Goal: Task Accomplishment & Management: Manage account settings

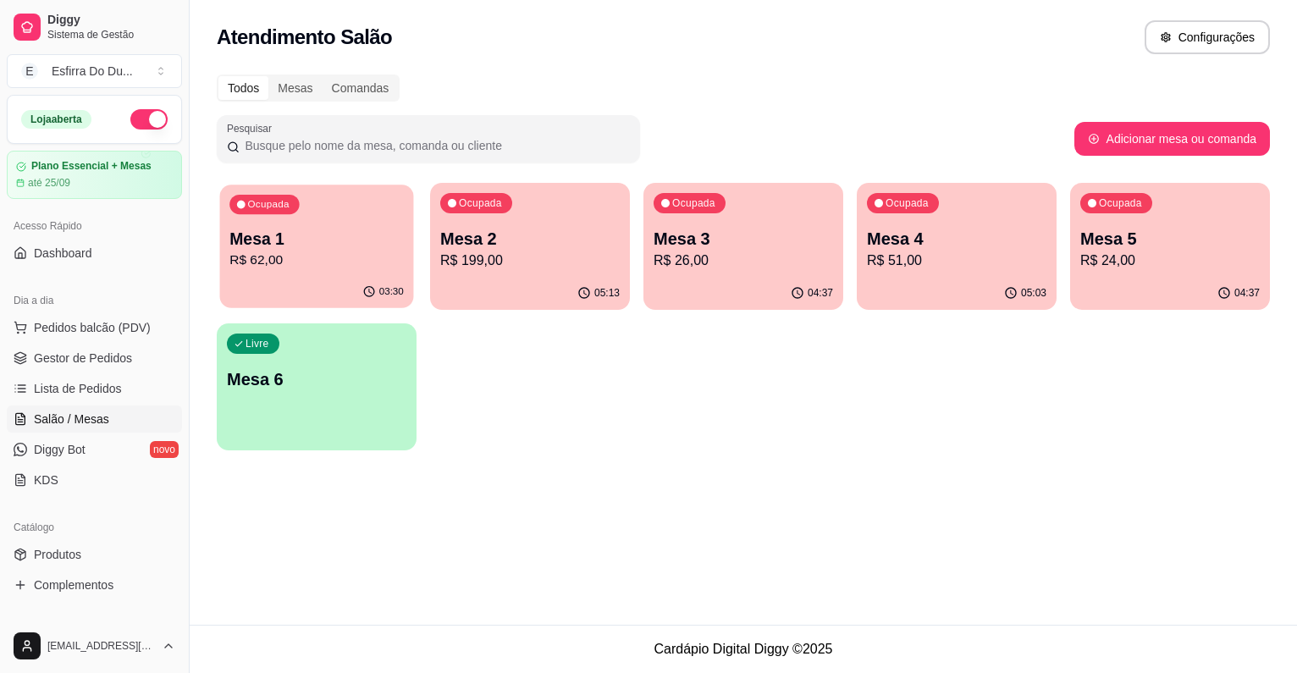
click at [289, 241] on p "Mesa 1" at bounding box center [316, 239] width 174 height 23
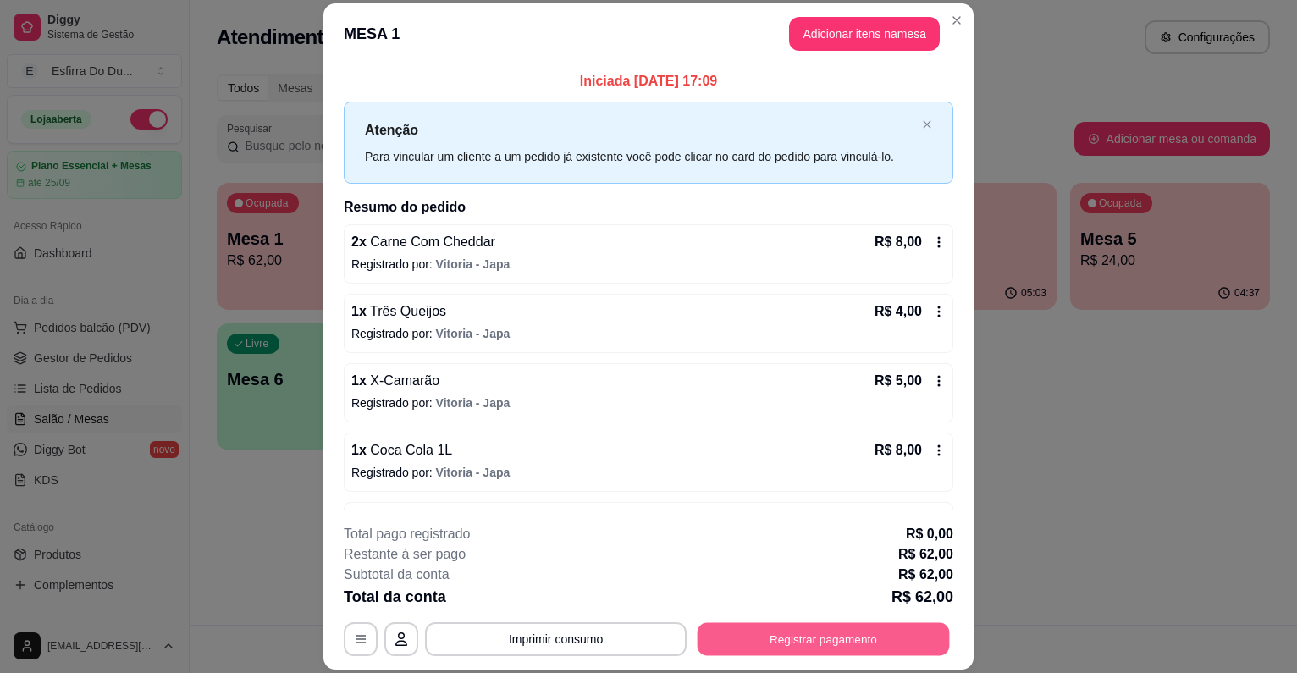
click at [718, 629] on button "Registrar pagamento" at bounding box center [824, 639] width 252 height 33
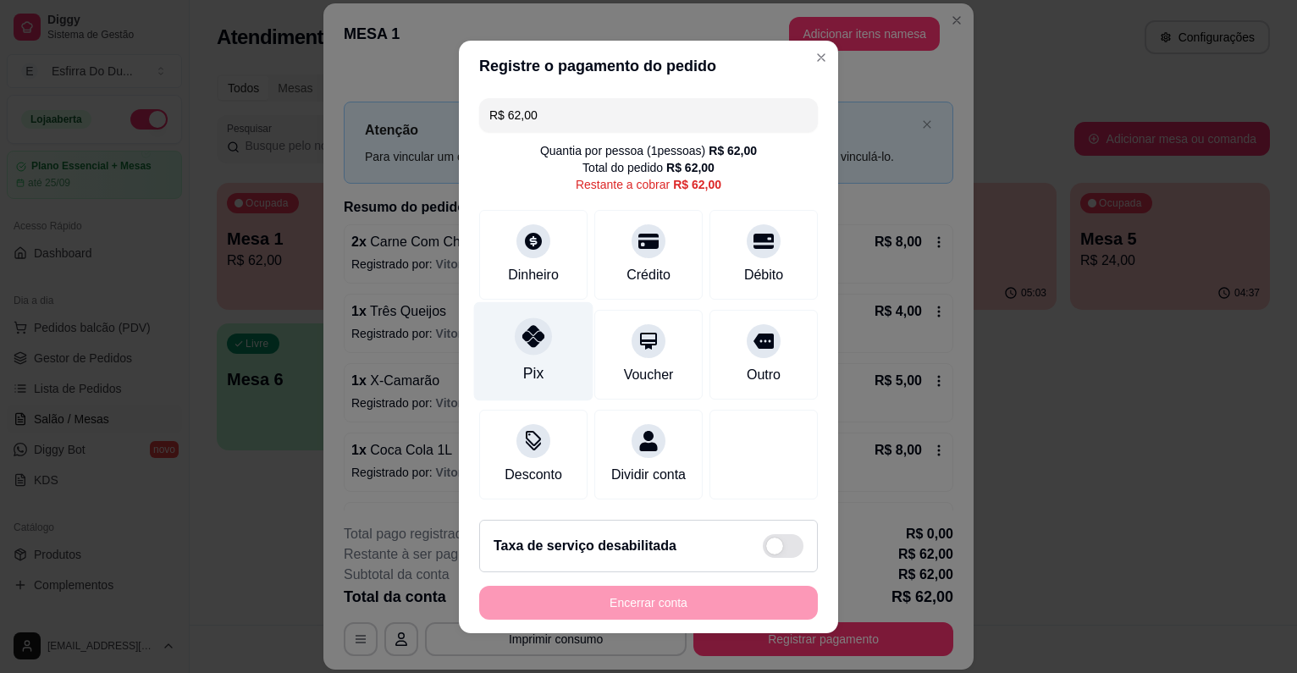
click at [526, 346] on icon at bounding box center [533, 336] width 22 height 22
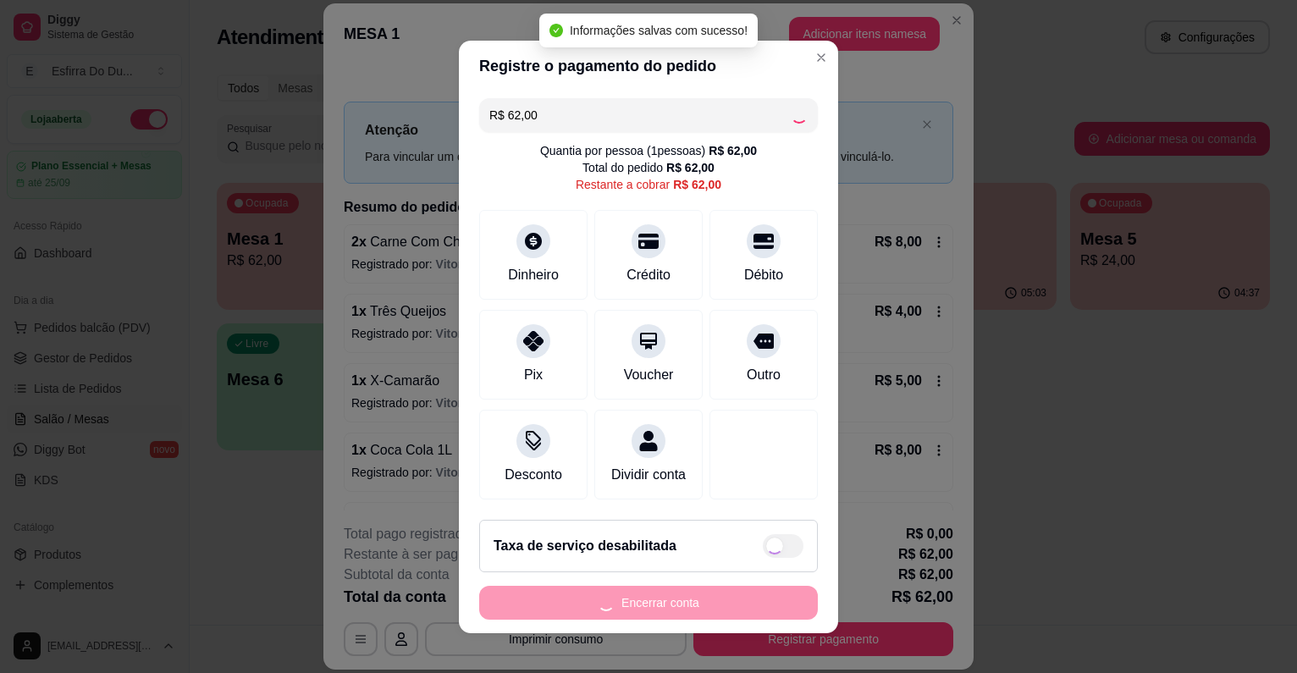
type input "R$ 0,00"
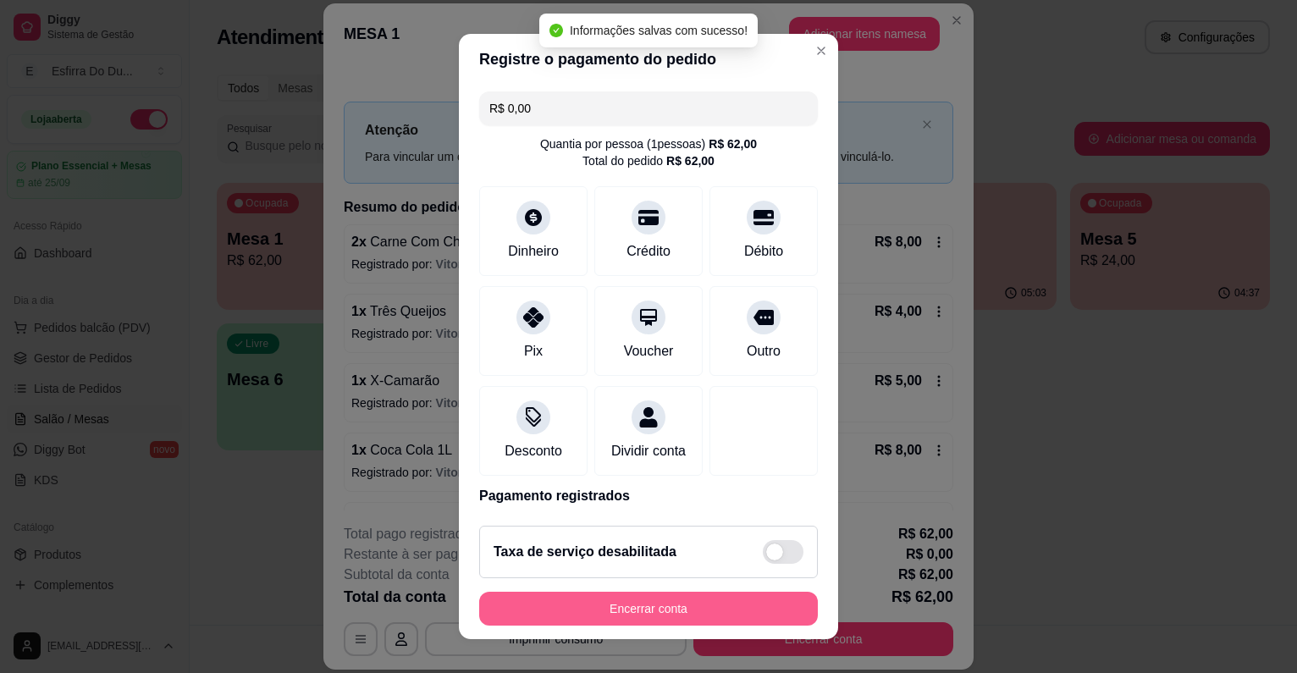
click at [545, 619] on button "Encerrar conta" at bounding box center [648, 609] width 339 height 34
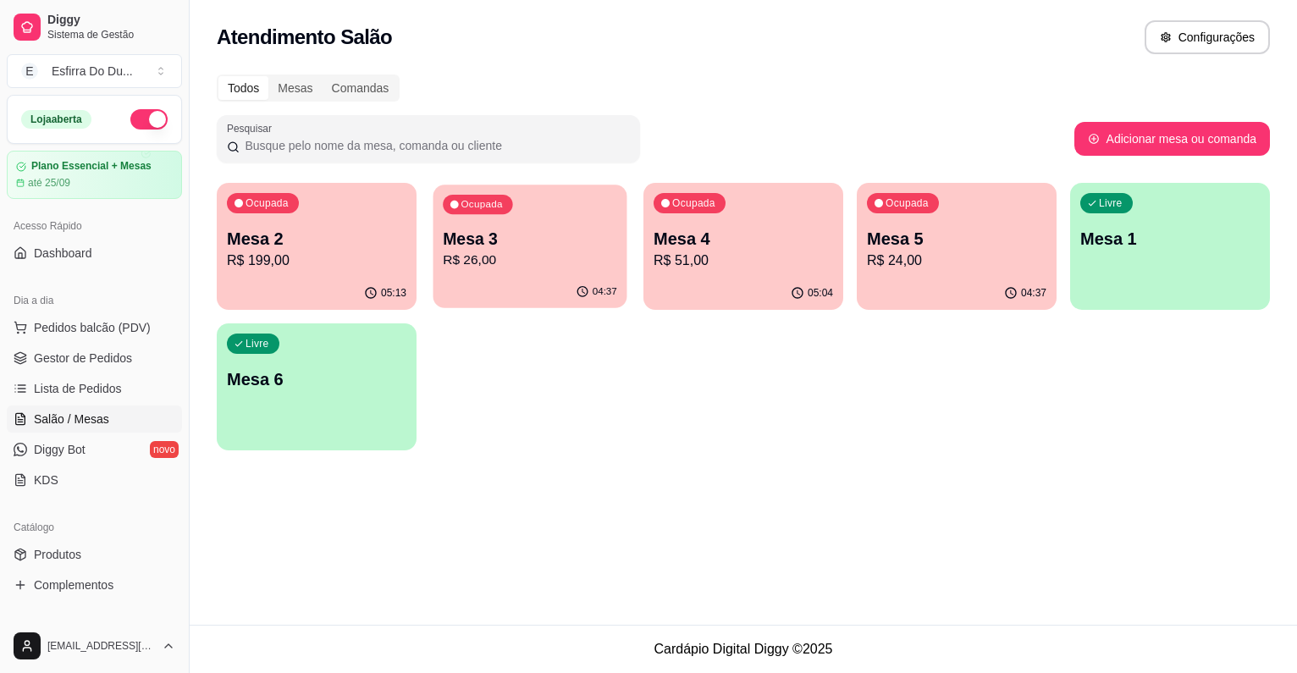
click at [608, 293] on p "04:37" at bounding box center [605, 292] width 25 height 14
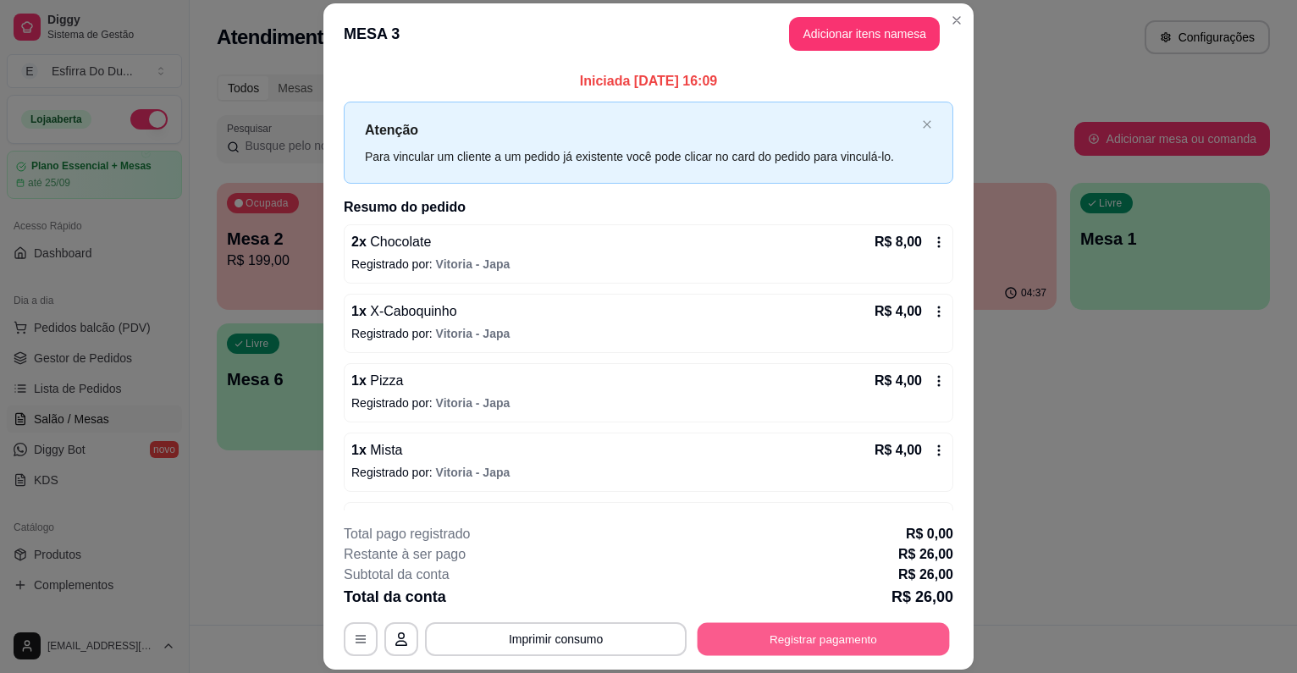
click at [789, 635] on button "Registrar pagamento" at bounding box center [824, 639] width 252 height 33
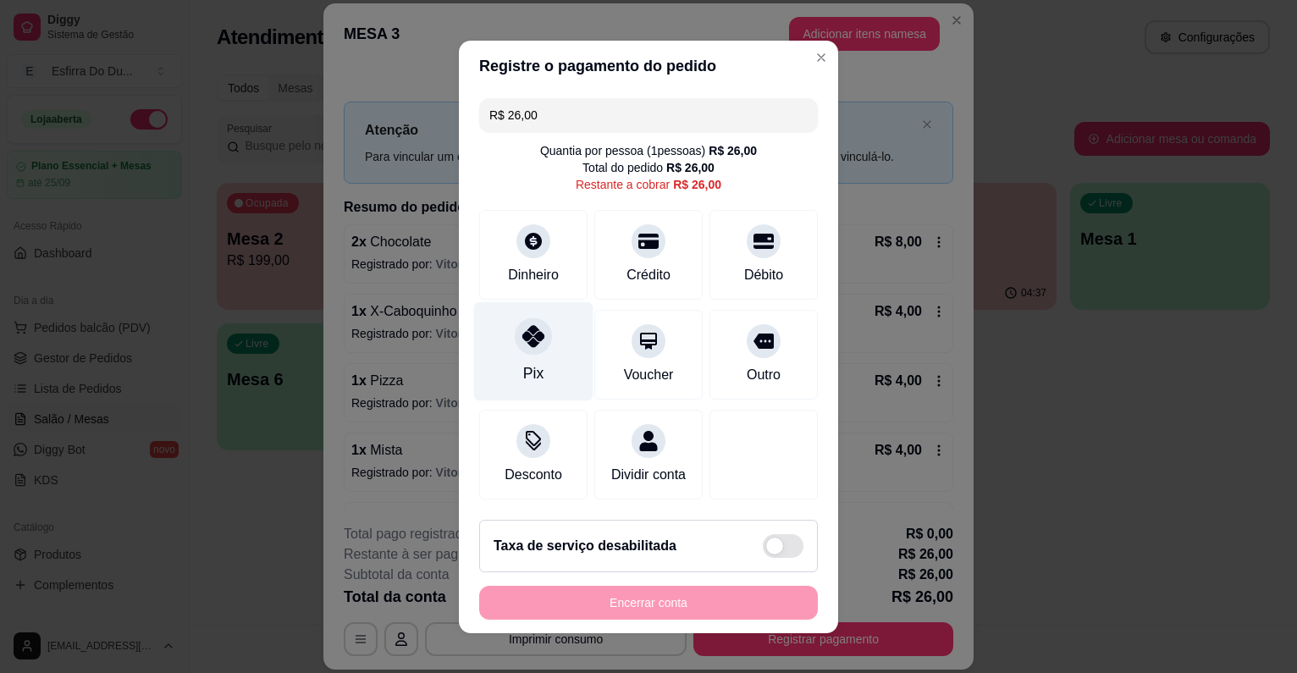
click at [488, 344] on div "Pix" at bounding box center [533, 350] width 119 height 99
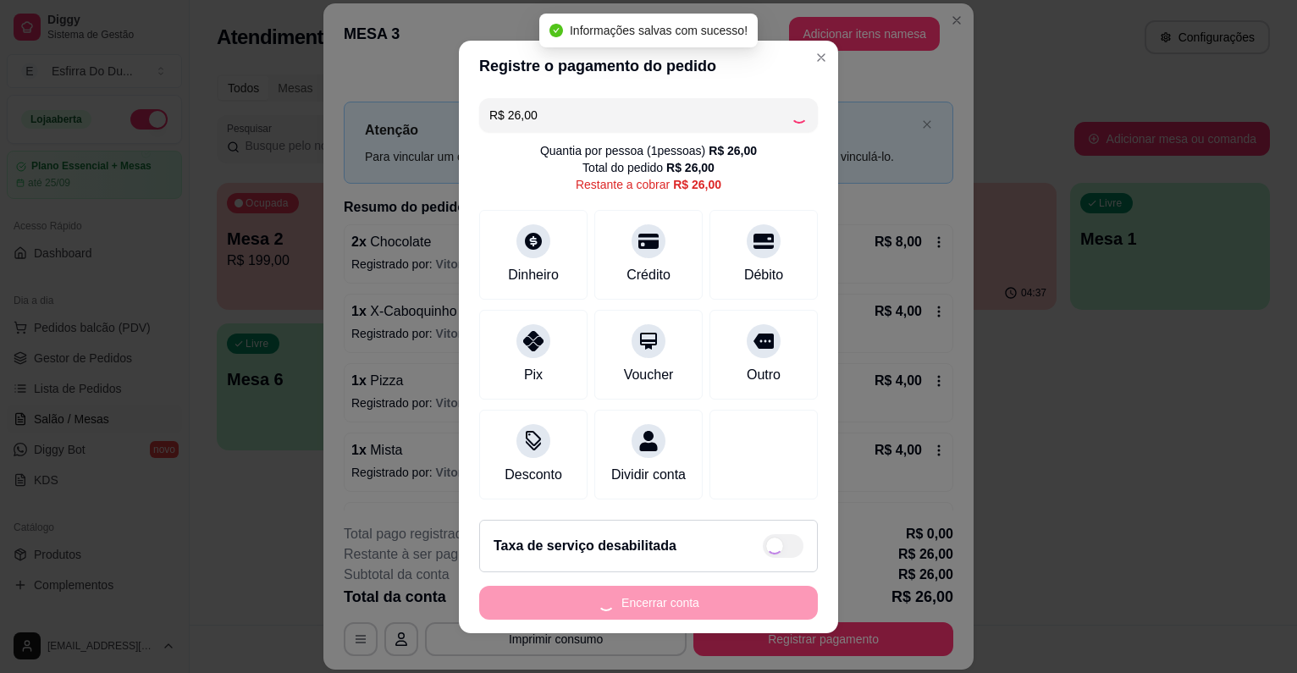
type input "R$ 0,00"
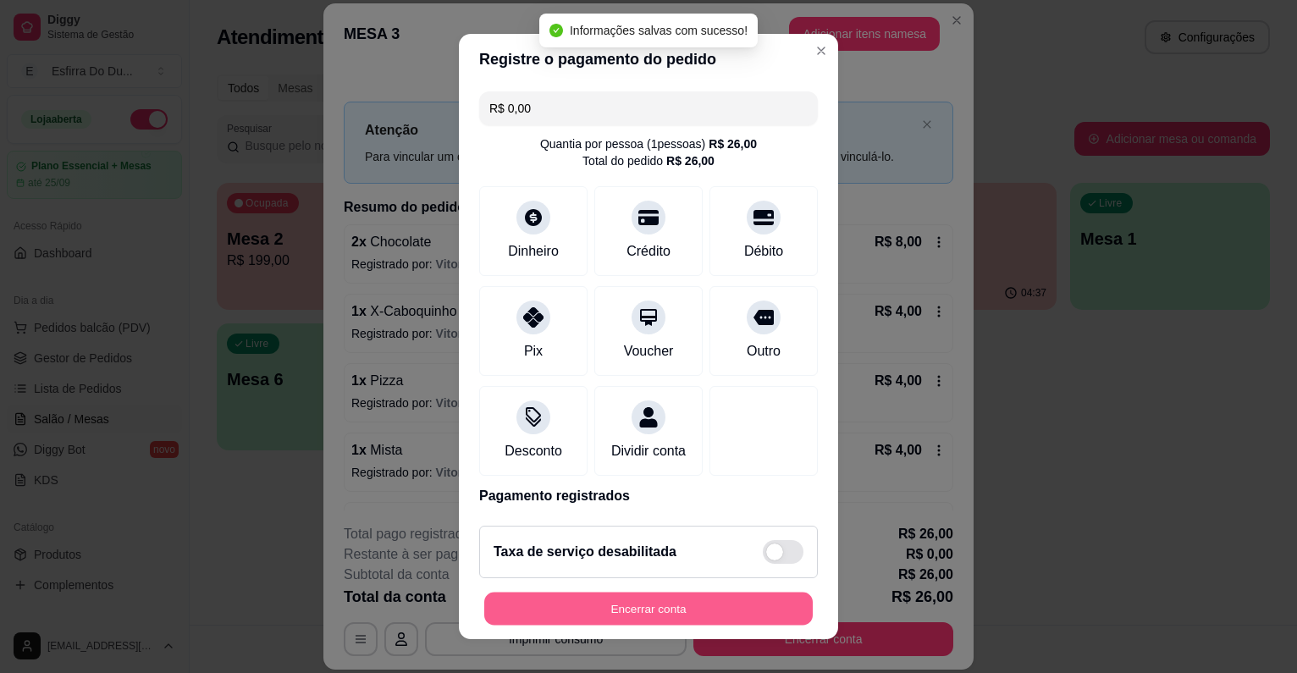
click at [589, 608] on button "Encerrar conta" at bounding box center [648, 609] width 329 height 33
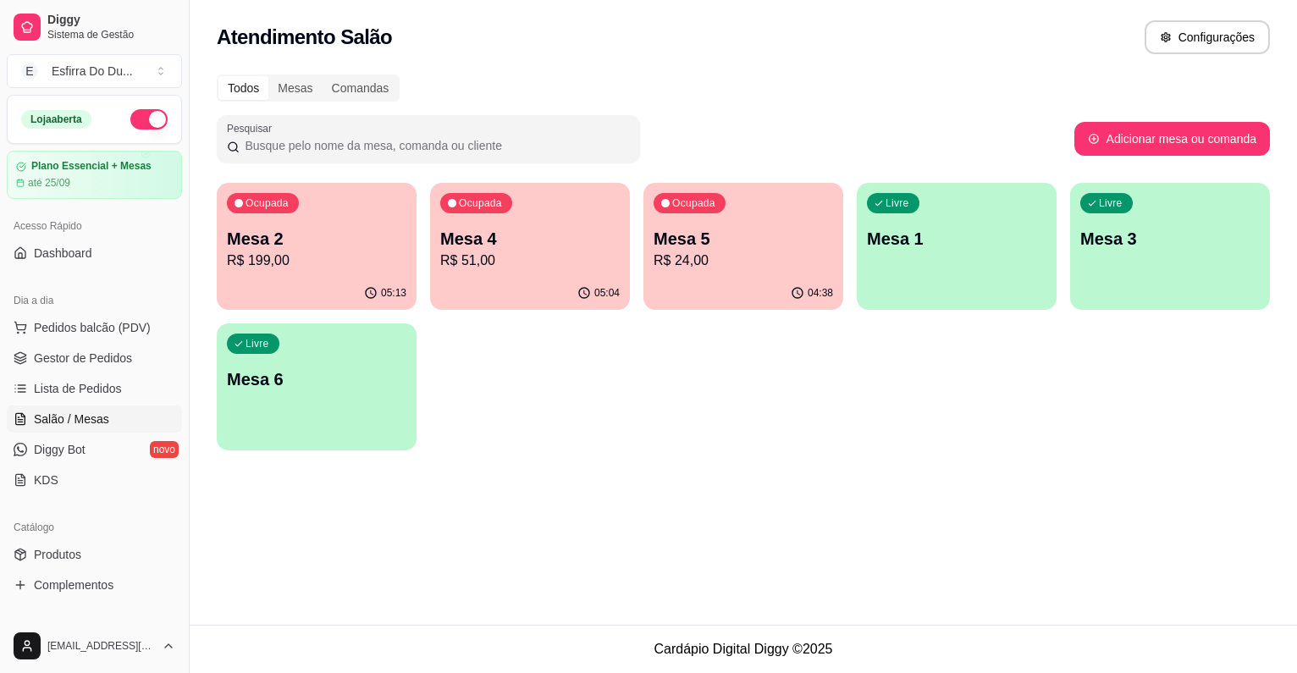
click at [354, 250] on p "Mesa 2" at bounding box center [317, 239] width 180 height 24
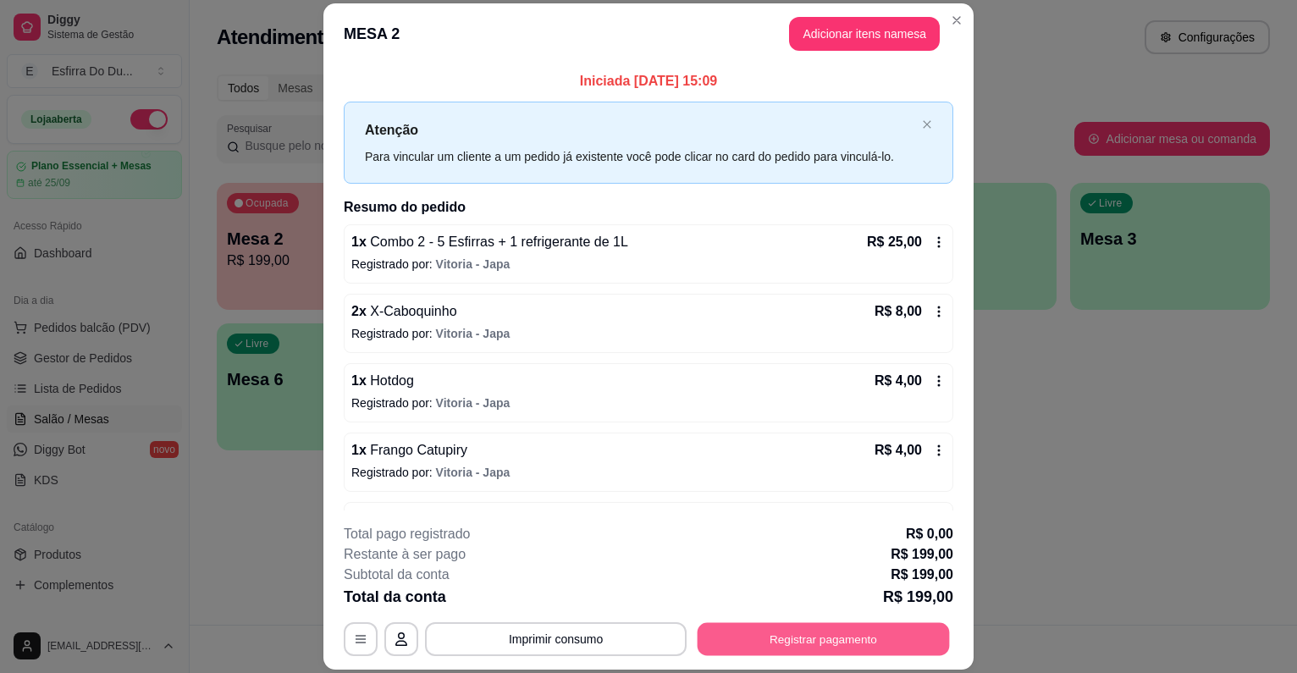
click at [765, 633] on button "Registrar pagamento" at bounding box center [824, 639] width 252 height 33
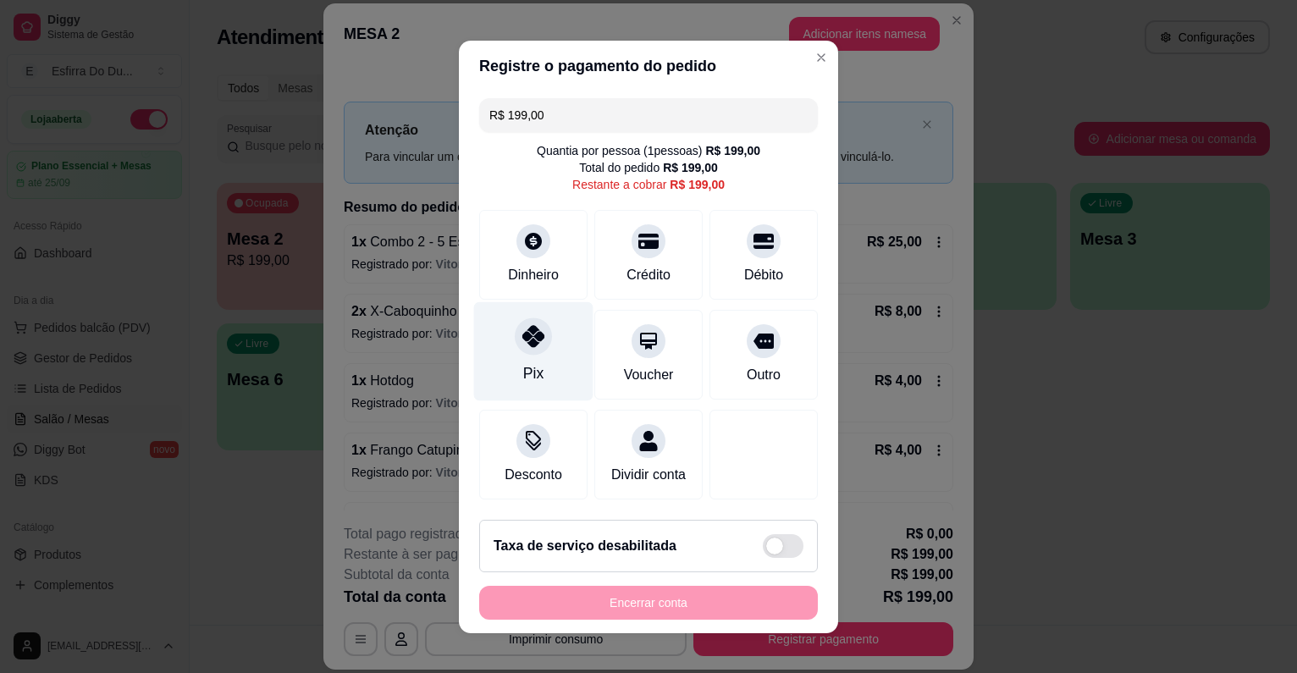
click at [539, 328] on div at bounding box center [533, 336] width 37 height 37
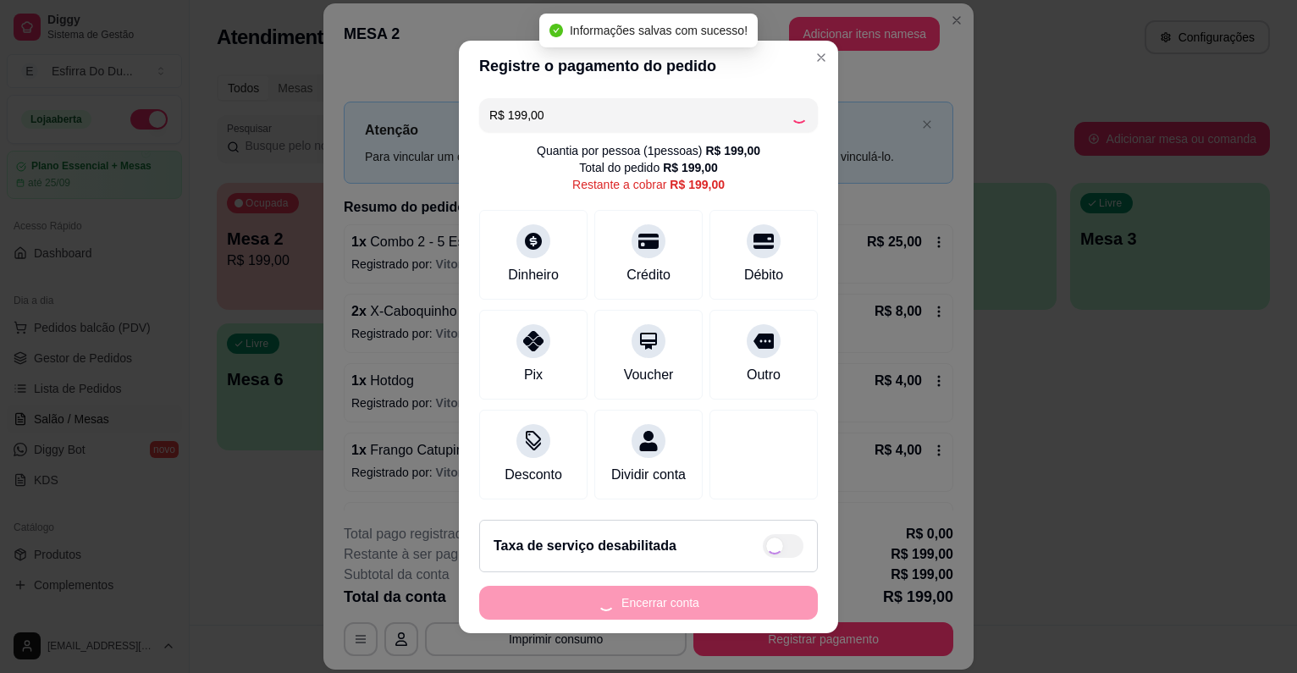
type input "R$ 0,00"
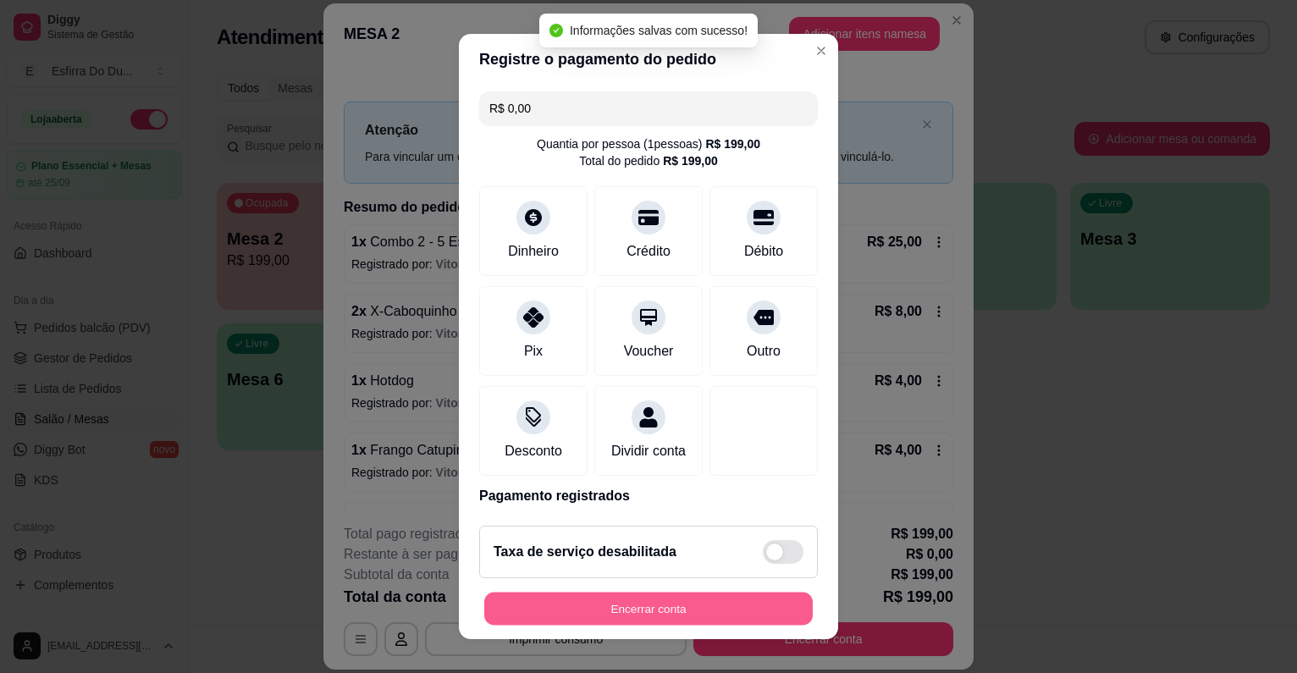
click at [600, 594] on button "Encerrar conta" at bounding box center [648, 609] width 329 height 33
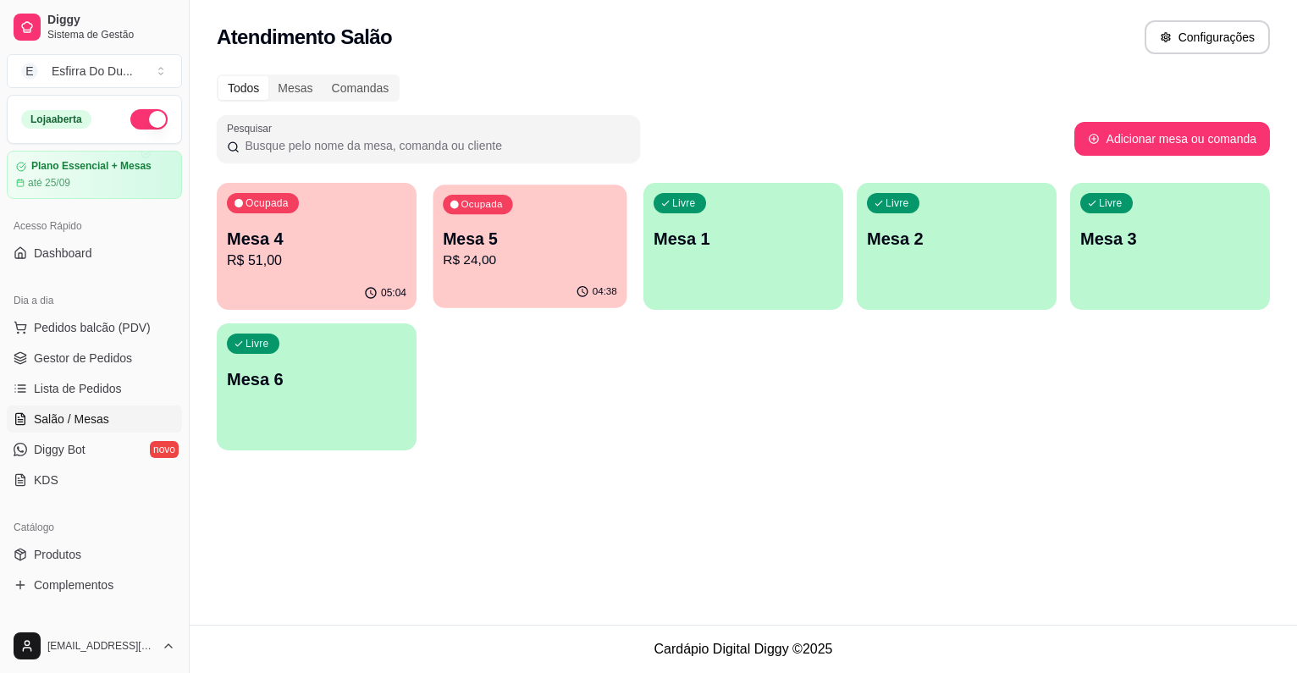
click at [482, 262] on p "R$ 24,00" at bounding box center [530, 260] width 174 height 19
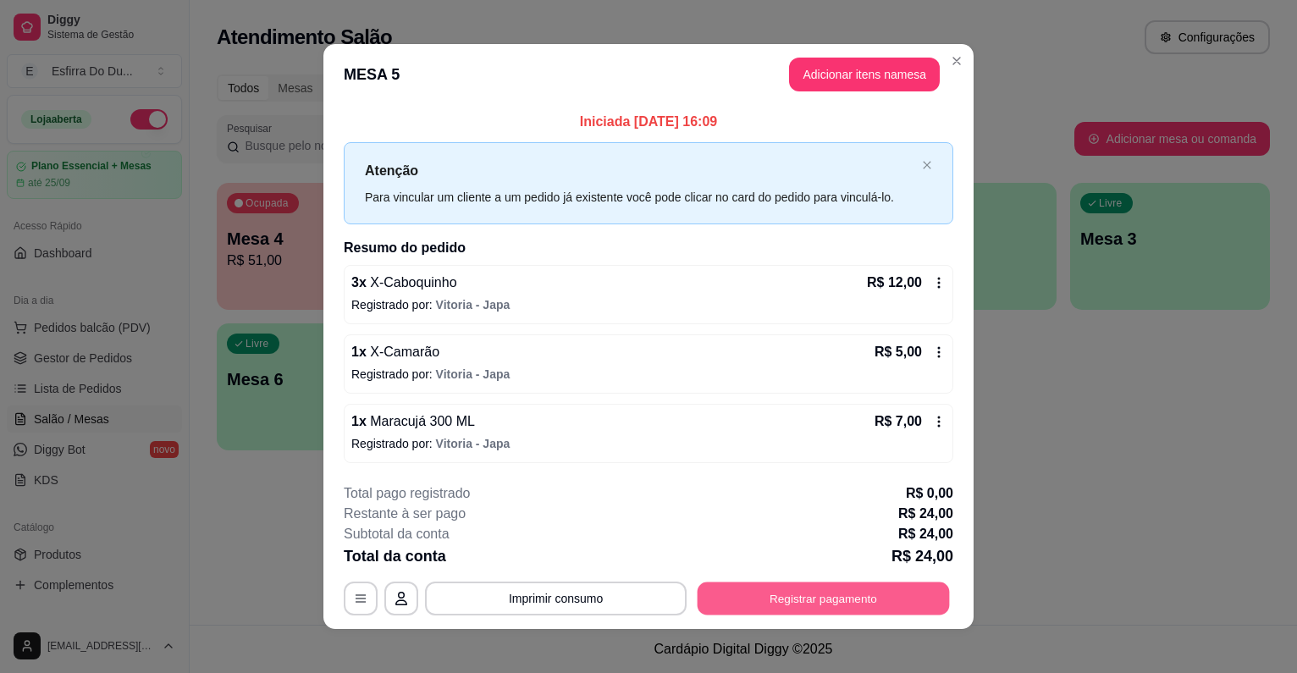
click at [798, 596] on button "Registrar pagamento" at bounding box center [824, 599] width 252 height 33
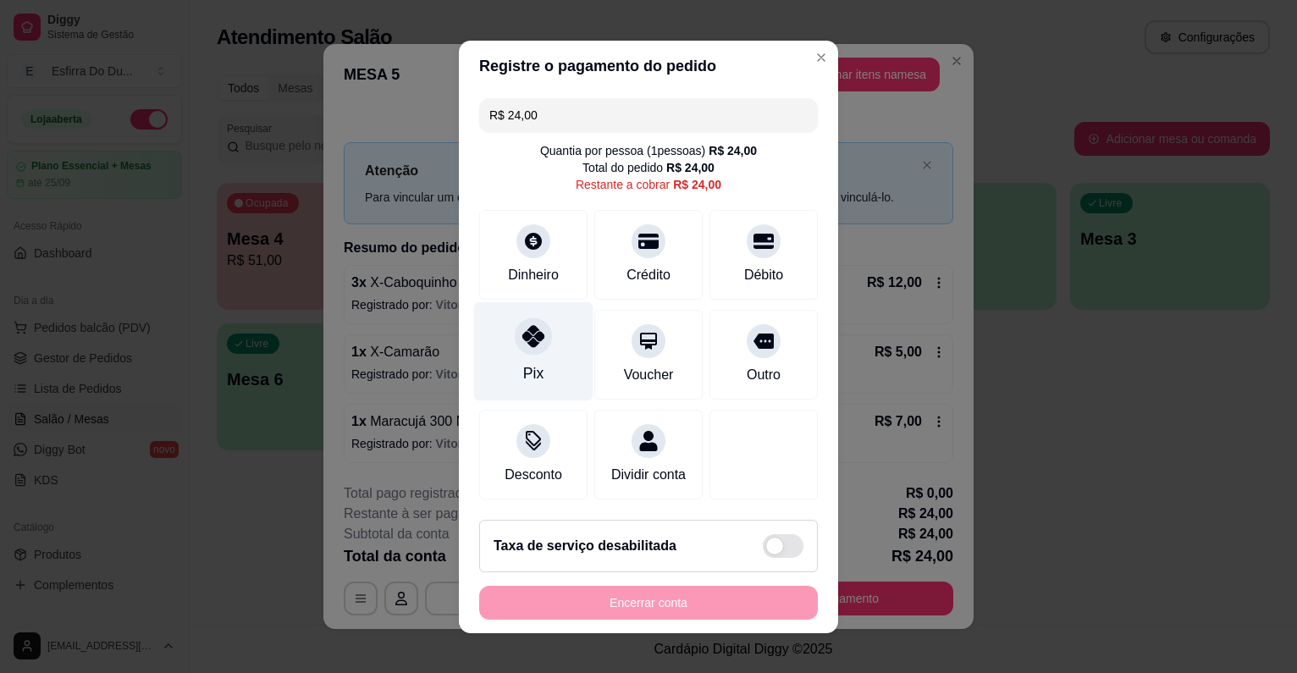
click at [525, 369] on div "Pix" at bounding box center [533, 373] width 20 height 22
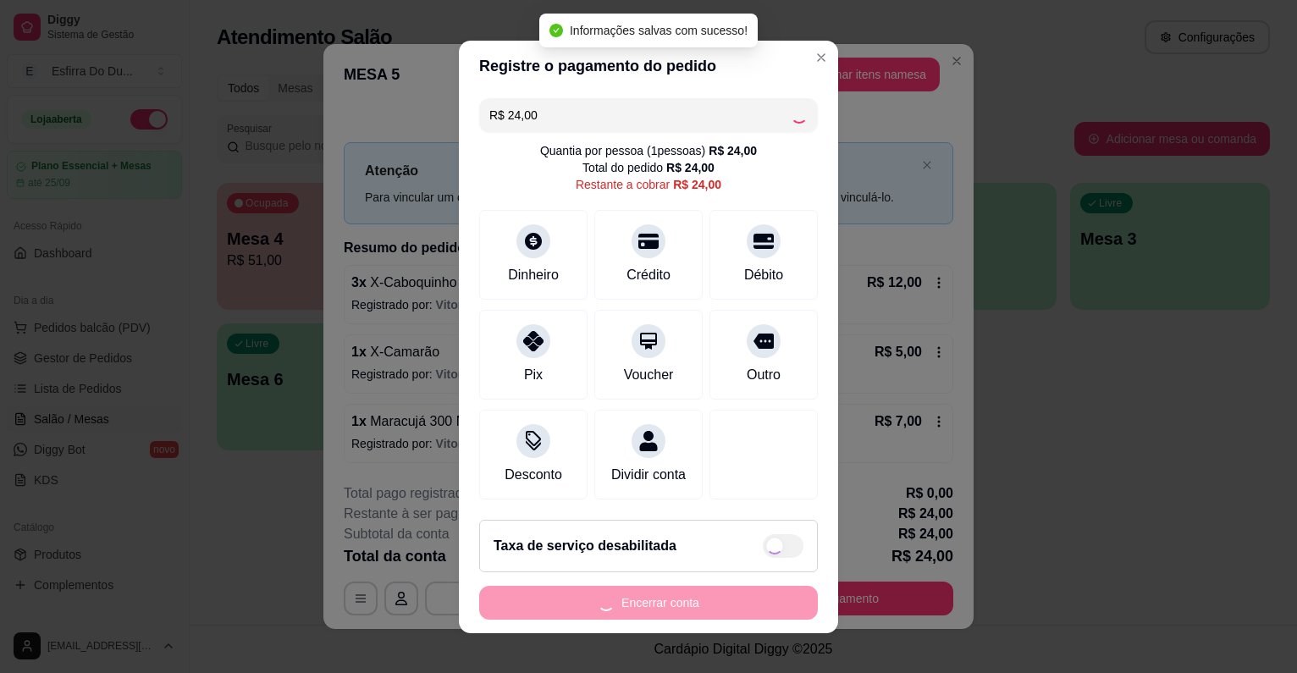
type input "R$ 0,00"
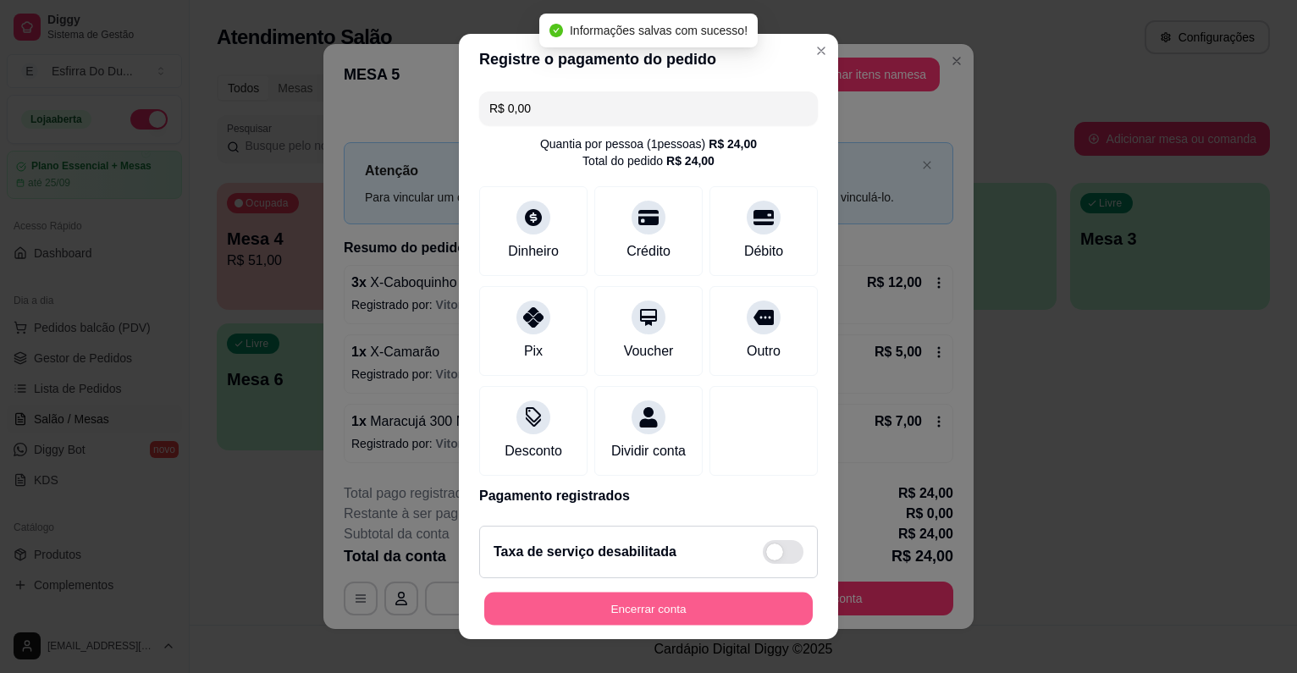
click at [582, 603] on button "Encerrar conta" at bounding box center [648, 609] width 329 height 33
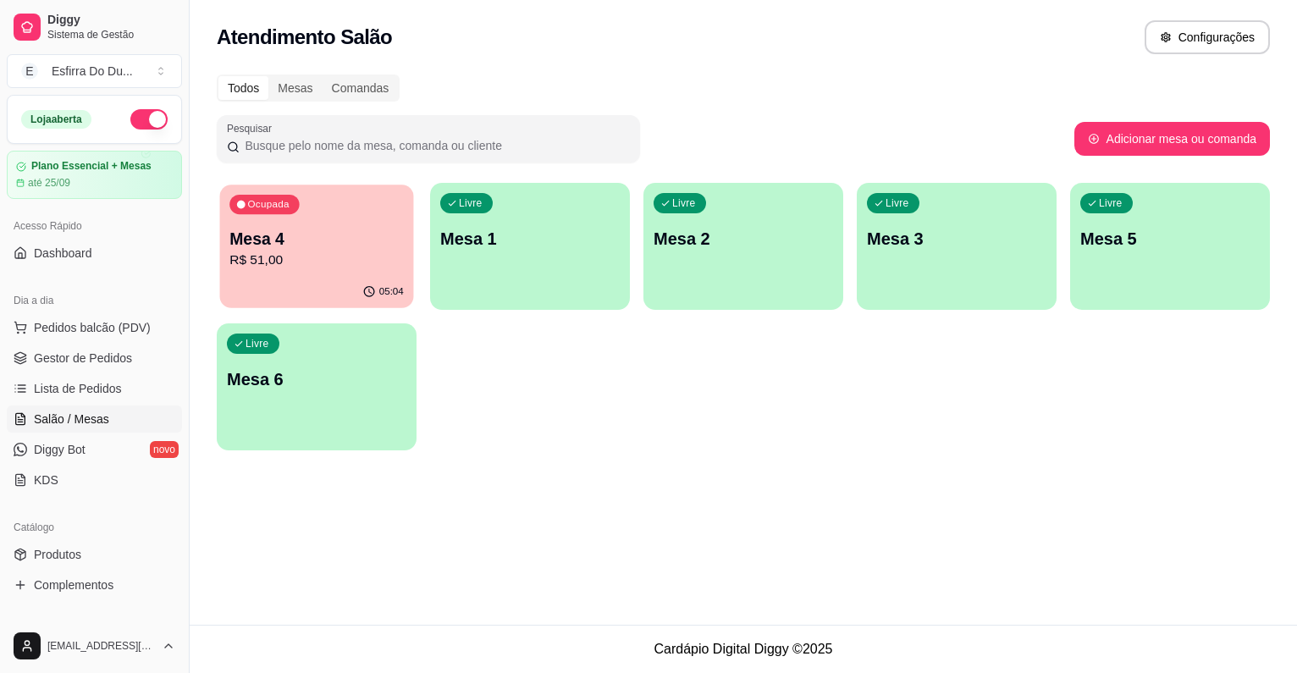
click at [340, 248] on p "Mesa 4" at bounding box center [316, 239] width 174 height 23
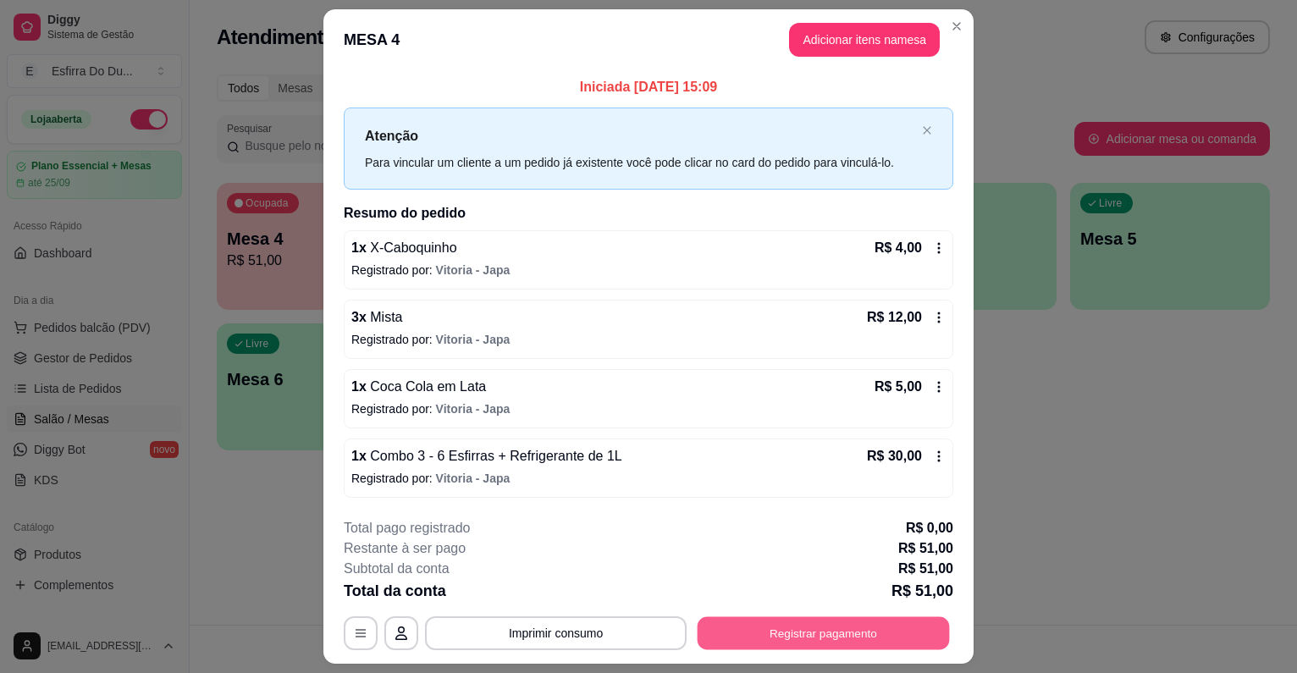
click at [800, 622] on button "Registrar pagamento" at bounding box center [824, 633] width 252 height 33
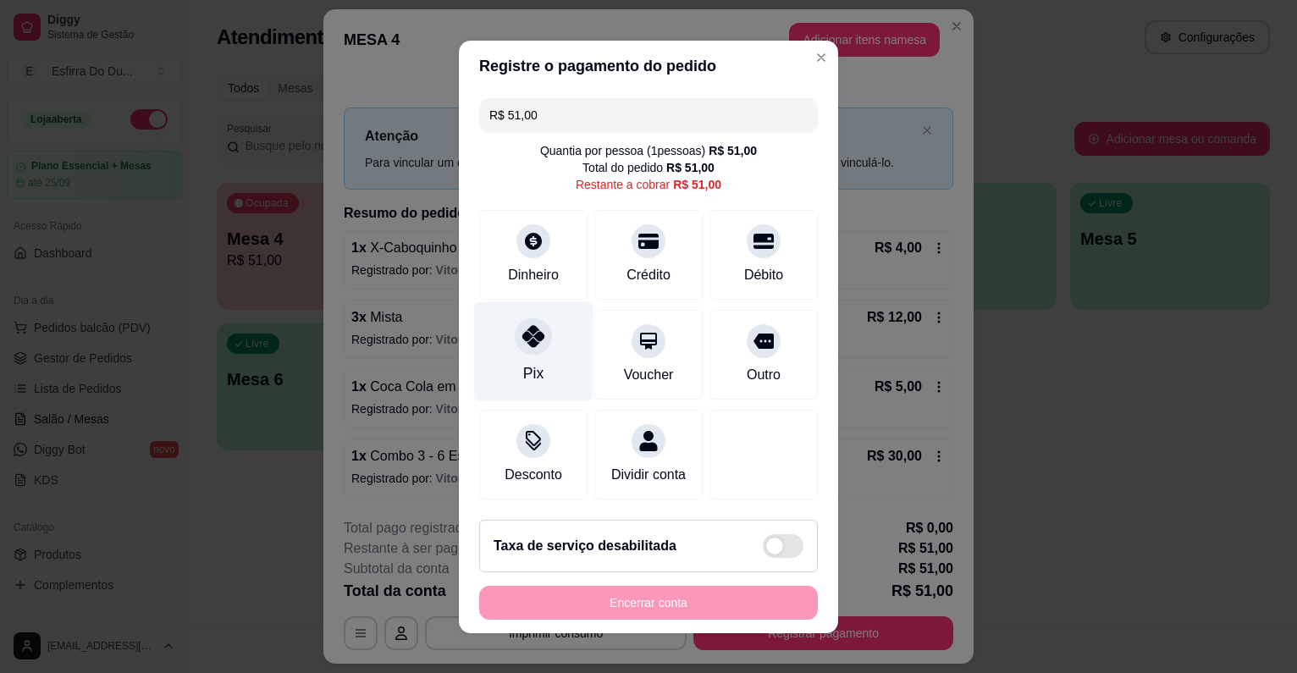
click at [495, 359] on div "Pix" at bounding box center [533, 350] width 119 height 99
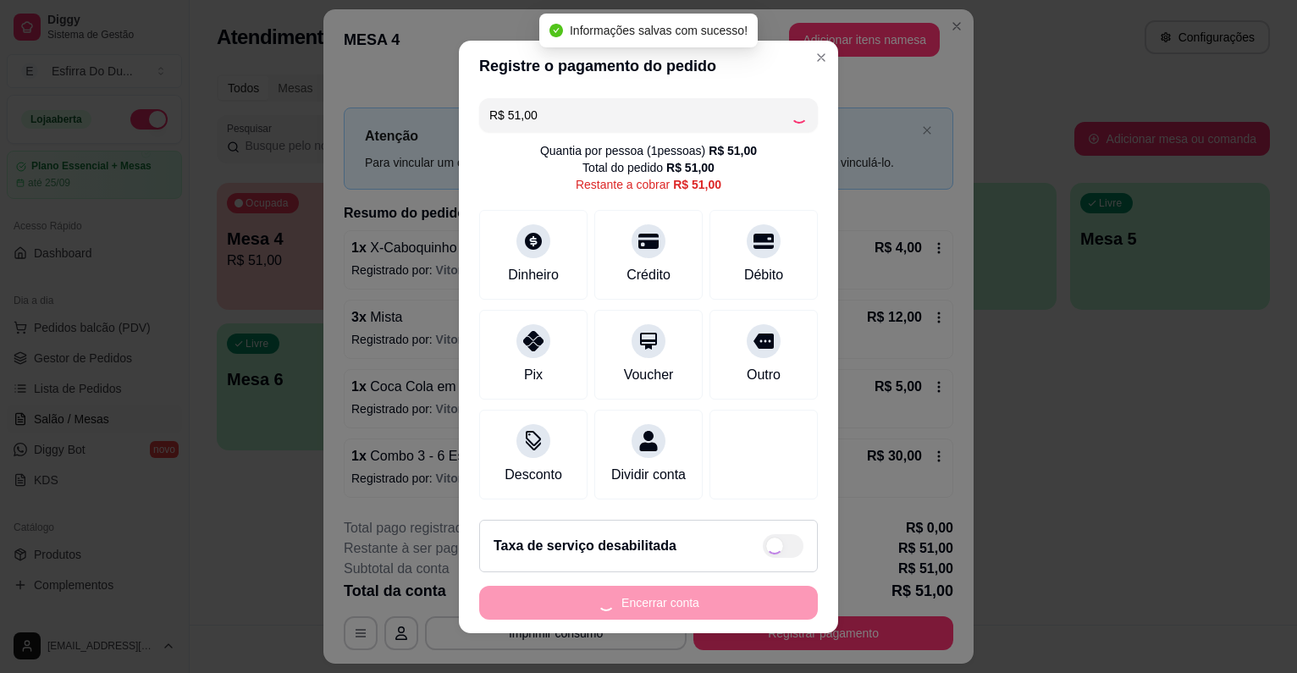
type input "R$ 0,00"
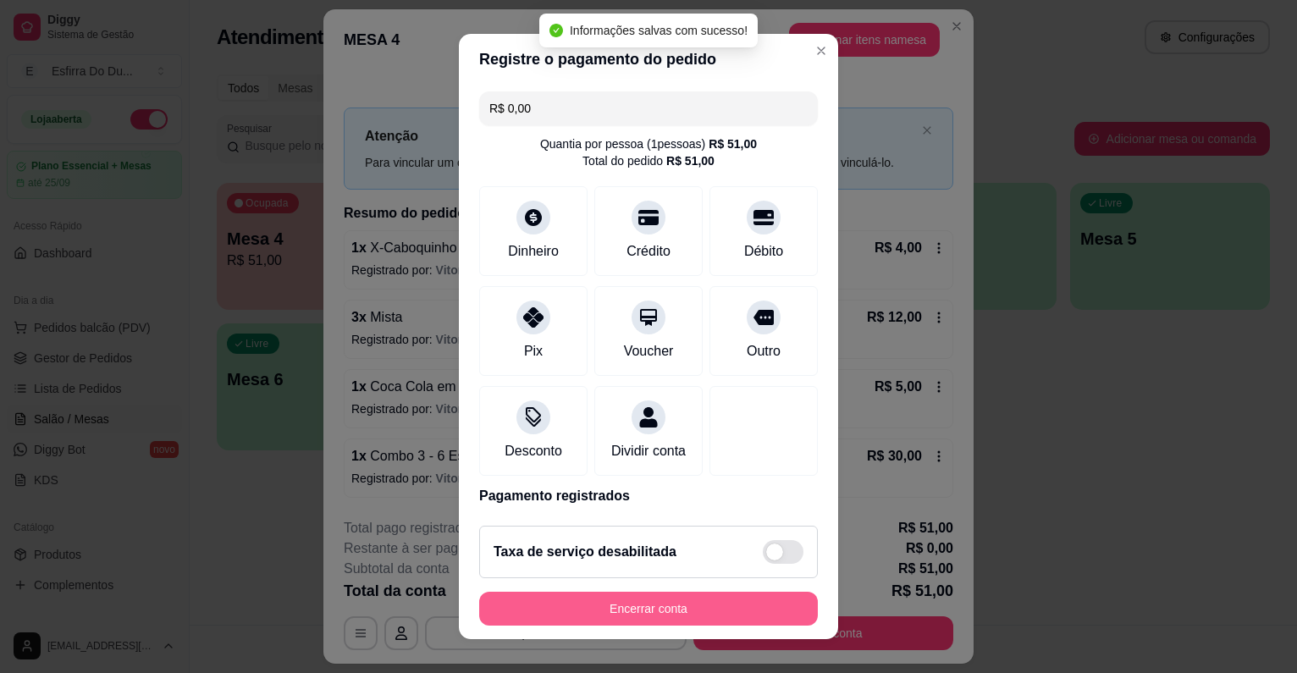
click at [567, 616] on button "Encerrar conta" at bounding box center [648, 609] width 339 height 34
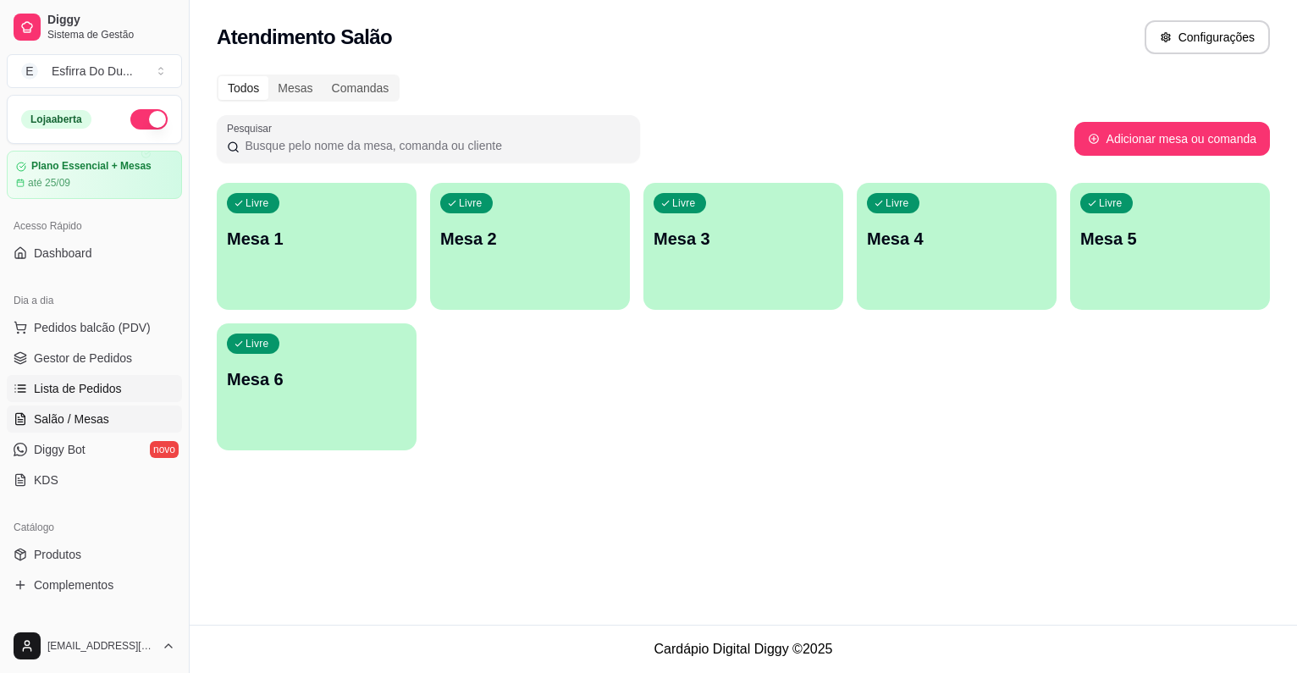
click at [88, 384] on span "Lista de Pedidos" at bounding box center [78, 388] width 88 height 17
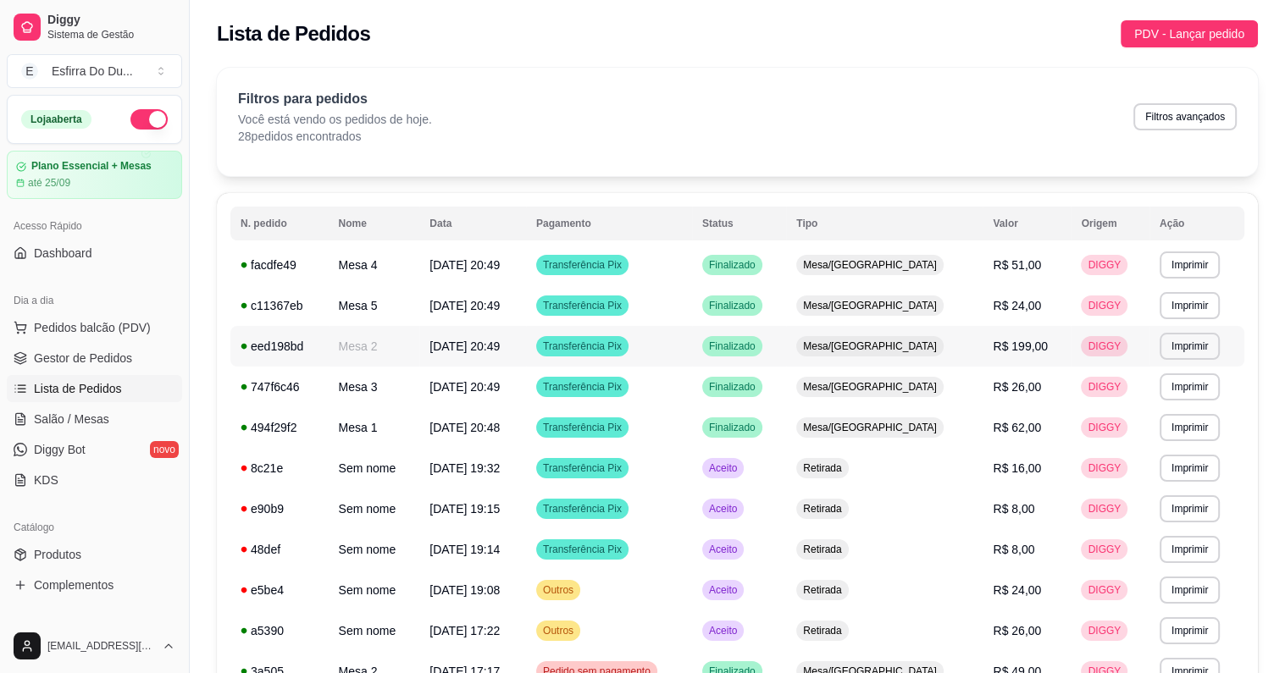
scroll to position [85, 0]
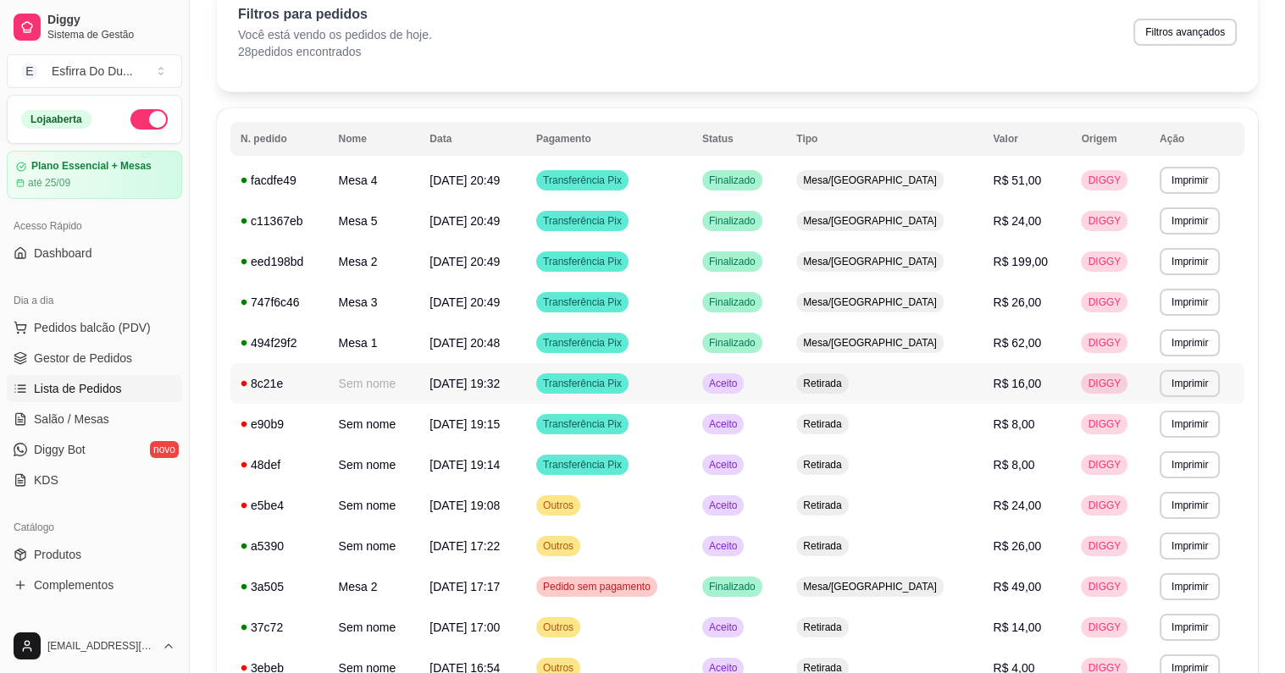
click at [740, 384] on span "Aceito" at bounding box center [722, 384] width 35 height 14
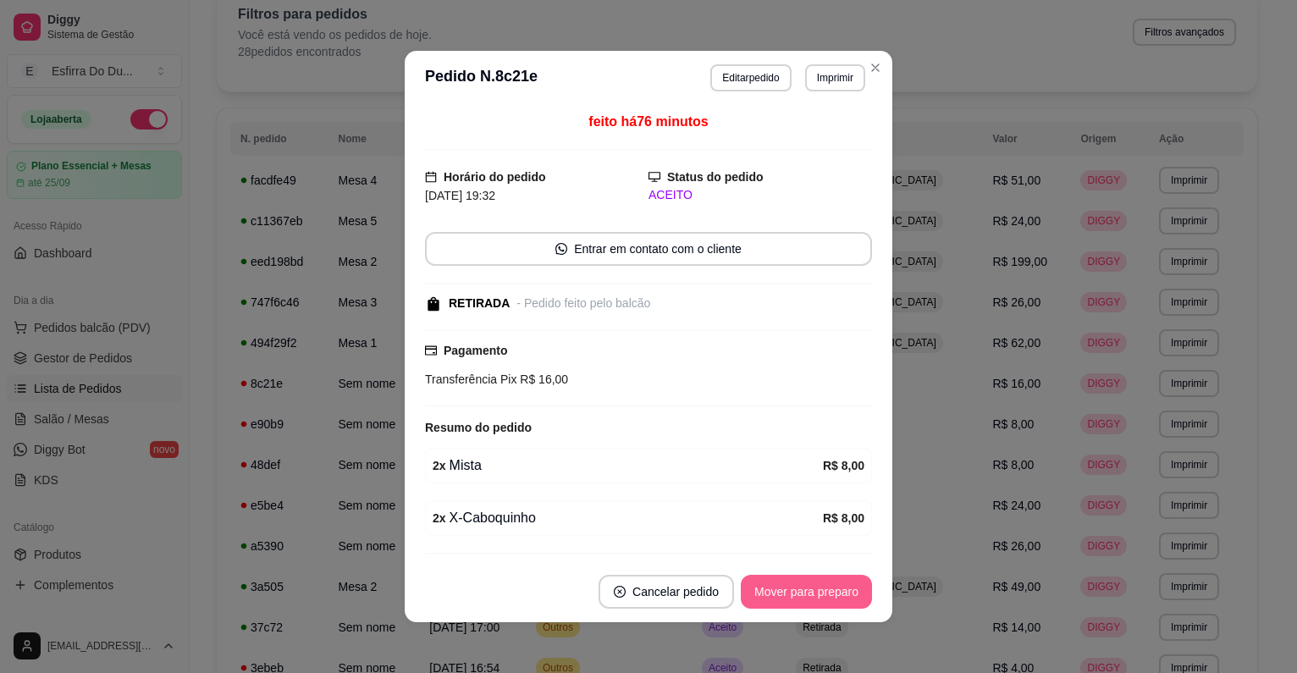
click at [843, 596] on button "Mover para preparo" at bounding box center [806, 592] width 131 height 34
click at [843, 596] on div "Mover para preparo" at bounding box center [794, 592] width 155 height 34
click at [843, 596] on button "Mover para retirada disponível" at bounding box center [778, 592] width 181 height 33
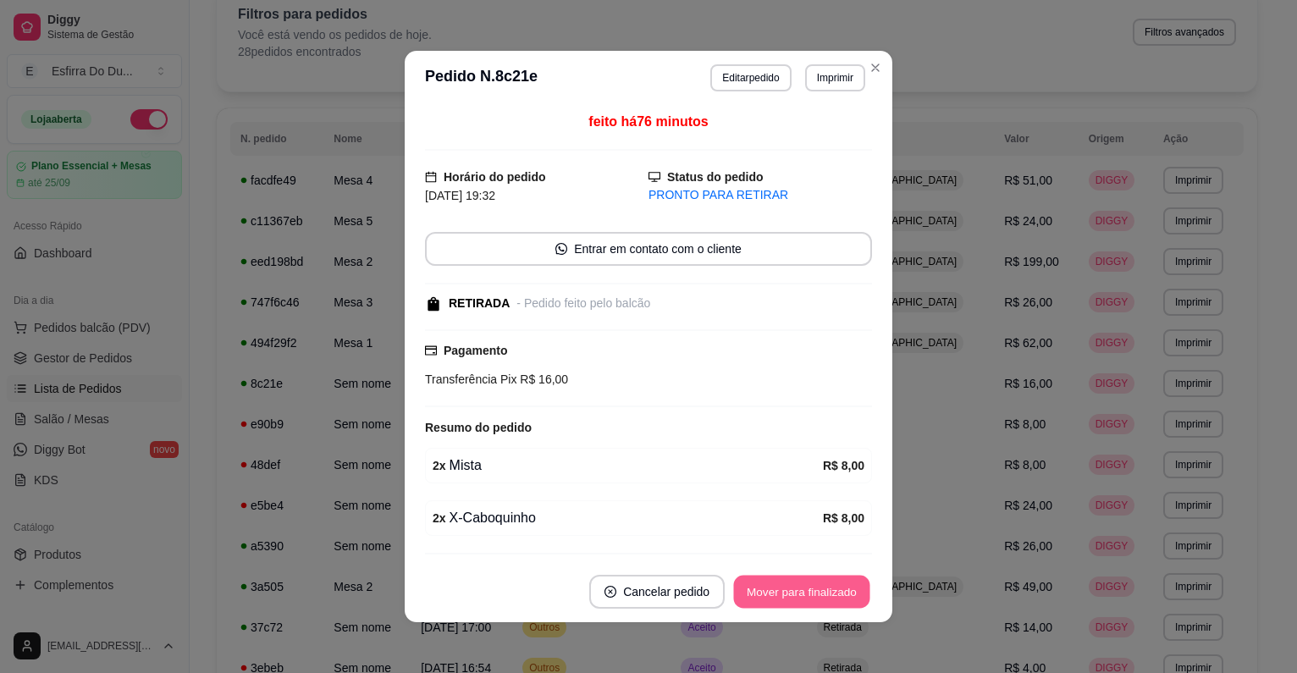
click at [840, 589] on button "Mover para finalizado" at bounding box center [802, 592] width 136 height 33
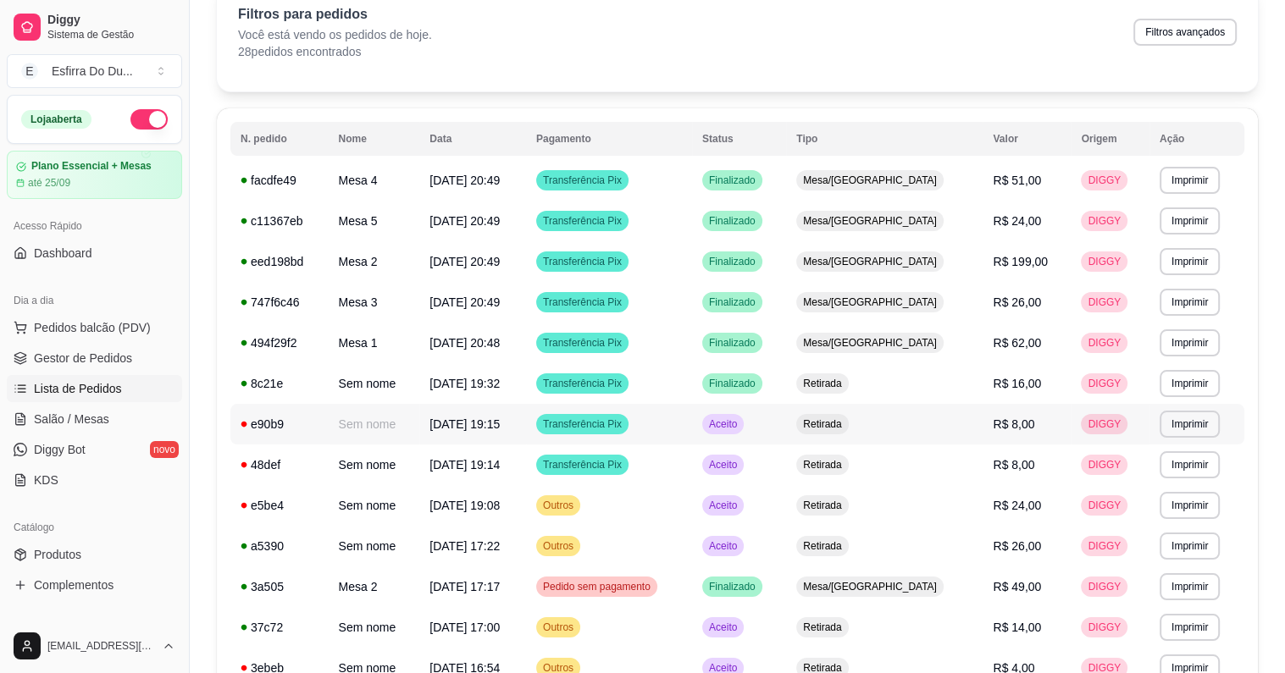
click at [740, 427] on span "Aceito" at bounding box center [722, 424] width 35 height 14
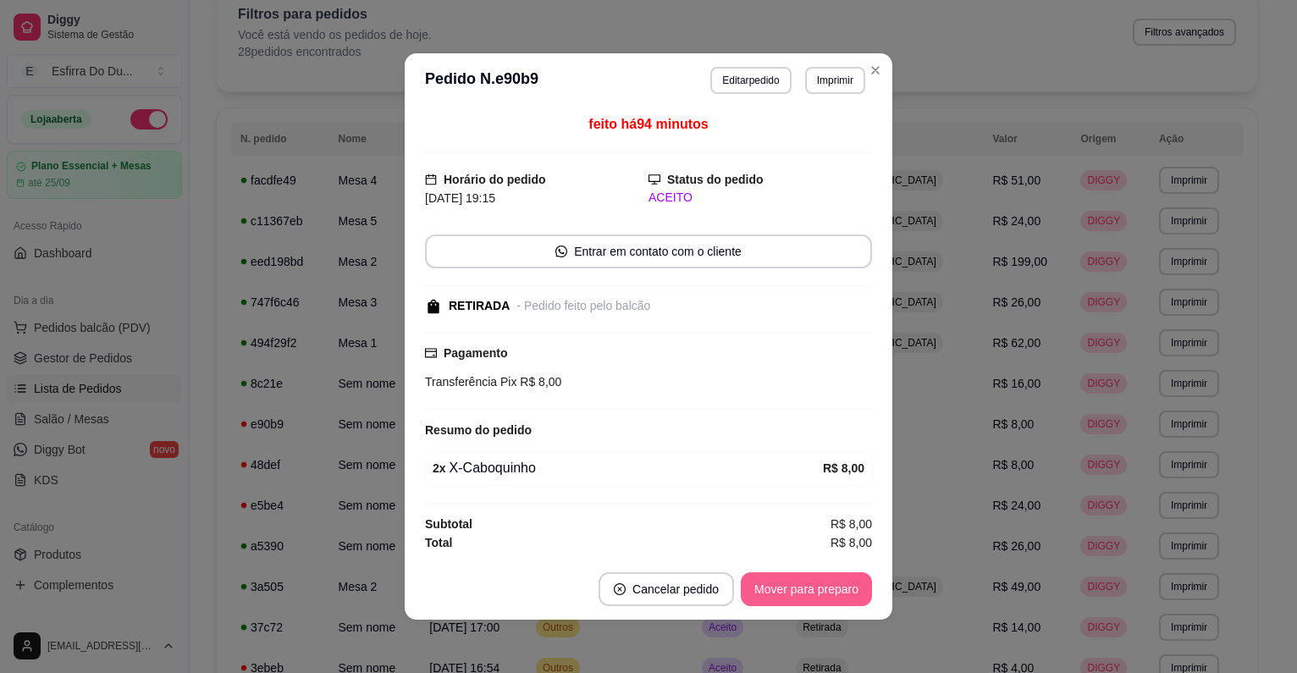
click at [766, 572] on button "Mover para preparo" at bounding box center [806, 589] width 131 height 34
click at [786, 589] on button "Mover para retirada disponível" at bounding box center [778, 589] width 187 height 34
click at [786, 589] on button "Mover para finalizado" at bounding box center [802, 589] width 141 height 34
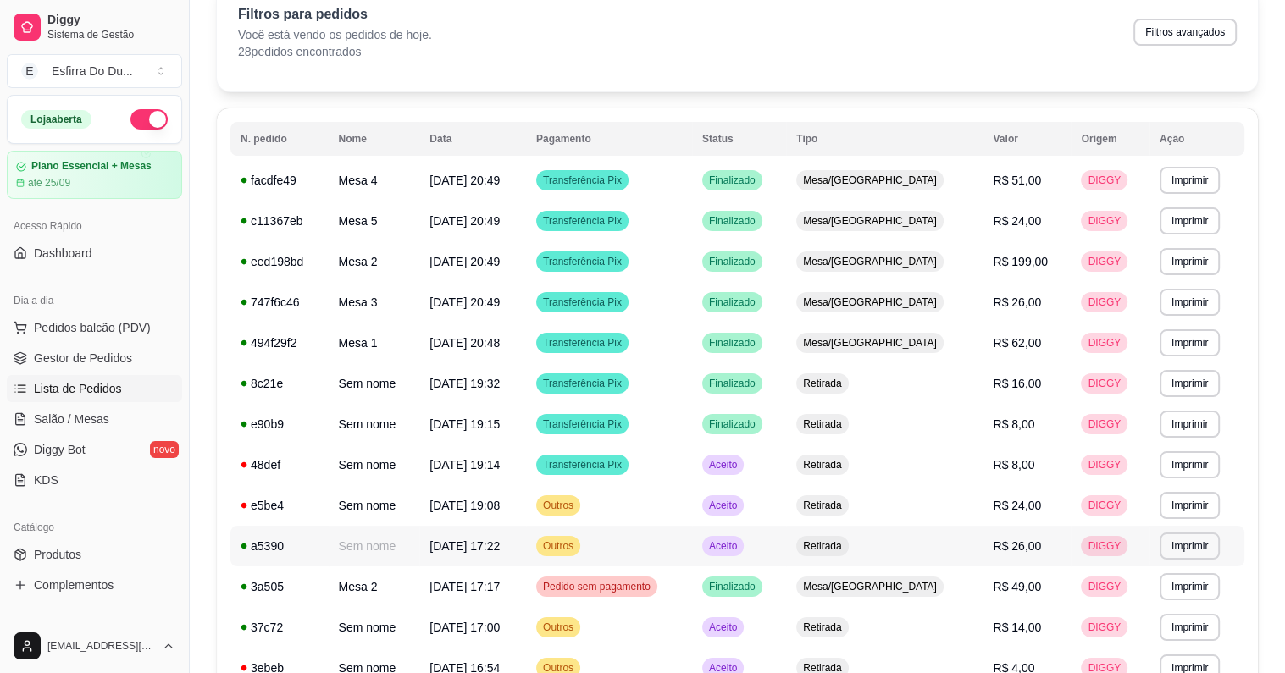
click at [740, 547] on span "Aceito" at bounding box center [722, 546] width 35 height 14
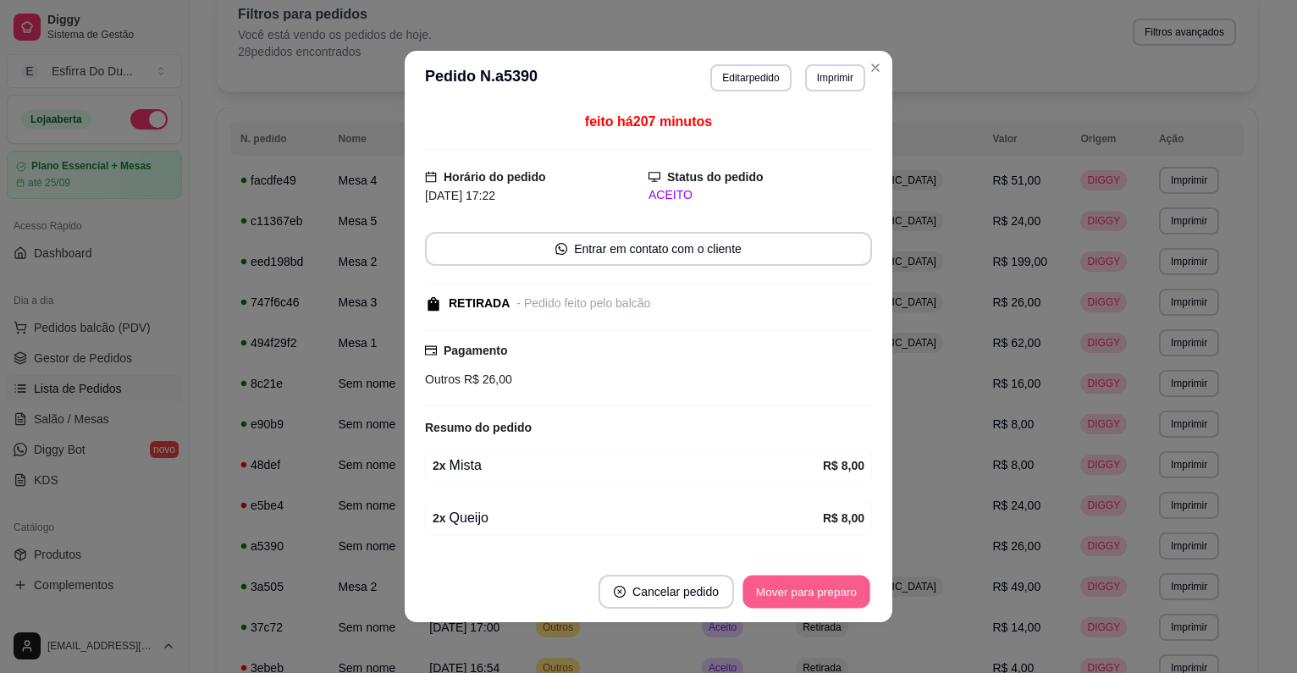
click at [769, 596] on button "Mover para preparo" at bounding box center [806, 592] width 127 height 33
click at [772, 594] on button "Mover para retirada disponível" at bounding box center [778, 592] width 181 height 33
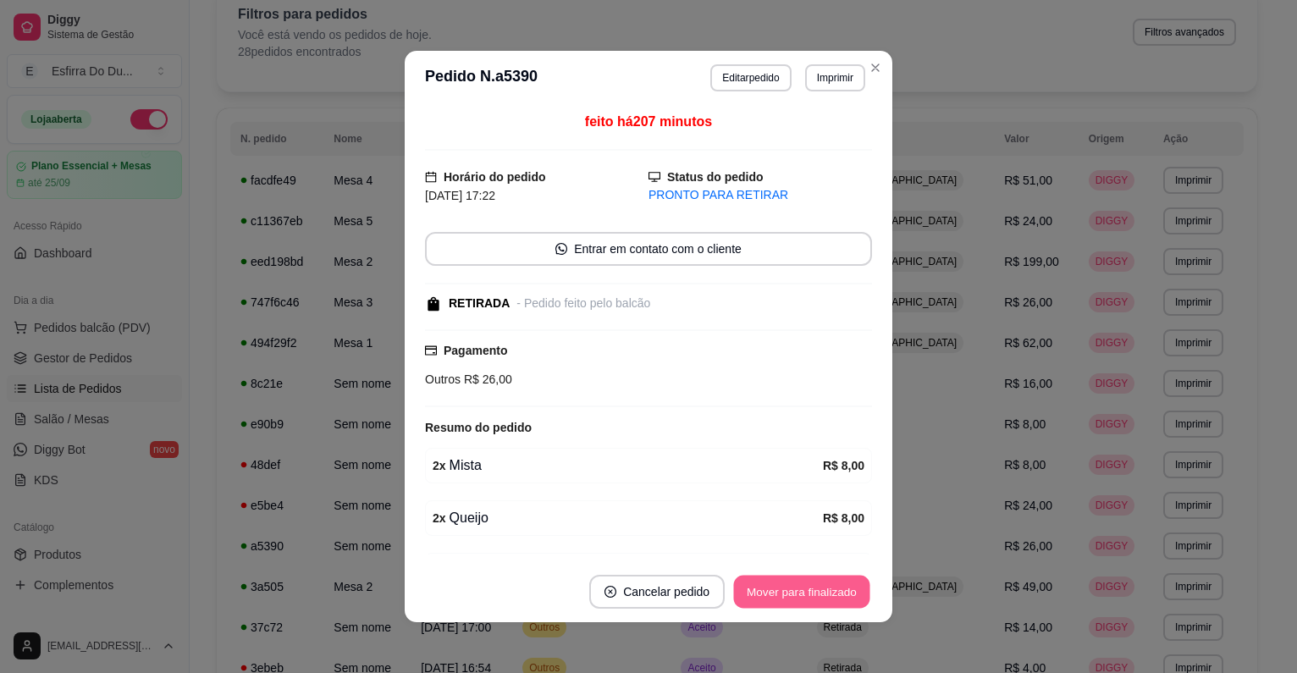
click at [784, 585] on button "Mover para finalizado" at bounding box center [802, 592] width 136 height 33
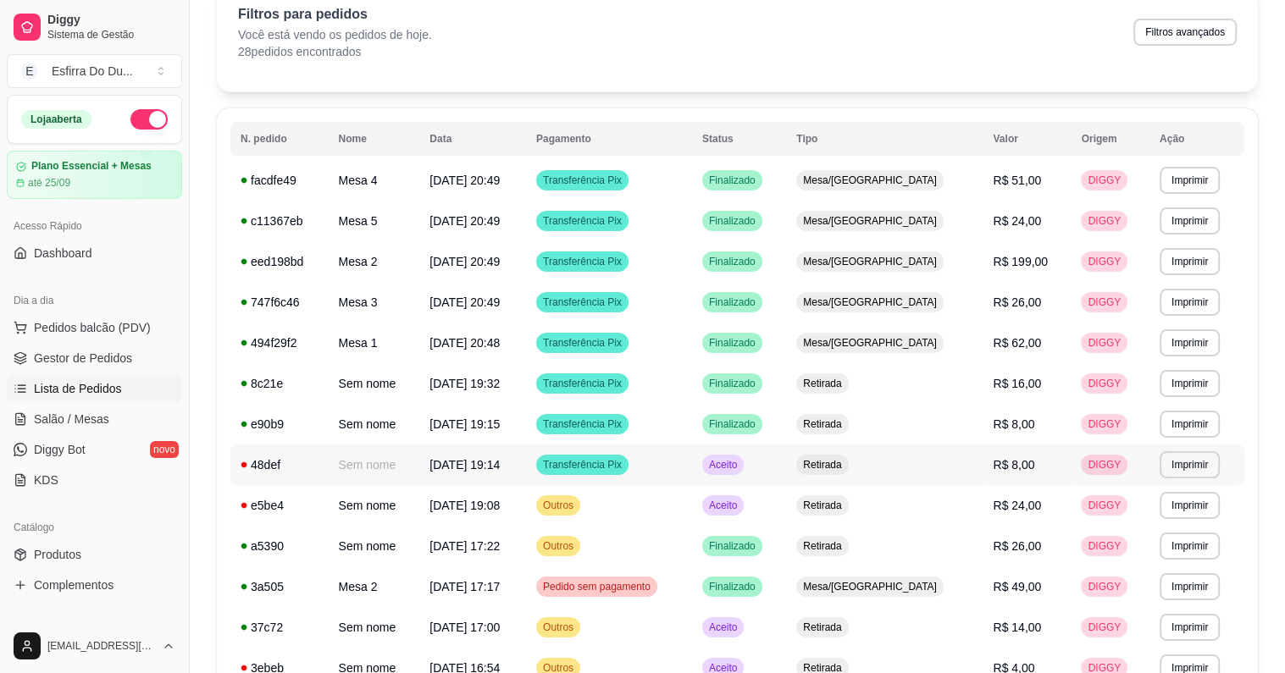
click at [755, 464] on td "Aceito" at bounding box center [739, 465] width 94 height 41
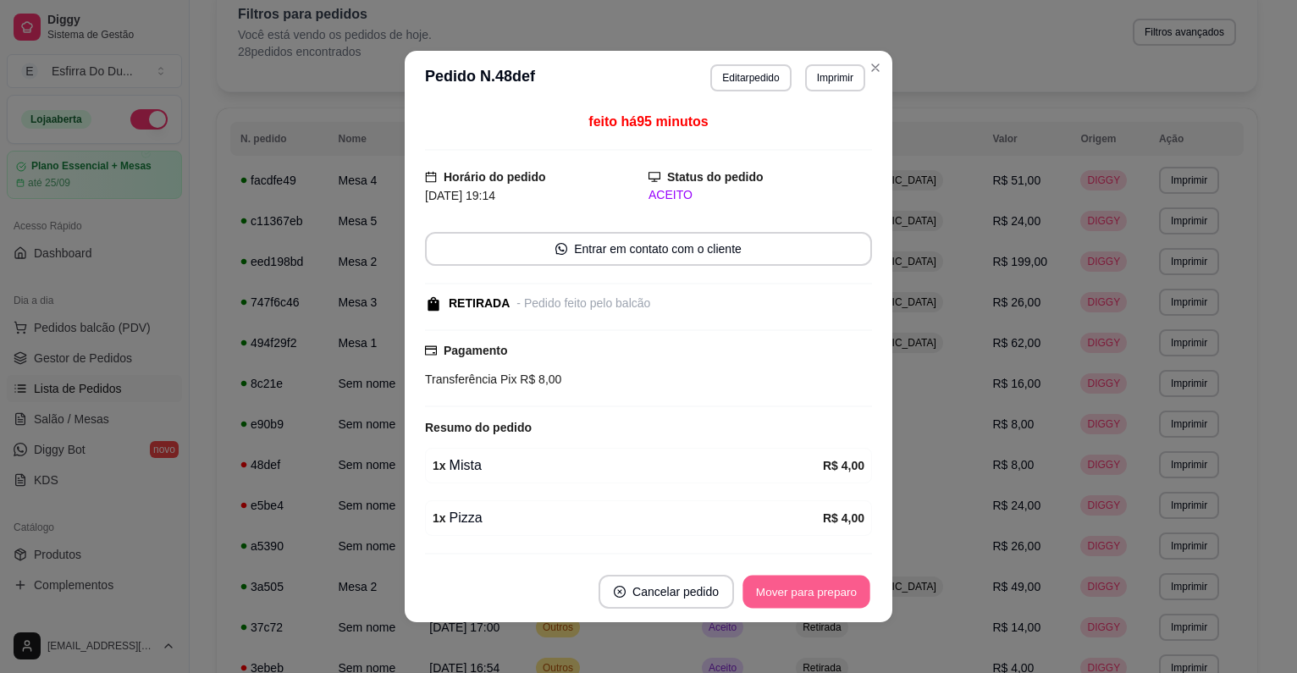
click at [769, 597] on button "Mover para preparo" at bounding box center [806, 592] width 127 height 33
click at [769, 597] on button "Mover para retirada disponível" at bounding box center [778, 592] width 187 height 34
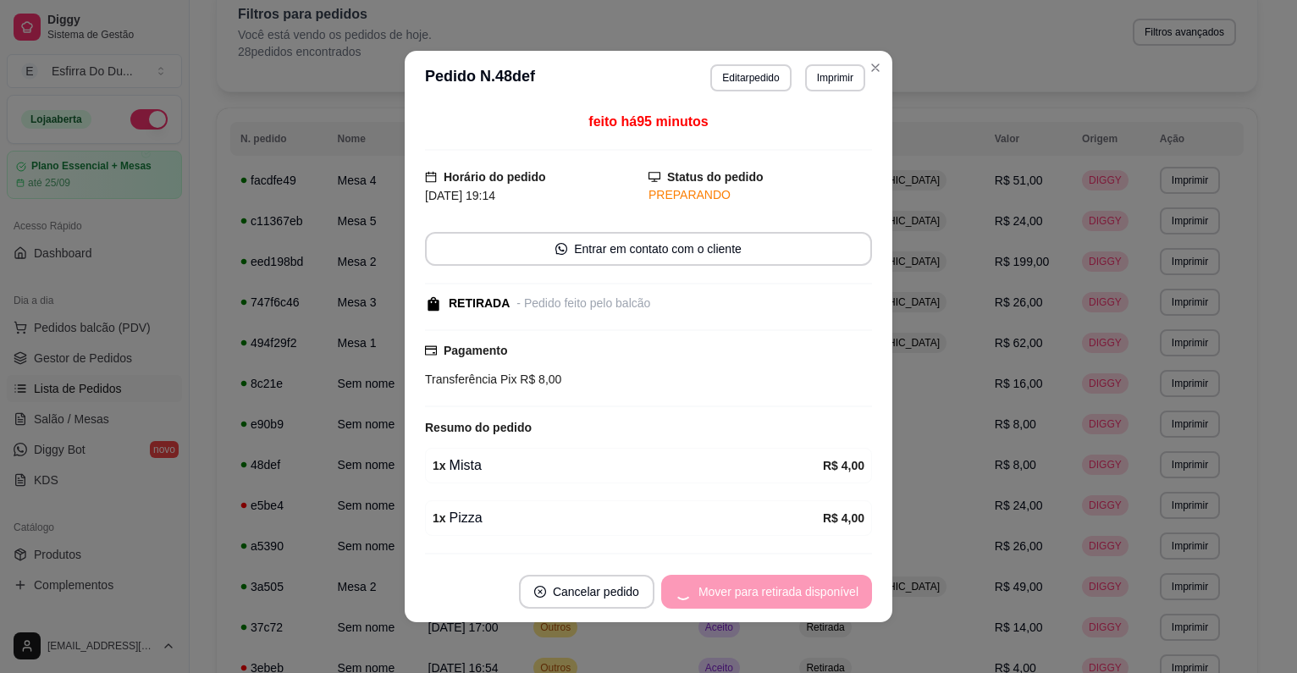
click at [769, 597] on div "Mover para retirada disponível" at bounding box center [766, 592] width 211 height 34
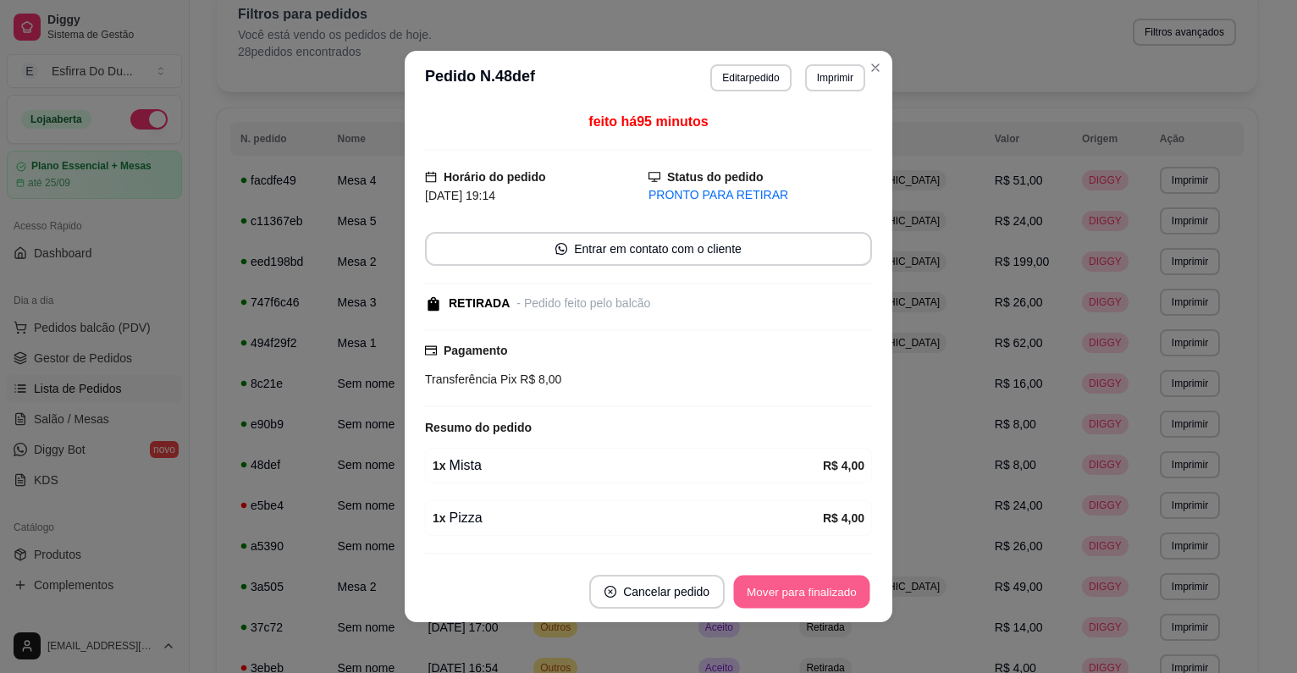
click at [769, 597] on button "Mover para finalizado" at bounding box center [802, 592] width 136 height 33
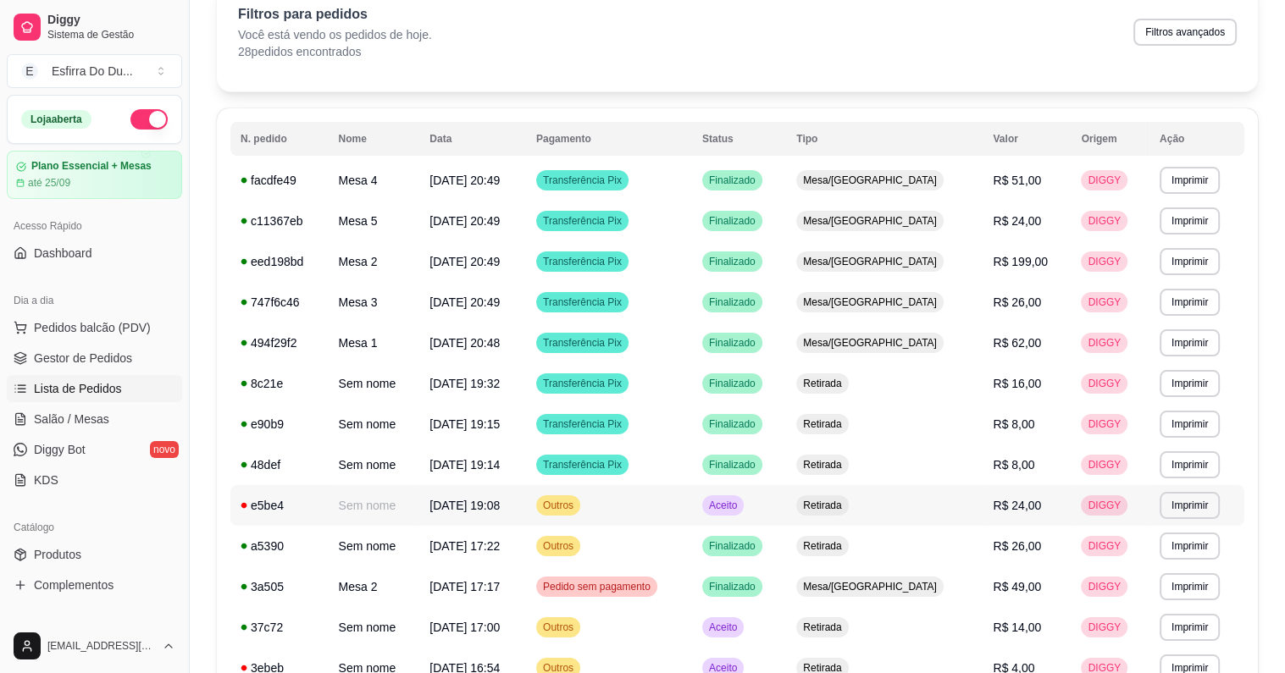
click at [744, 512] on div "Aceito" at bounding box center [722, 505] width 41 height 20
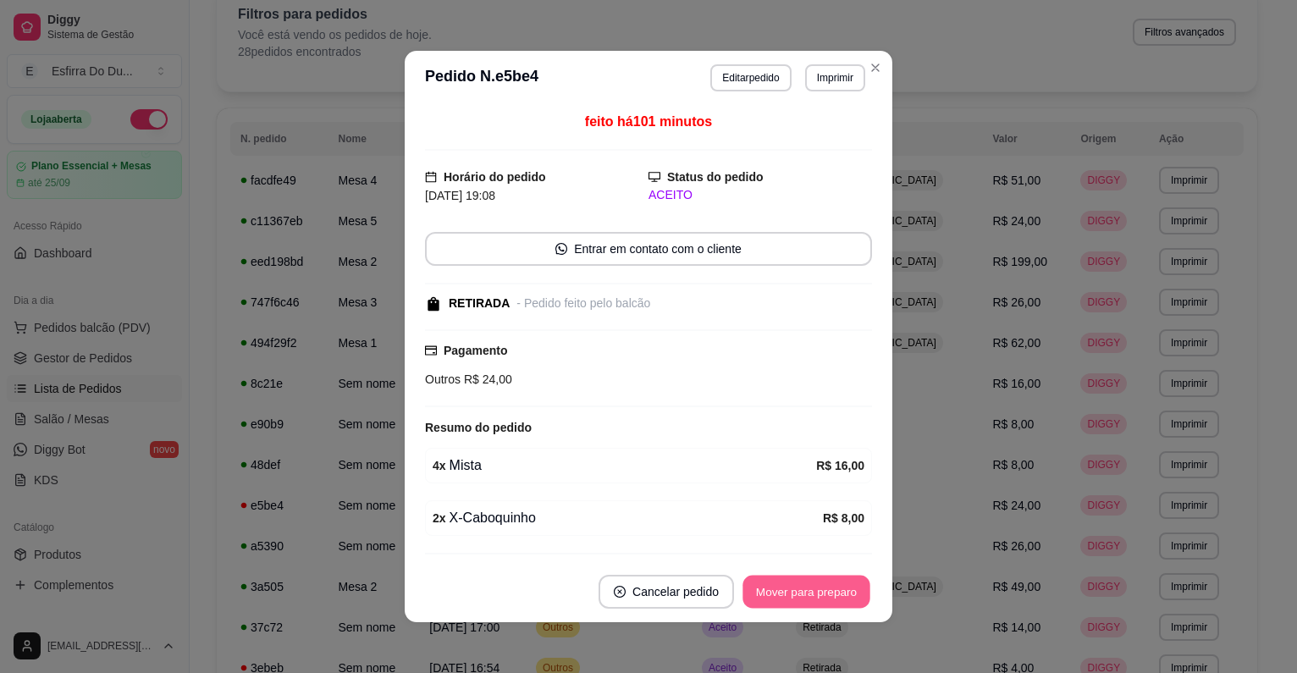
click at [768, 592] on button "Mover para preparo" at bounding box center [806, 592] width 127 height 33
click at [768, 592] on div "Mover para preparo" at bounding box center [794, 592] width 155 height 34
click at [768, 592] on button "Mover para retirada disponível" at bounding box center [778, 592] width 181 height 33
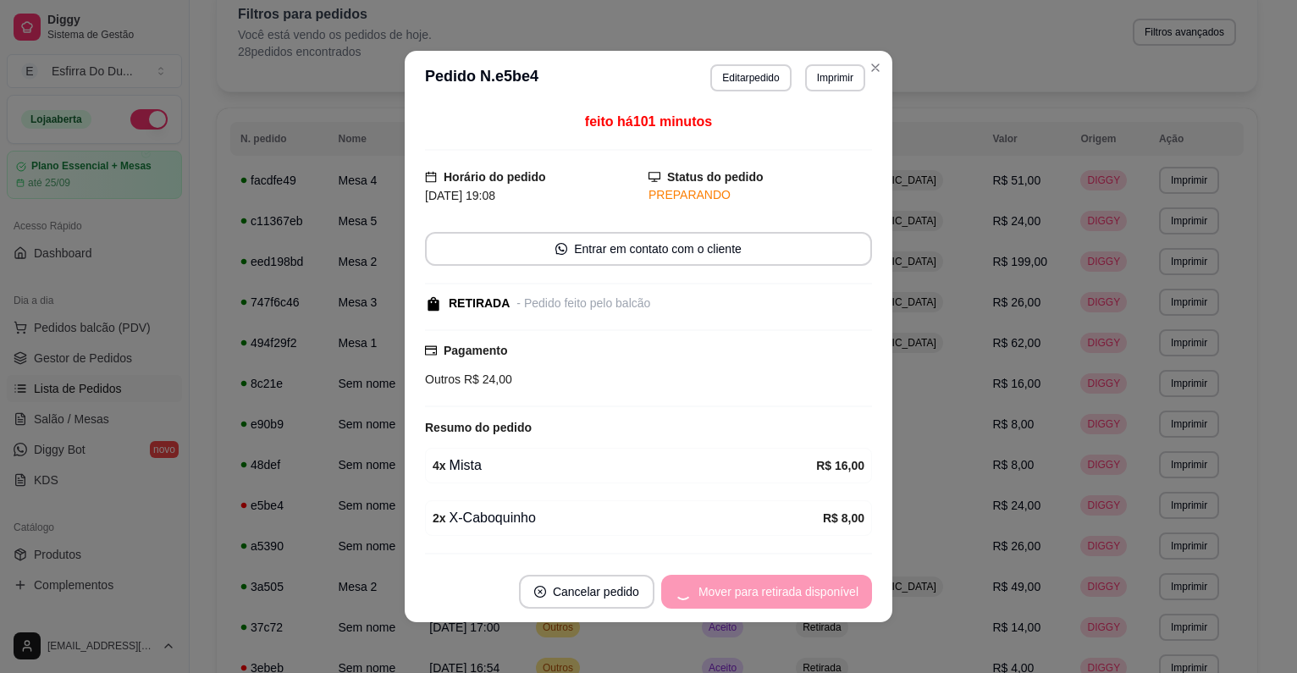
click at [768, 592] on div "Mover para retirada disponível" at bounding box center [766, 592] width 211 height 34
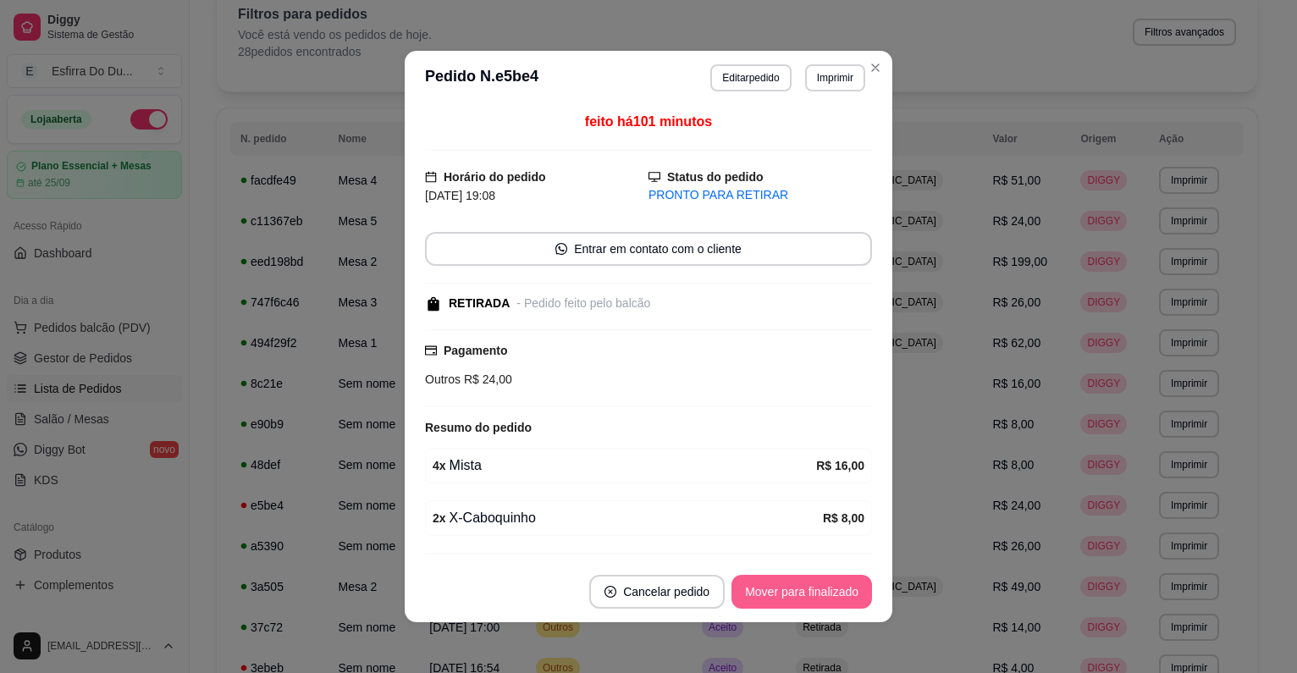
click at [768, 592] on button "Mover para finalizado" at bounding box center [802, 592] width 141 height 34
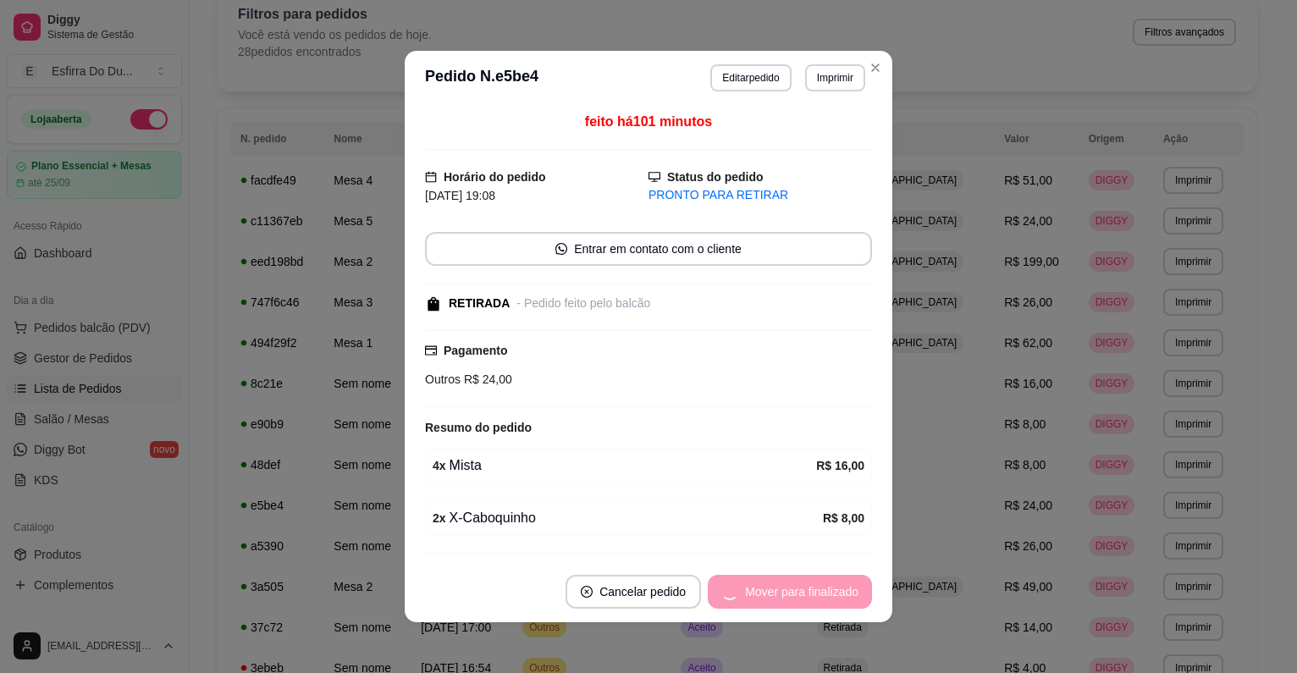
click at [768, 592] on div "Mover para finalizado" at bounding box center [790, 592] width 164 height 34
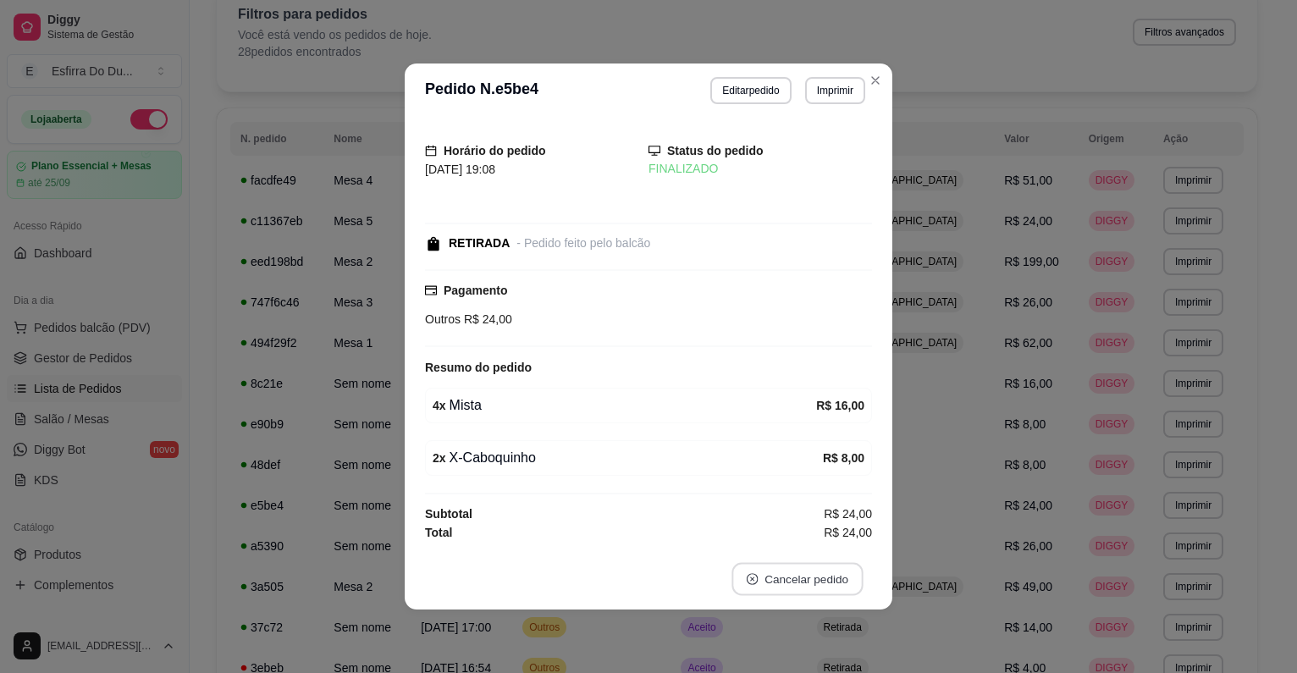
click at [768, 592] on button "Cancelar pedido" at bounding box center [797, 579] width 131 height 33
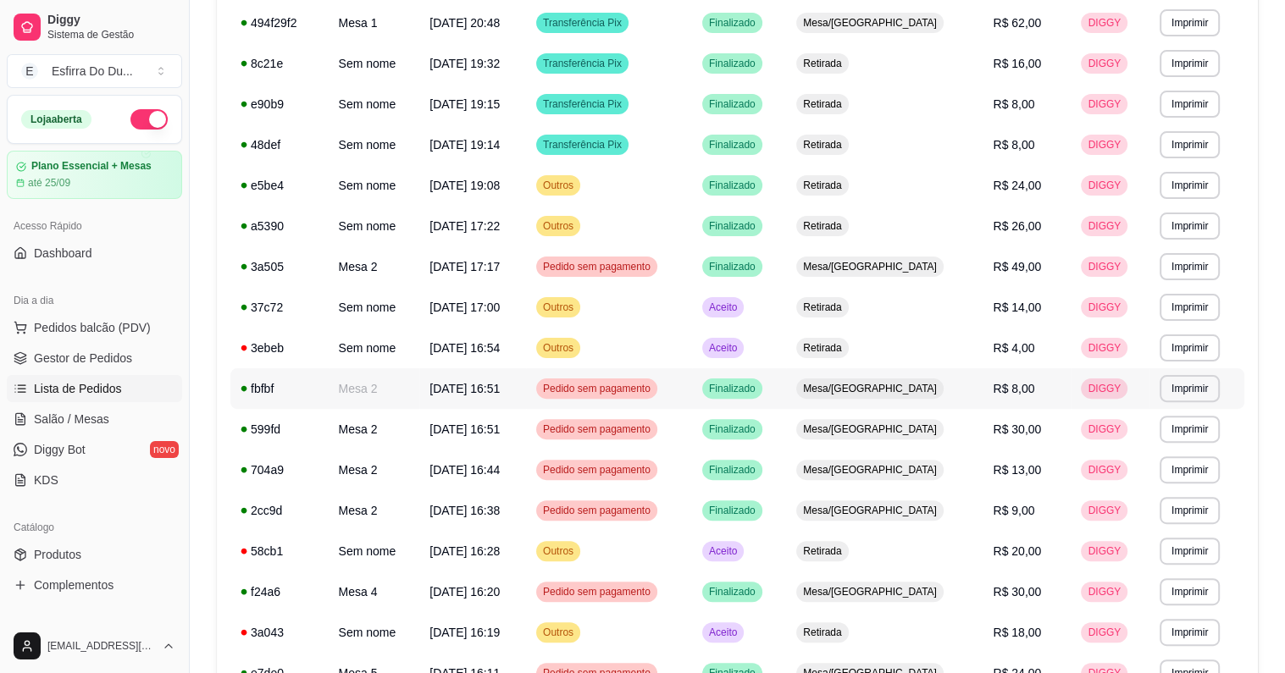
scroll to position [423, 0]
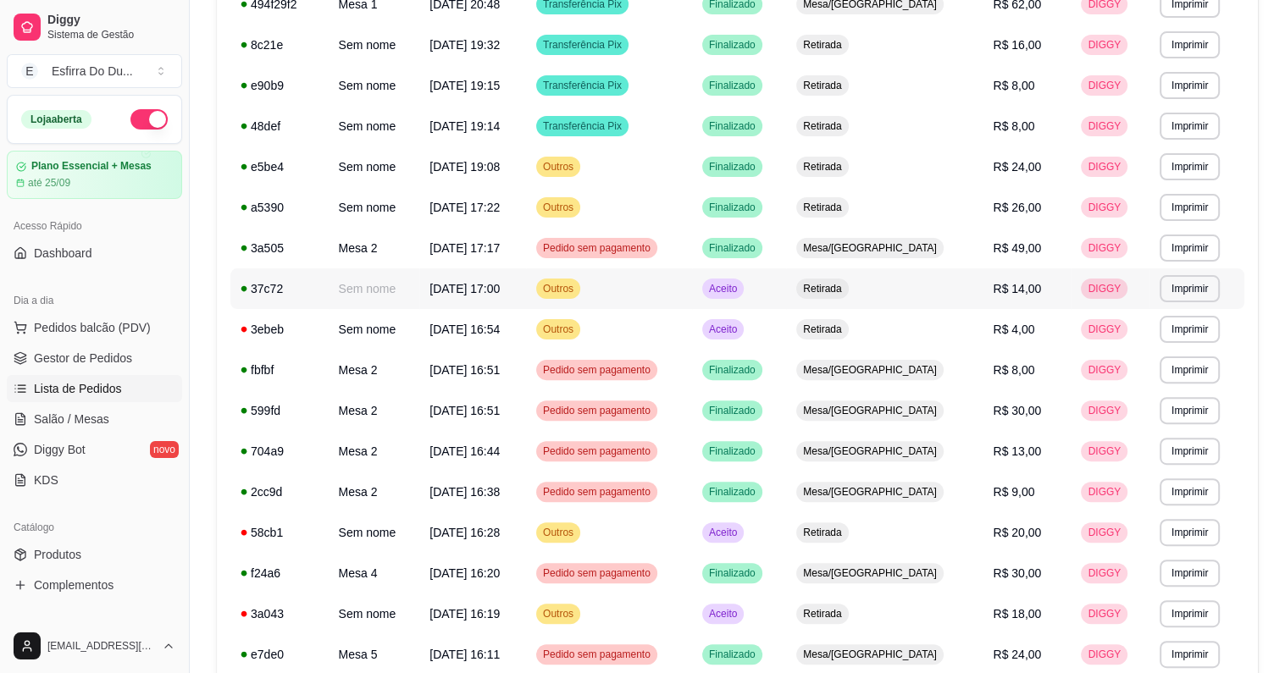
click at [744, 296] on div "Aceito" at bounding box center [722, 289] width 41 height 20
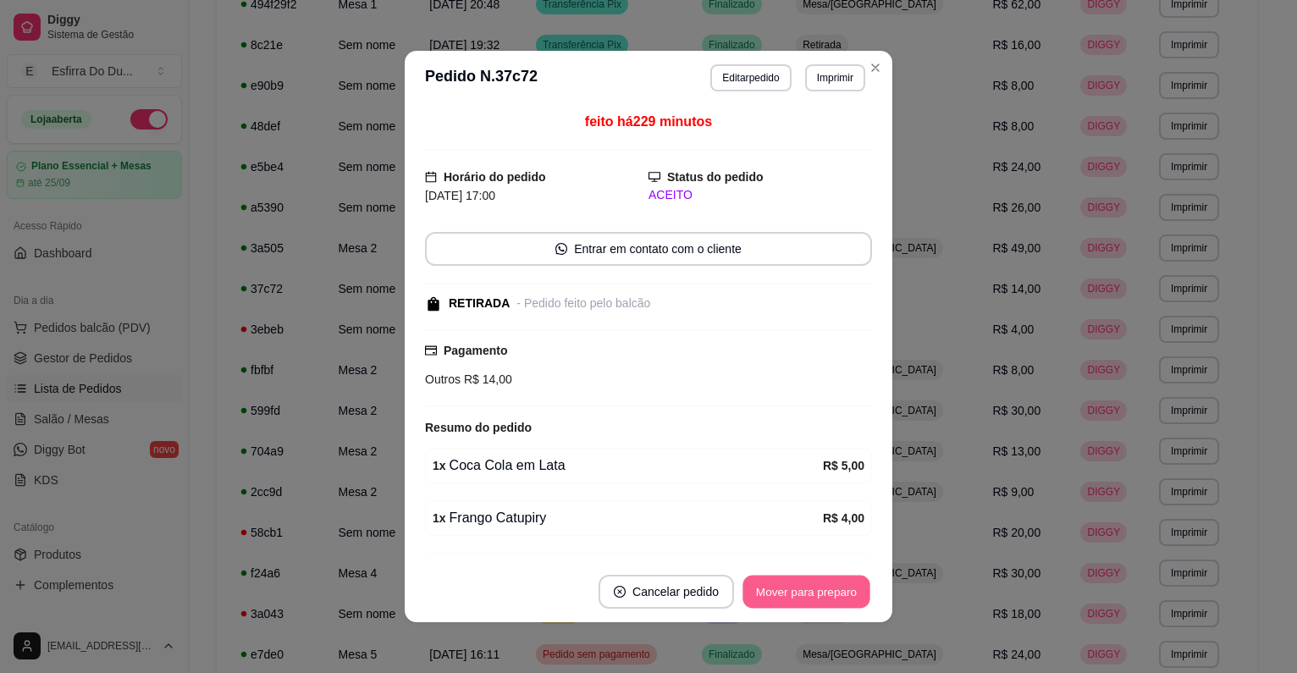
click at [762, 589] on button "Mover para preparo" at bounding box center [806, 592] width 127 height 33
click at [762, 589] on div "Mover para preparo" at bounding box center [794, 592] width 155 height 34
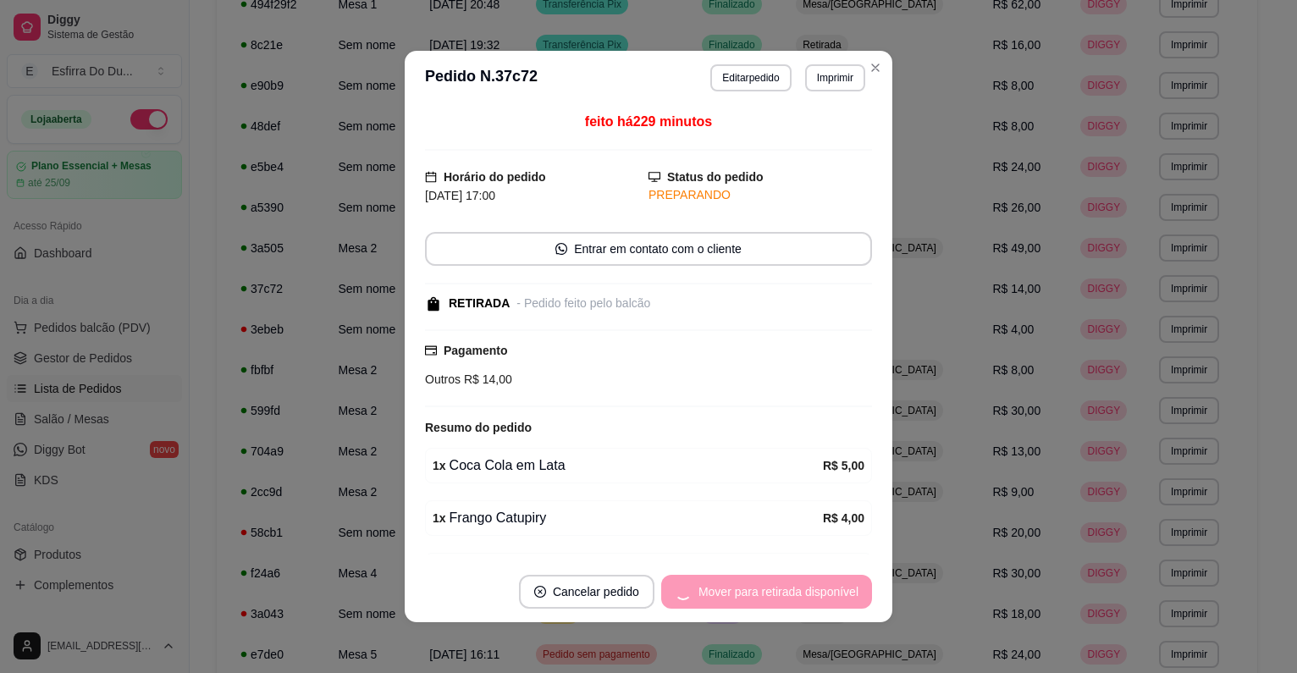
click at [762, 589] on div "Mover para retirada disponível" at bounding box center [766, 592] width 211 height 34
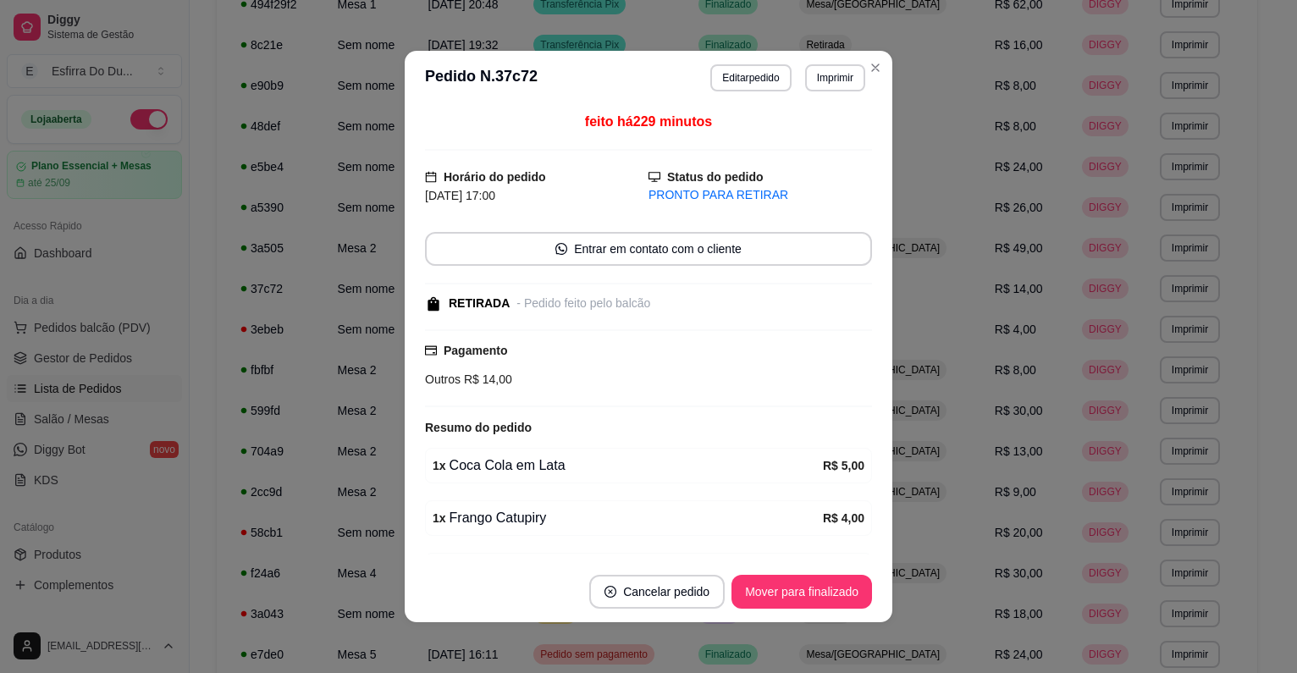
click at [762, 589] on button "Mover para finalizado" at bounding box center [802, 592] width 141 height 34
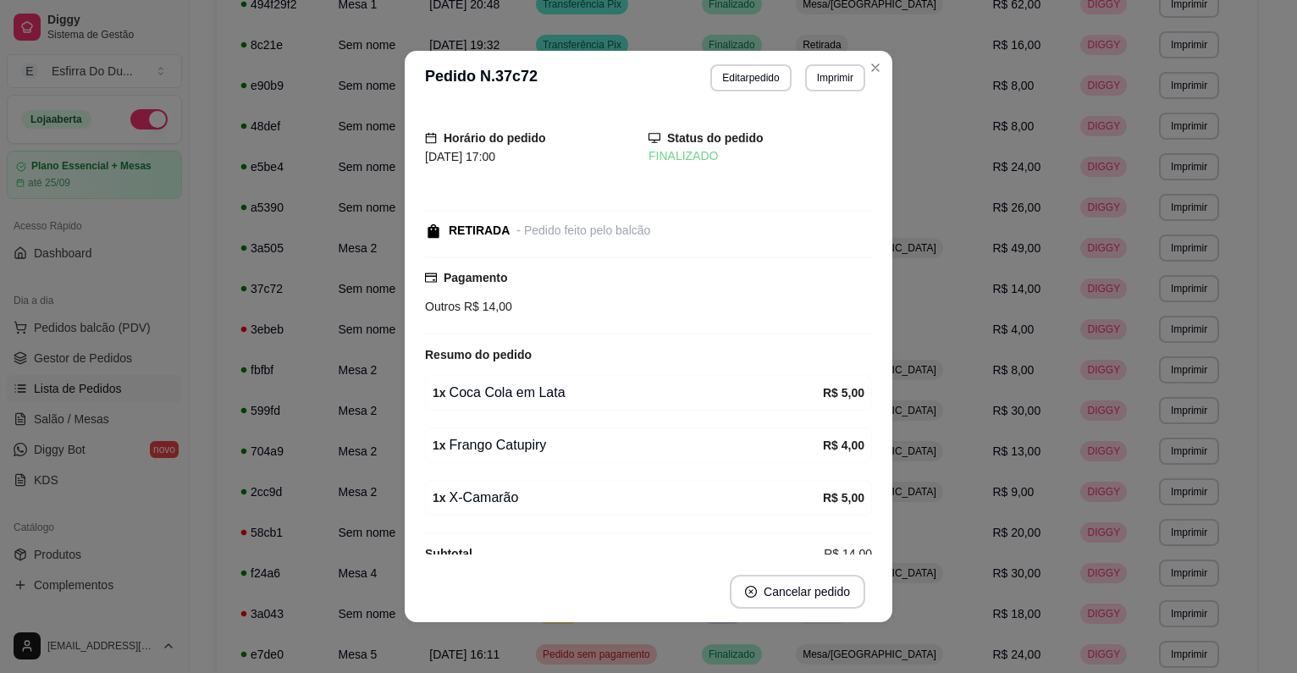
click at [801, 545] on div "Subtotal R$ 14,00" at bounding box center [648, 554] width 447 height 19
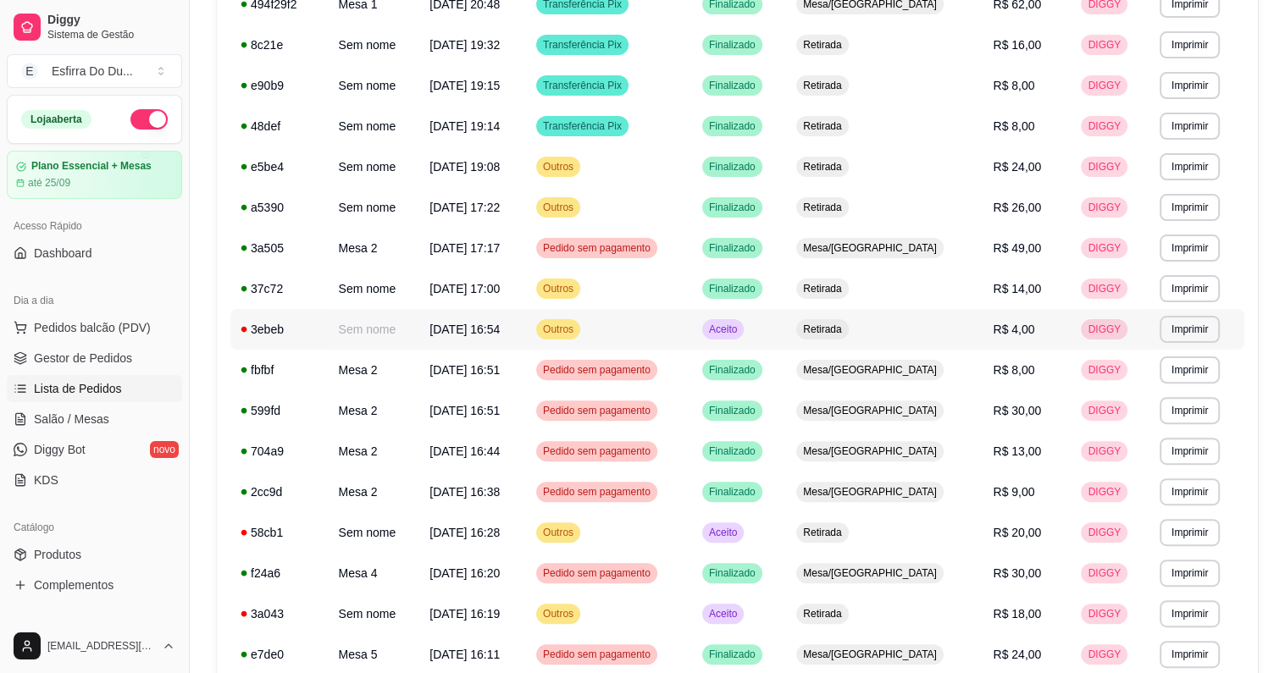
click at [740, 328] on span "Aceito" at bounding box center [722, 330] width 35 height 14
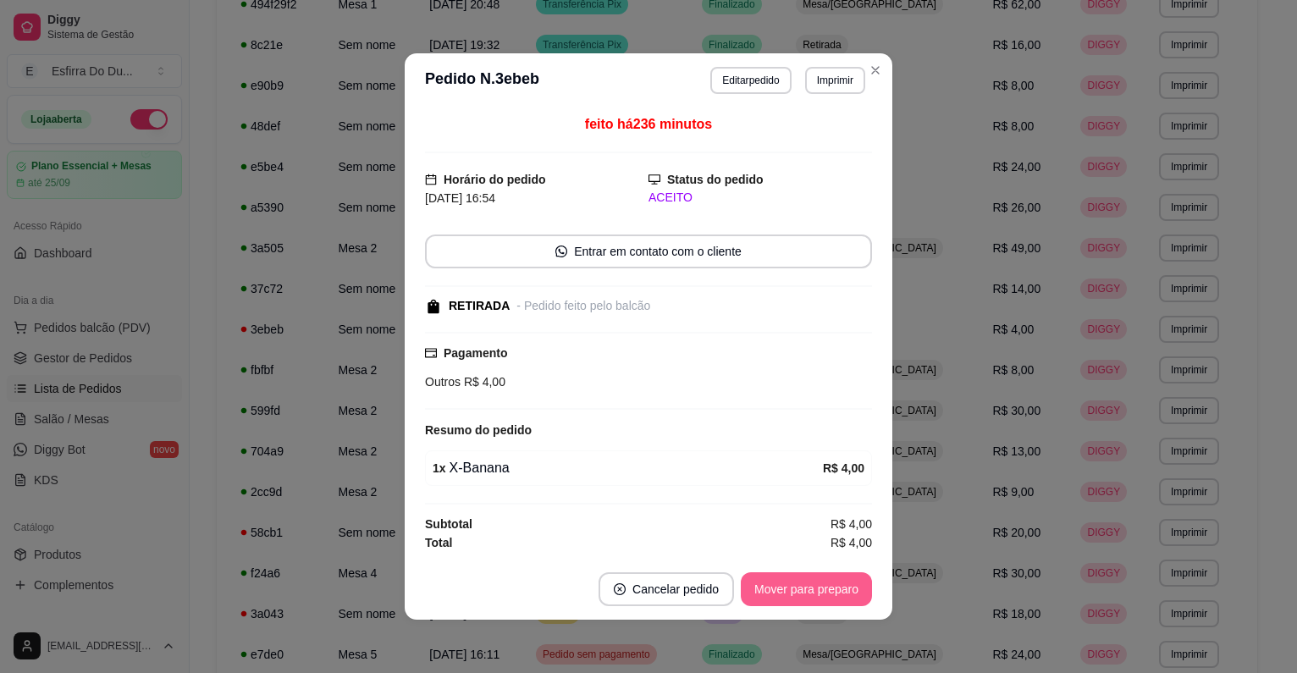
click at [802, 592] on button "Mover para preparo" at bounding box center [806, 589] width 131 height 34
click at [802, 592] on button "Mover para retirada disponível" at bounding box center [778, 589] width 187 height 34
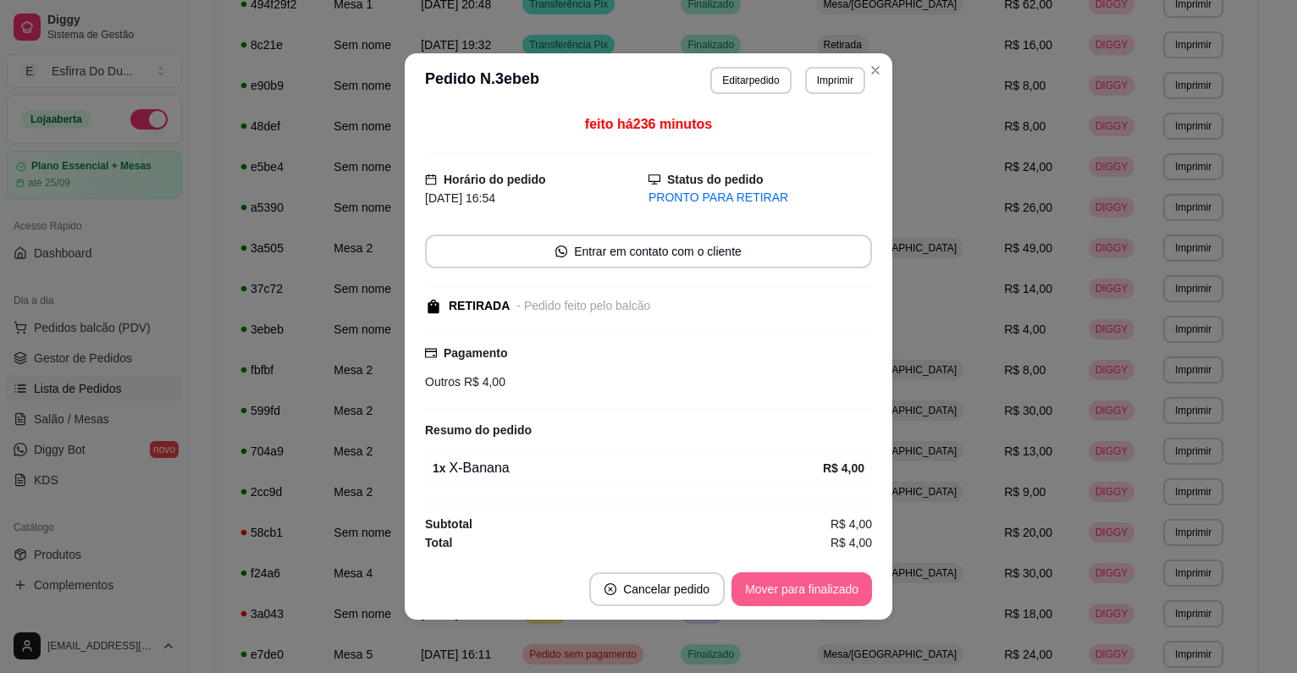
click at [802, 592] on button "Mover para finalizado" at bounding box center [802, 589] width 141 height 34
click at [802, 592] on div "Mover para finalizado" at bounding box center [790, 589] width 164 height 34
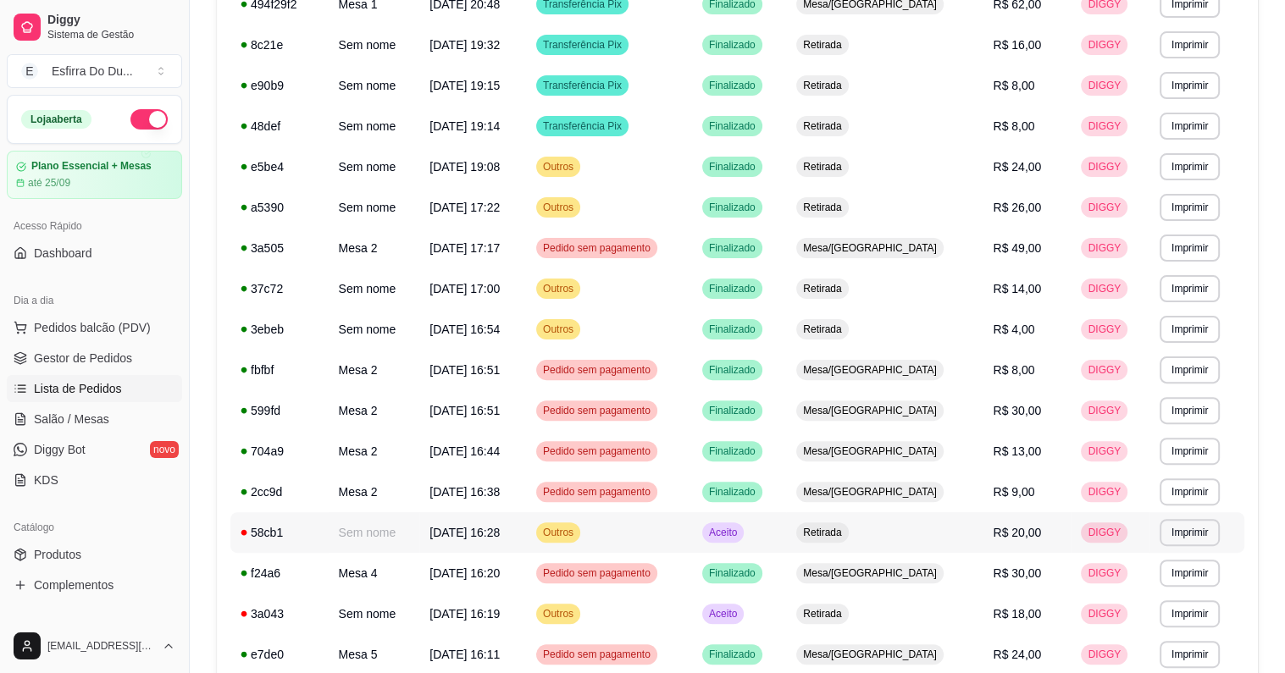
click at [740, 532] on span "Aceito" at bounding box center [722, 533] width 35 height 14
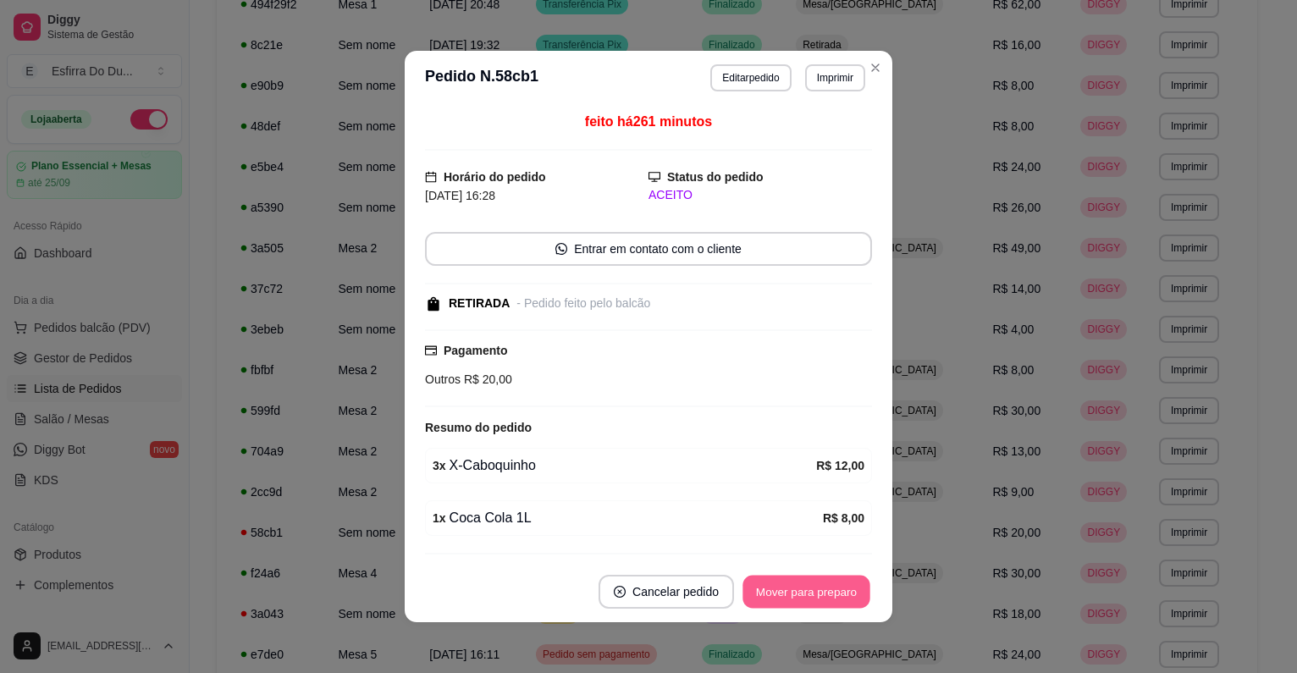
click at [768, 595] on button "Mover para preparo" at bounding box center [806, 592] width 127 height 33
click at [768, 595] on div "Mover para preparo" at bounding box center [794, 592] width 155 height 34
click at [768, 595] on button "Mover para retirada disponível" at bounding box center [778, 592] width 181 height 33
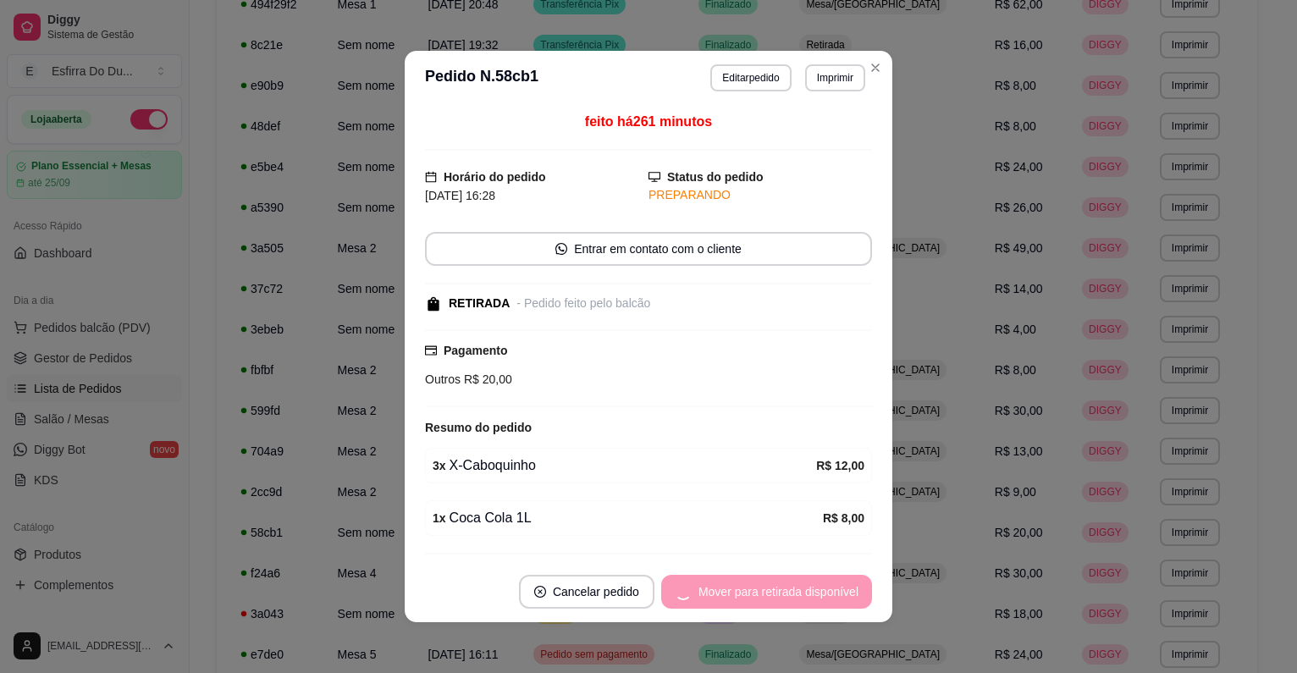
click at [768, 595] on div "Mover para retirada disponível" at bounding box center [766, 592] width 211 height 34
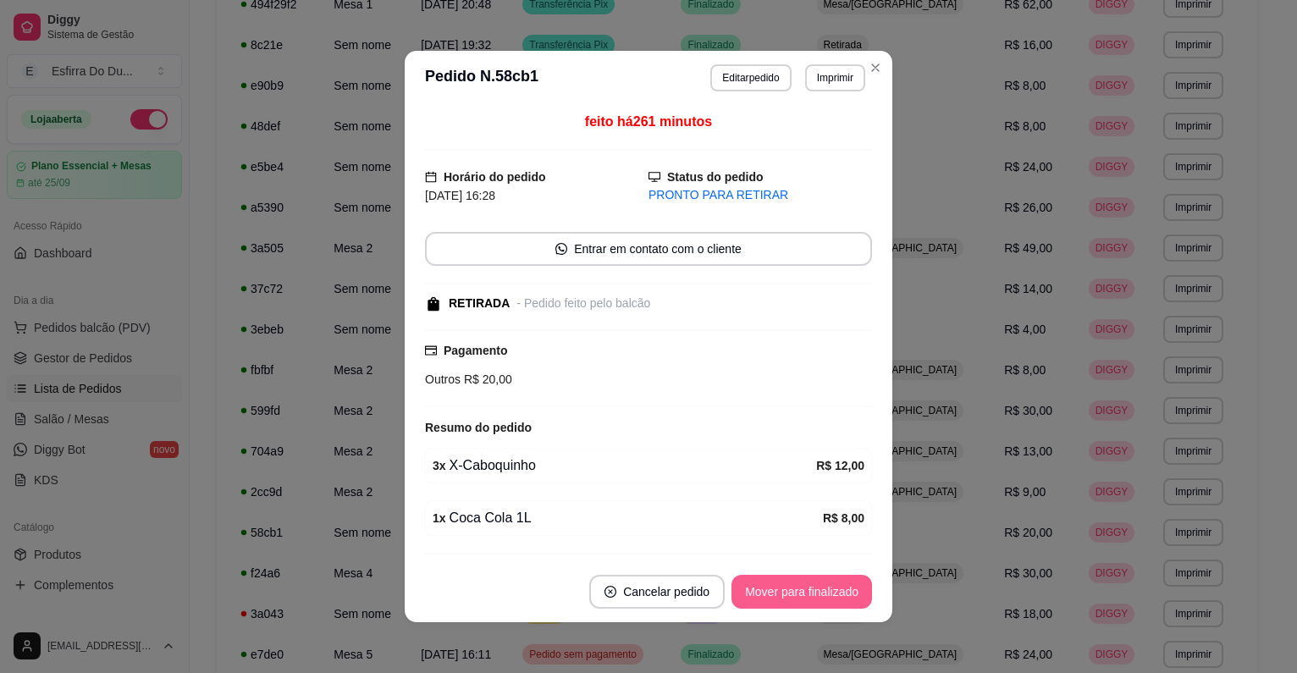
click at [768, 595] on button "Mover para finalizado" at bounding box center [802, 592] width 141 height 34
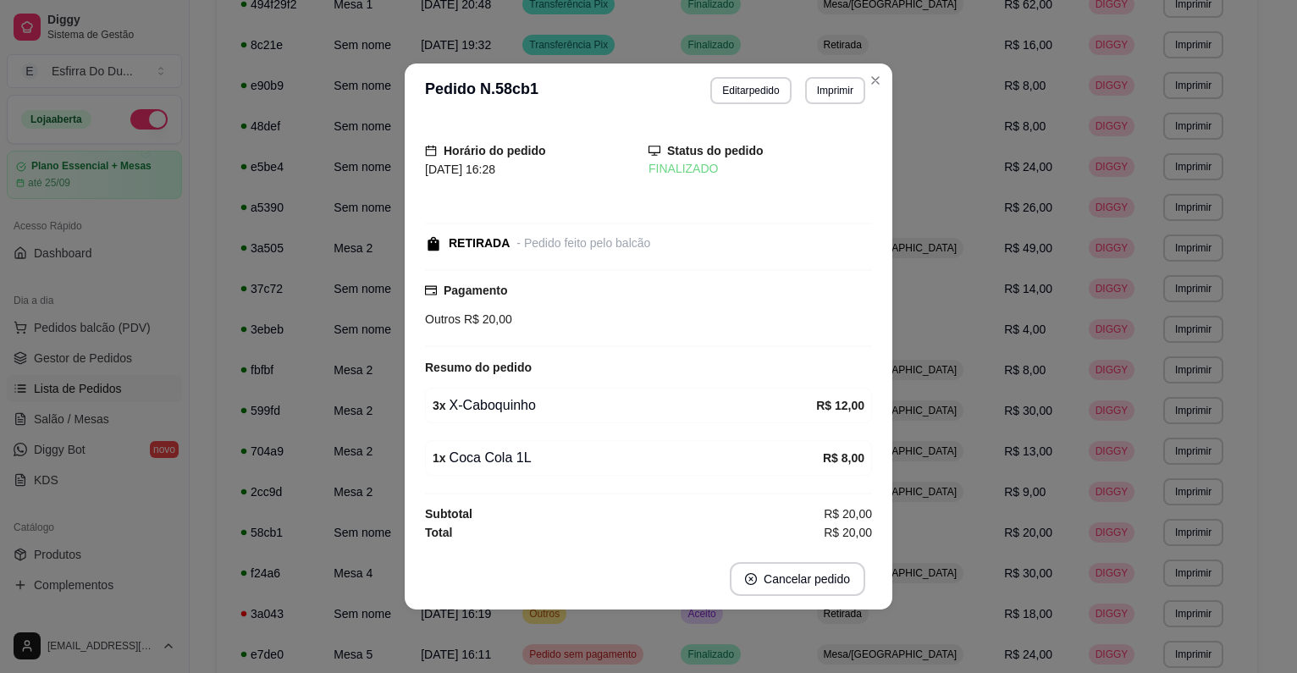
click at [891, 460] on div "Horário do pedido [DATE] 16:28 Status do pedido FINALIZADO RETIRADA - Pedido fe…" at bounding box center [649, 333] width 488 height 431
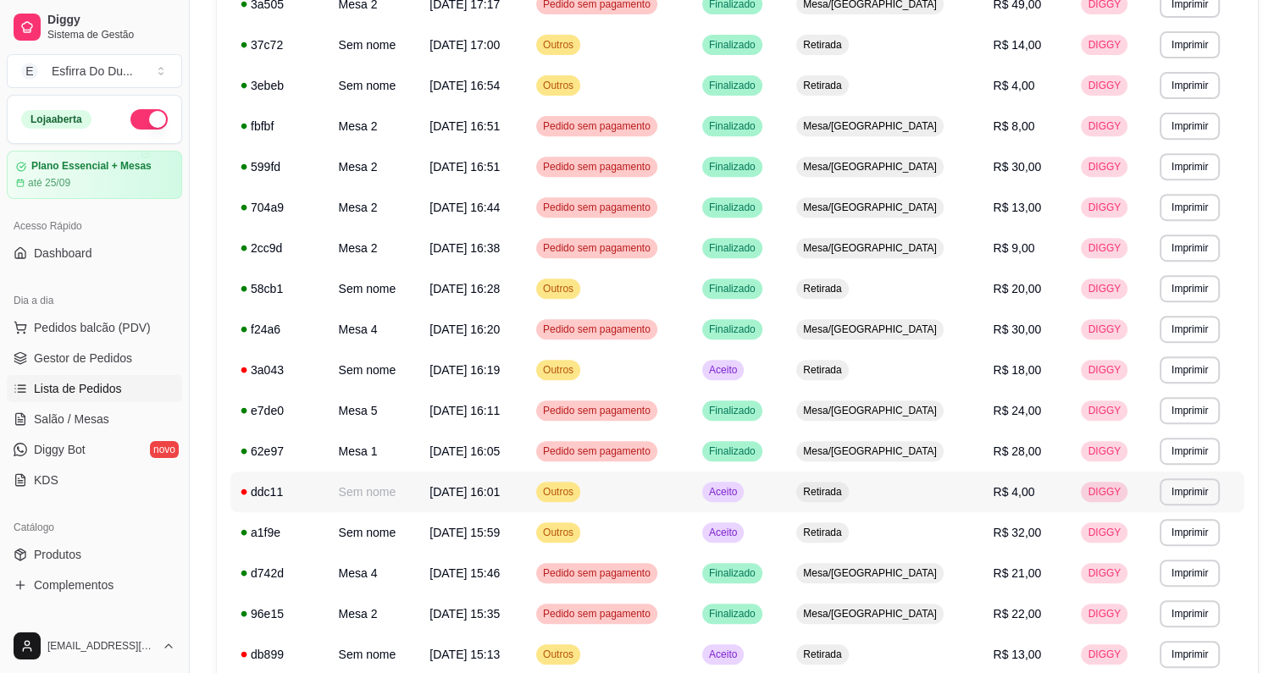
scroll to position [677, 0]
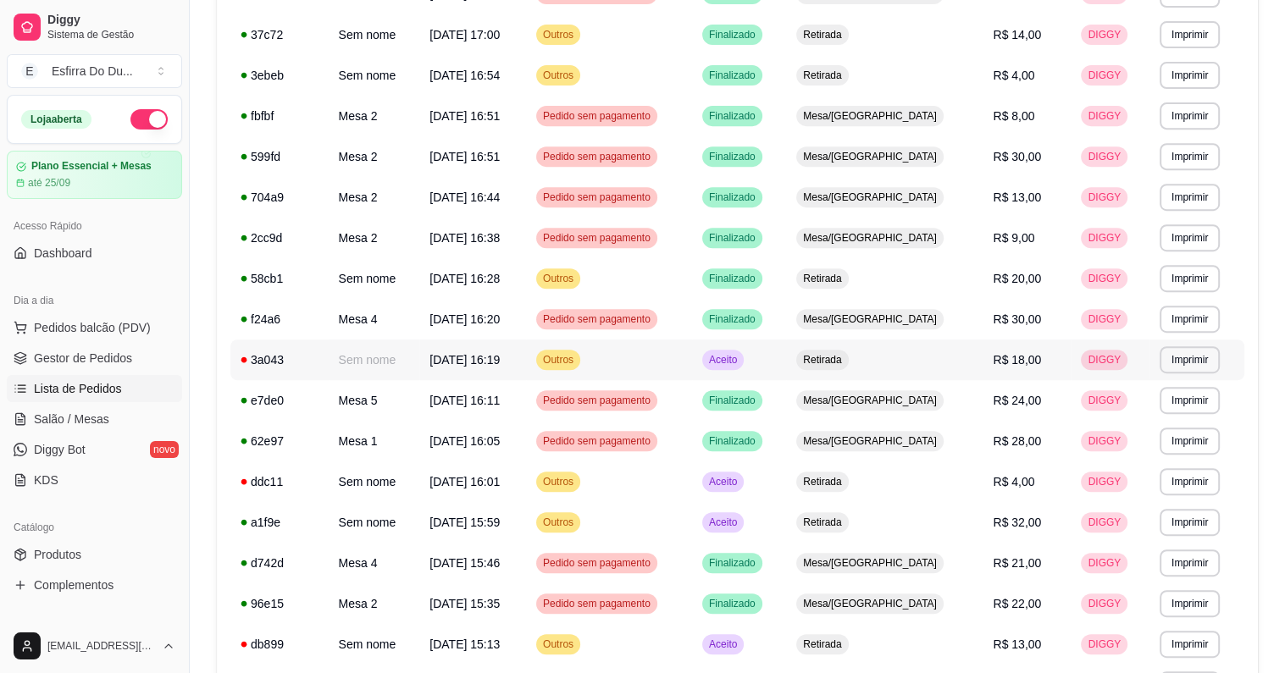
click at [740, 365] on span "Aceito" at bounding box center [722, 360] width 35 height 14
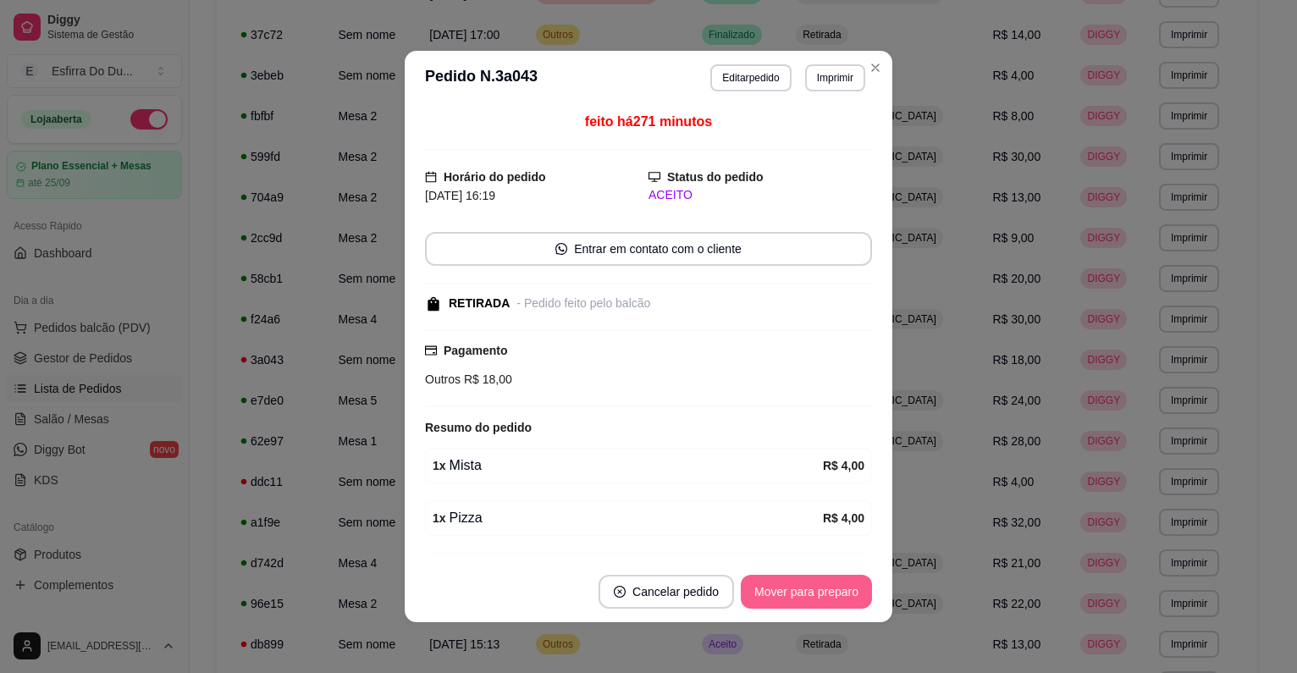
click at [790, 593] on button "Mover para preparo" at bounding box center [806, 592] width 131 height 34
click at [790, 593] on button "Mover para retirada disponível" at bounding box center [778, 592] width 181 height 33
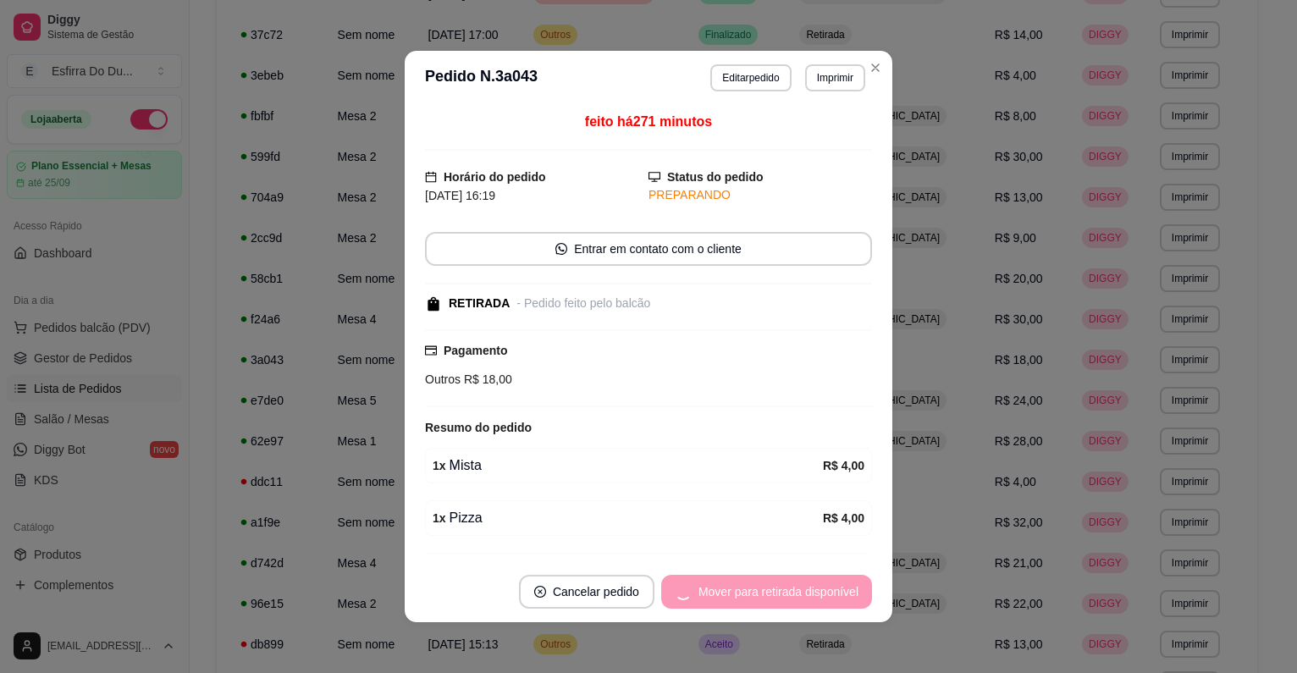
click at [790, 593] on div "Mover para retirada disponível" at bounding box center [766, 592] width 211 height 34
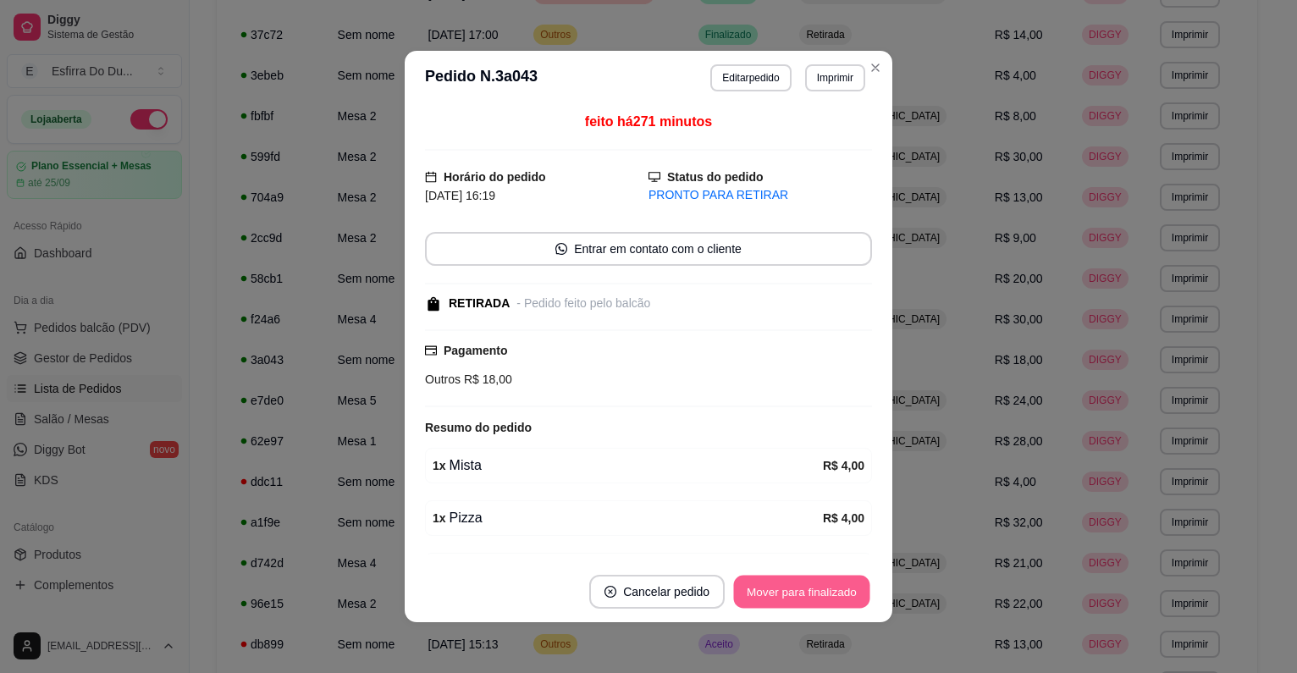
click at [790, 593] on button "Mover para finalizado" at bounding box center [802, 592] width 136 height 33
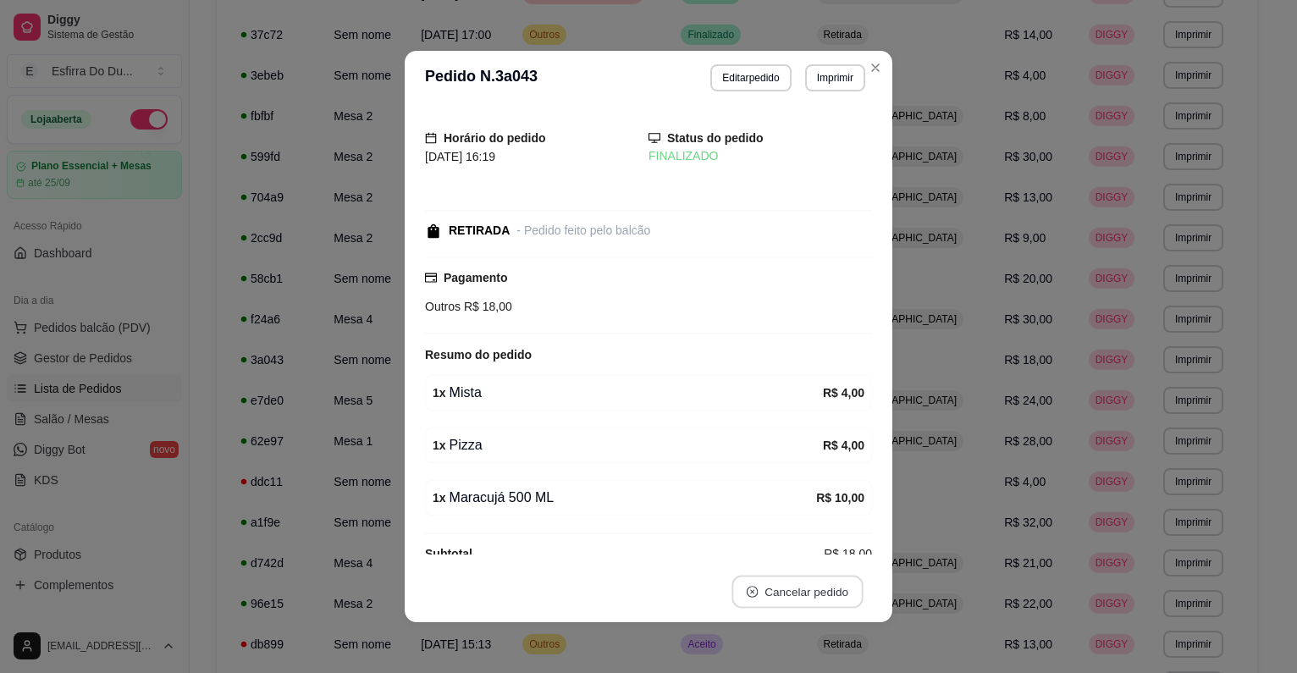
click at [790, 593] on button "Cancelar pedido" at bounding box center [797, 592] width 131 height 33
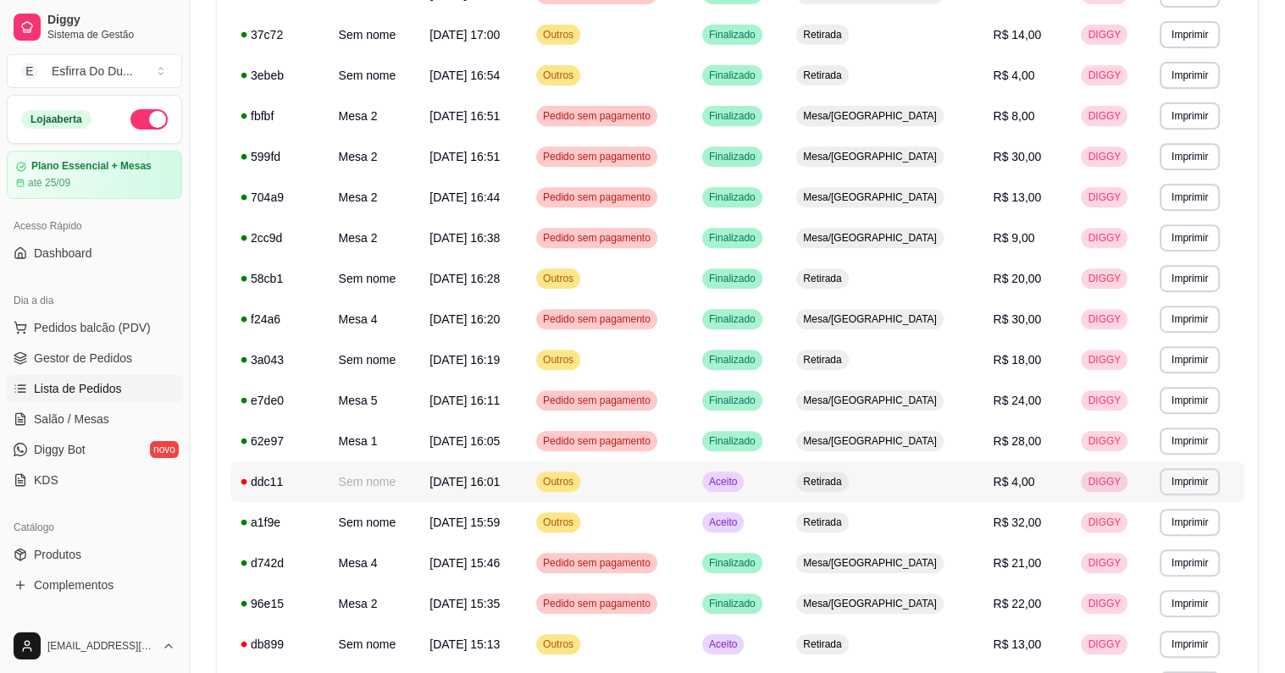
click at [744, 487] on div "Aceito" at bounding box center [722, 482] width 41 height 20
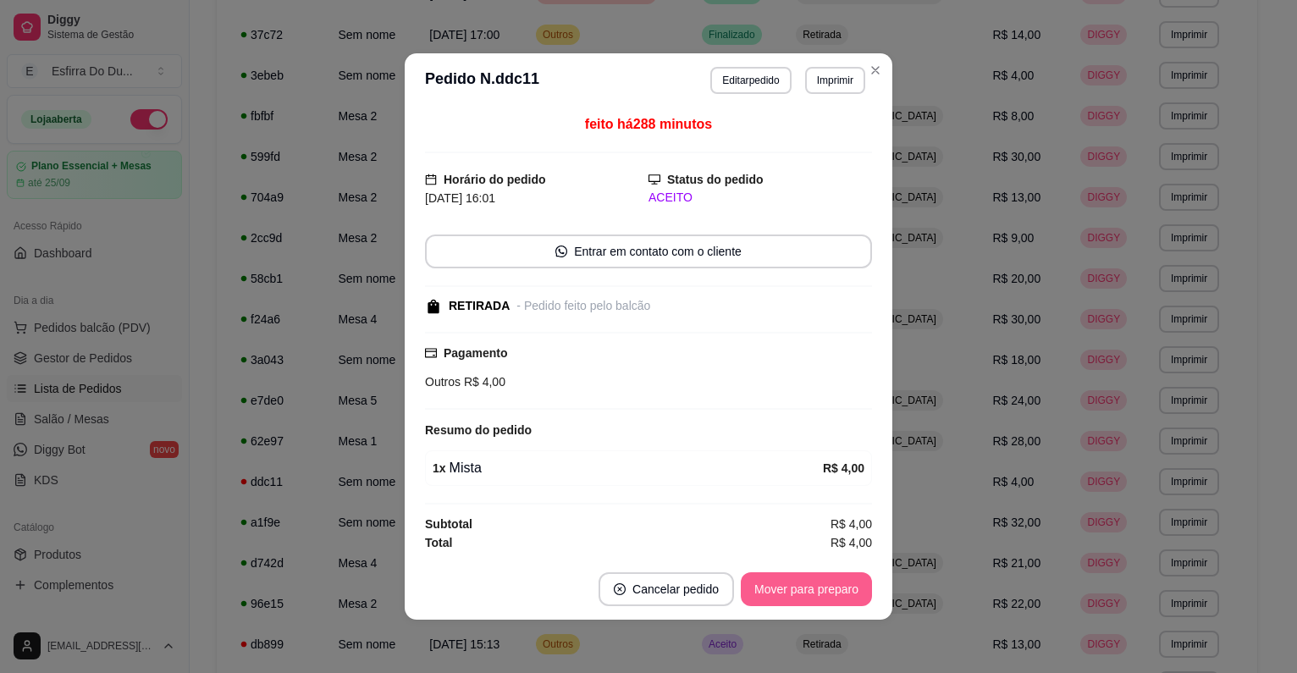
click at [781, 587] on button "Mover para preparo" at bounding box center [806, 589] width 131 height 34
click at [781, 587] on div "Mover para preparo" at bounding box center [794, 589] width 155 height 34
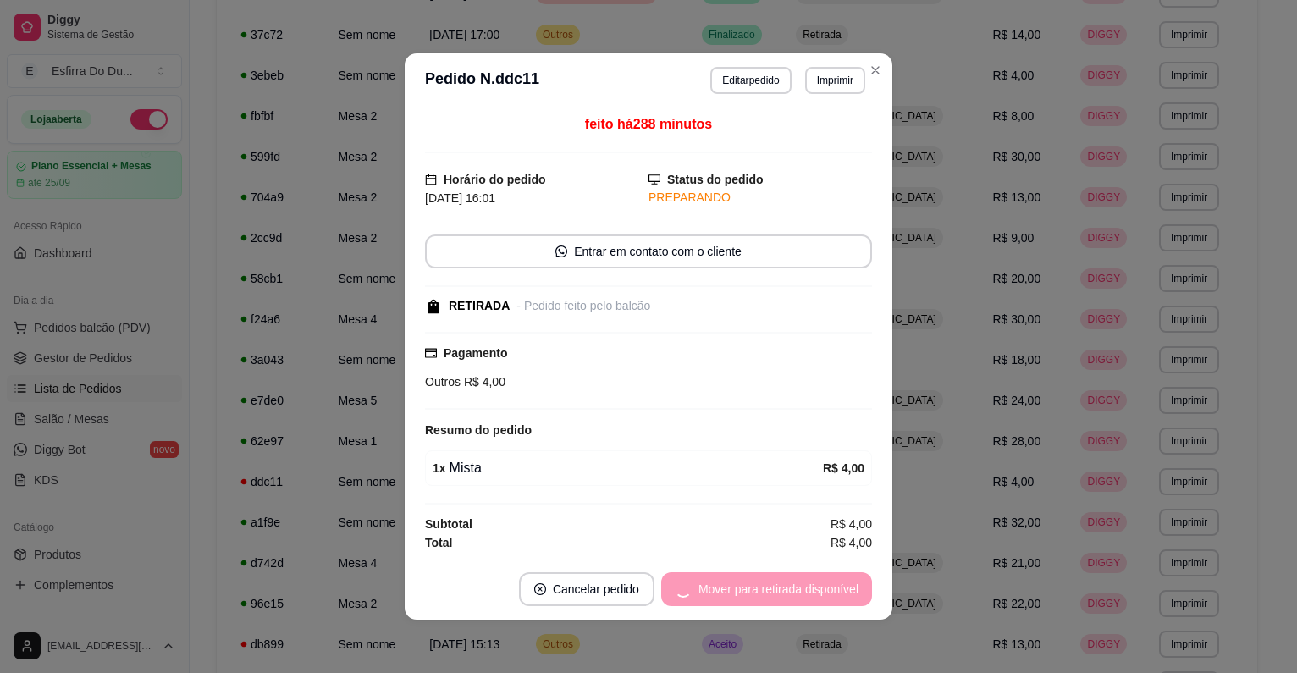
click at [781, 587] on div "Mover para retirada disponível" at bounding box center [766, 589] width 211 height 34
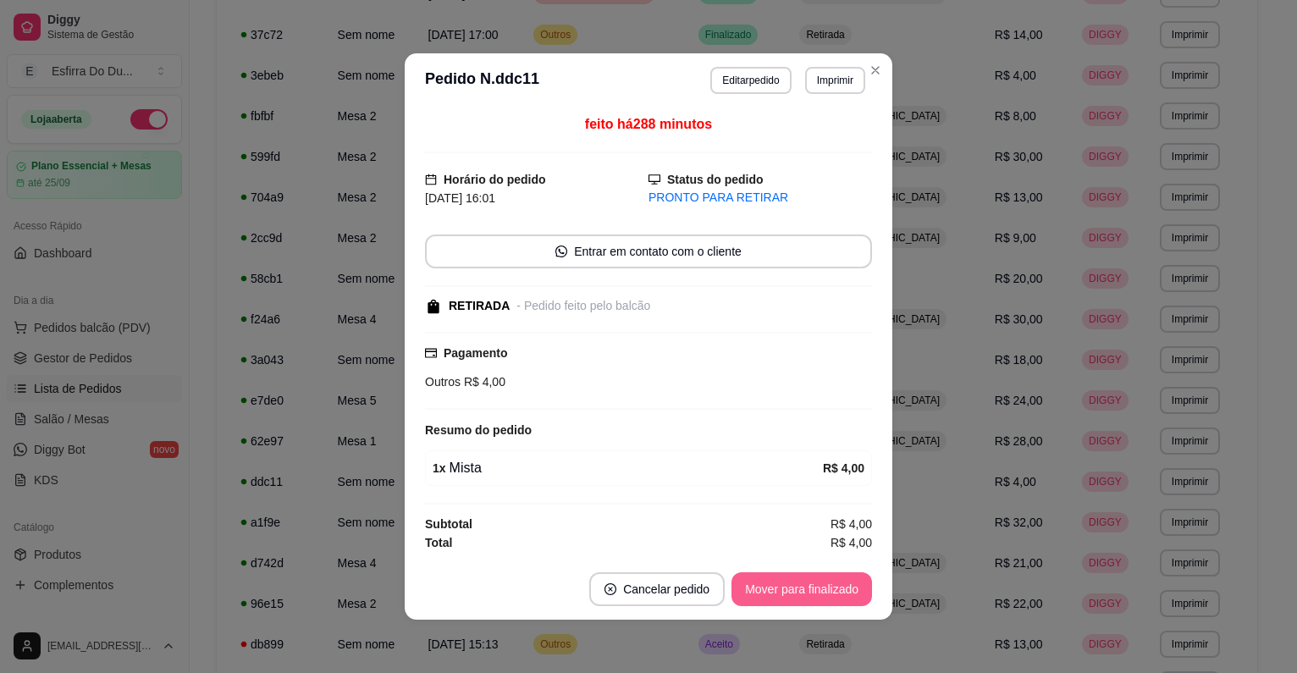
click at [781, 587] on button "Mover para finalizado" at bounding box center [802, 589] width 141 height 34
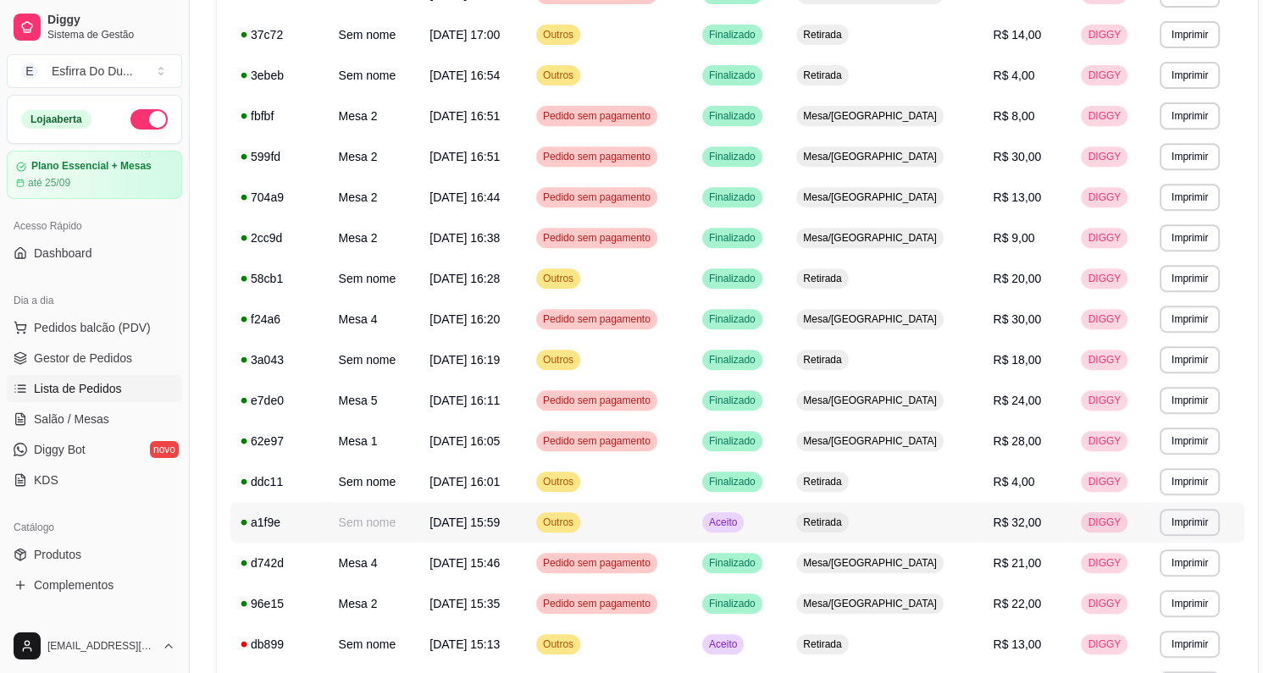
click at [740, 528] on span "Aceito" at bounding box center [722, 523] width 35 height 14
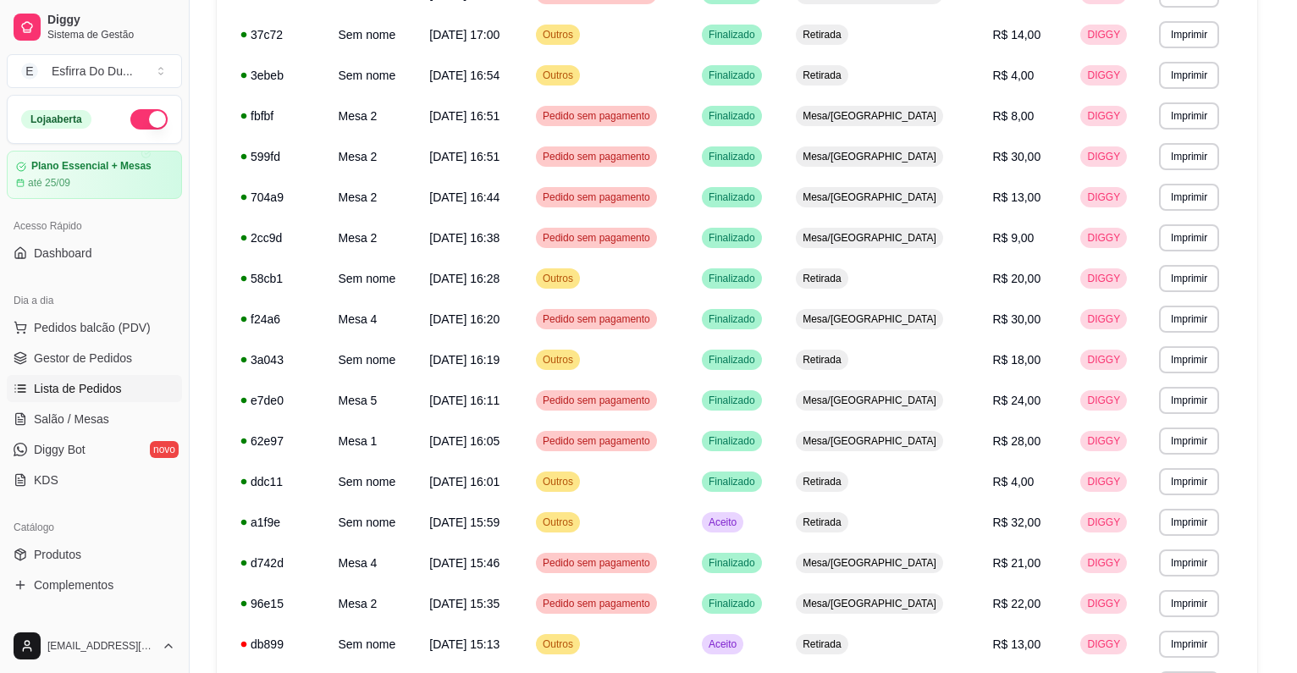
click at [782, 593] on button "Mover para preparo" at bounding box center [806, 592] width 131 height 34
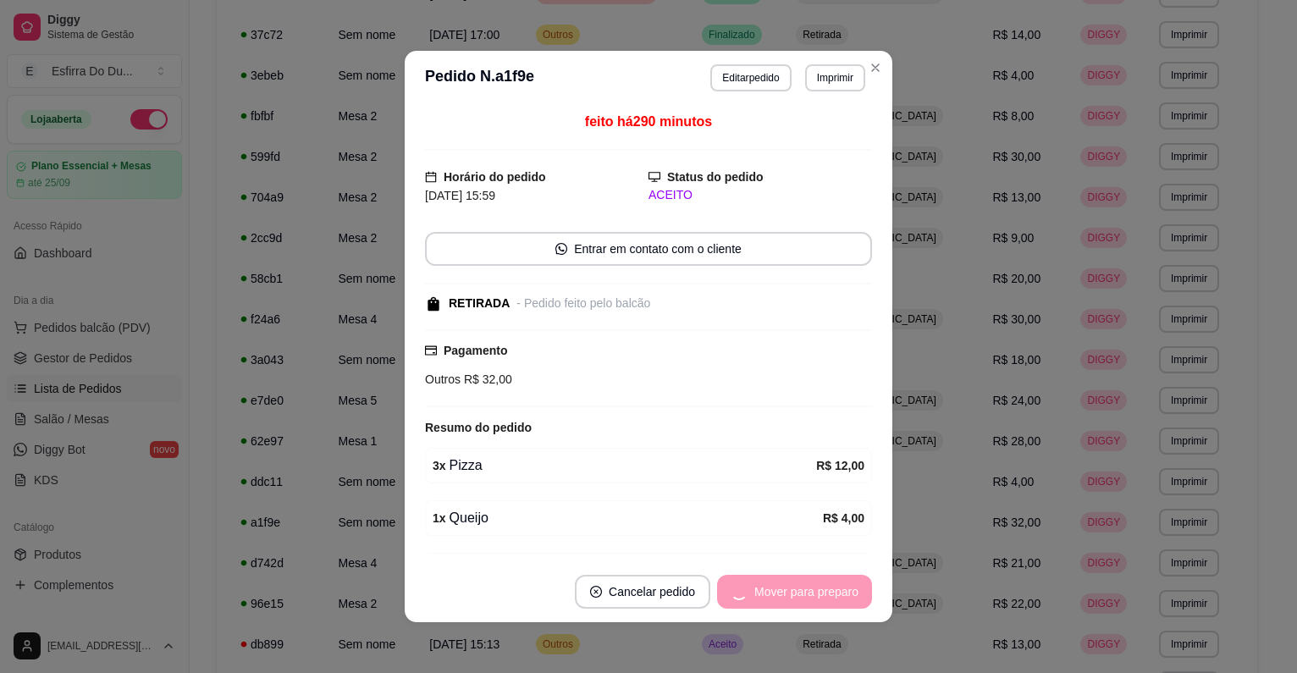
click at [782, 593] on div "Mover para preparo" at bounding box center [794, 592] width 155 height 34
click at [782, 593] on button "Mover para retirada disponível" at bounding box center [778, 592] width 187 height 34
click at [782, 593] on div "Mover para retirada disponível" at bounding box center [766, 592] width 211 height 34
click at [782, 593] on button "Mover para finalizado" at bounding box center [802, 592] width 136 height 33
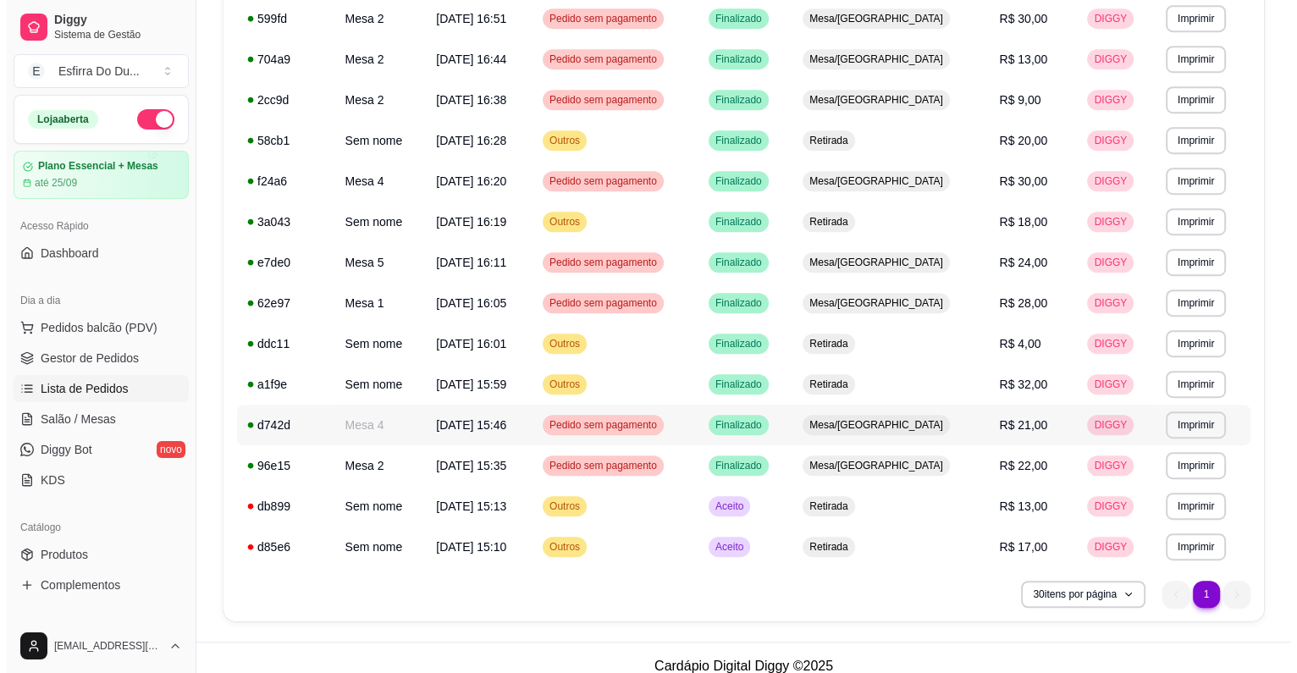
scroll to position [832, 0]
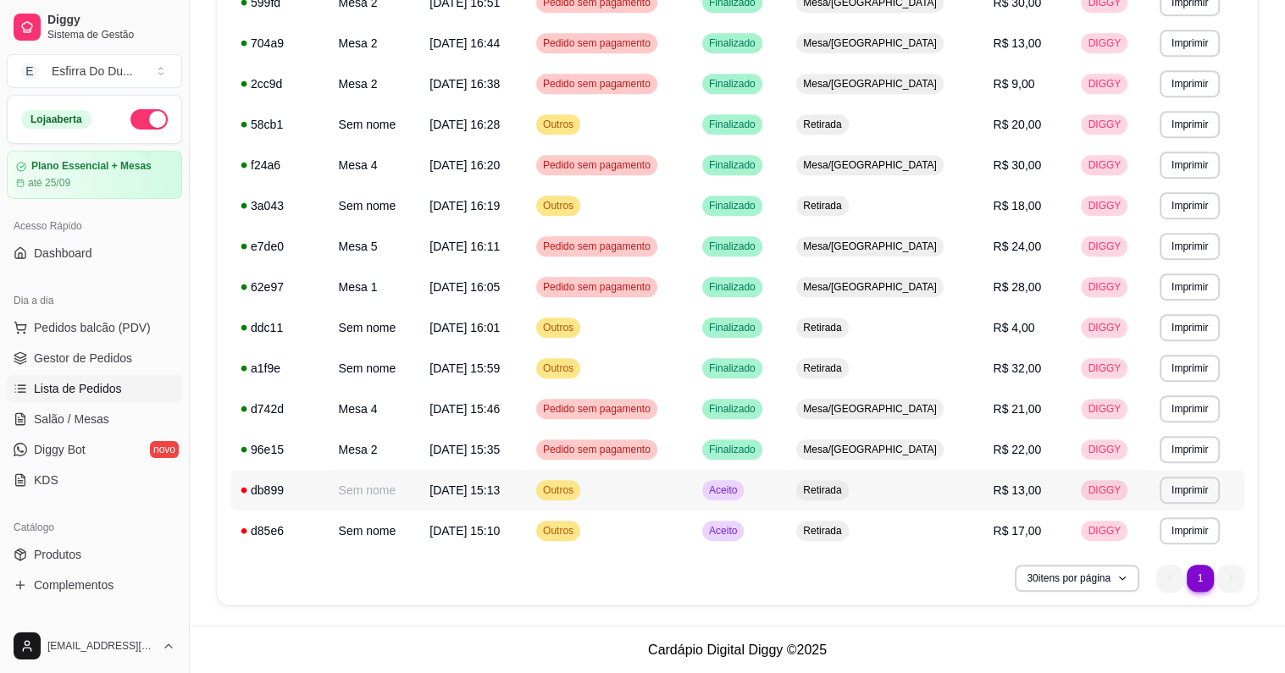
click at [740, 492] on span "Aceito" at bounding box center [722, 491] width 35 height 14
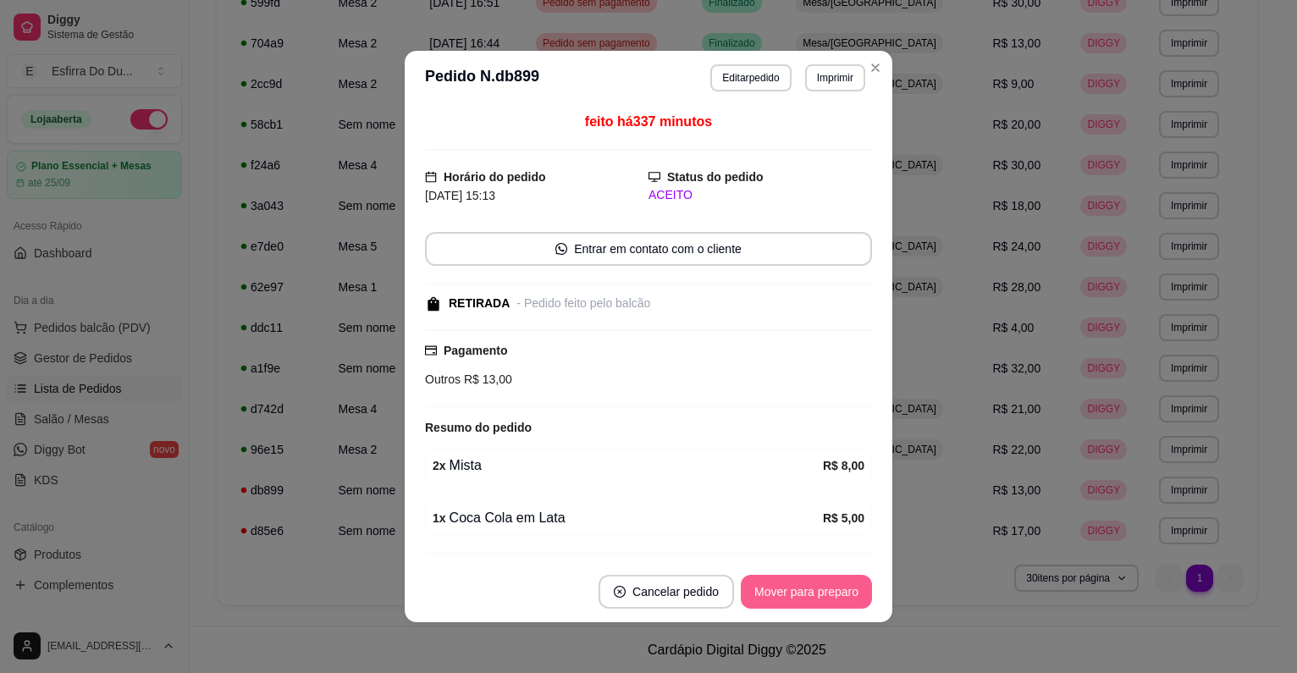
click at [762, 595] on button "Mover para preparo" at bounding box center [806, 592] width 131 height 34
click at [762, 595] on div "Mover para preparo" at bounding box center [794, 592] width 155 height 34
click at [762, 595] on button "Mover para retirada disponível" at bounding box center [778, 592] width 181 height 33
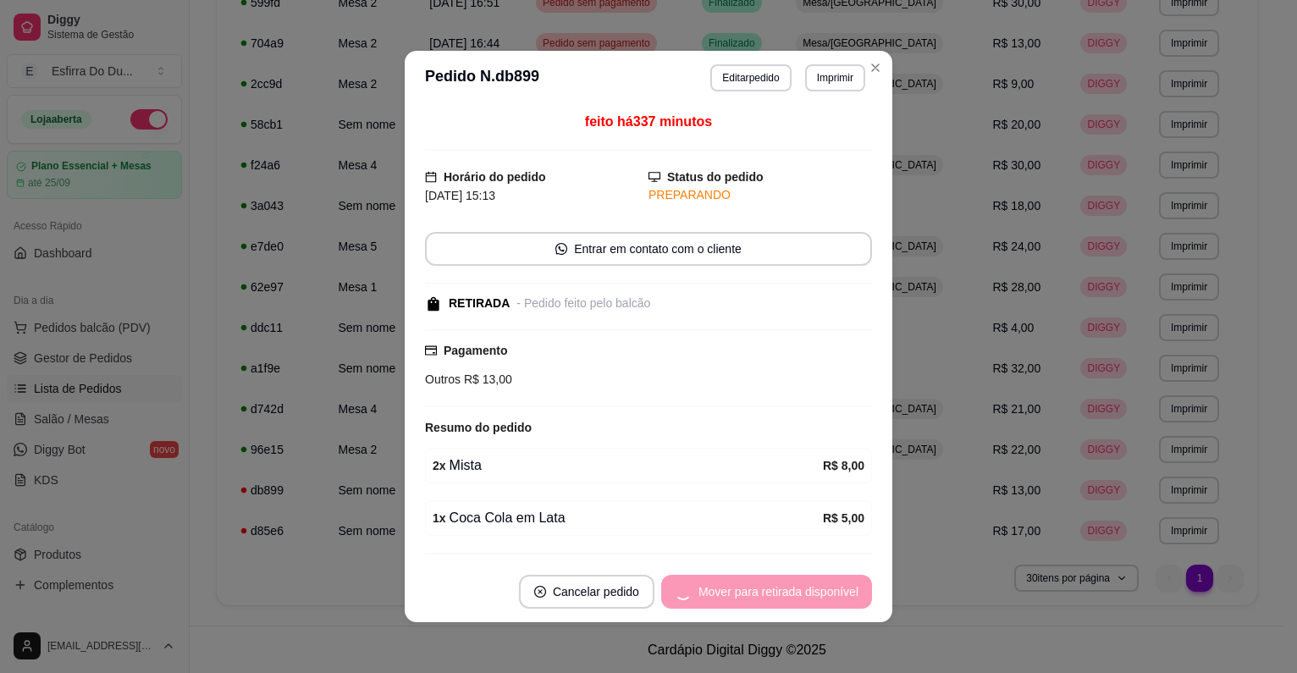
click at [762, 595] on div "Mover para retirada disponível" at bounding box center [766, 592] width 211 height 34
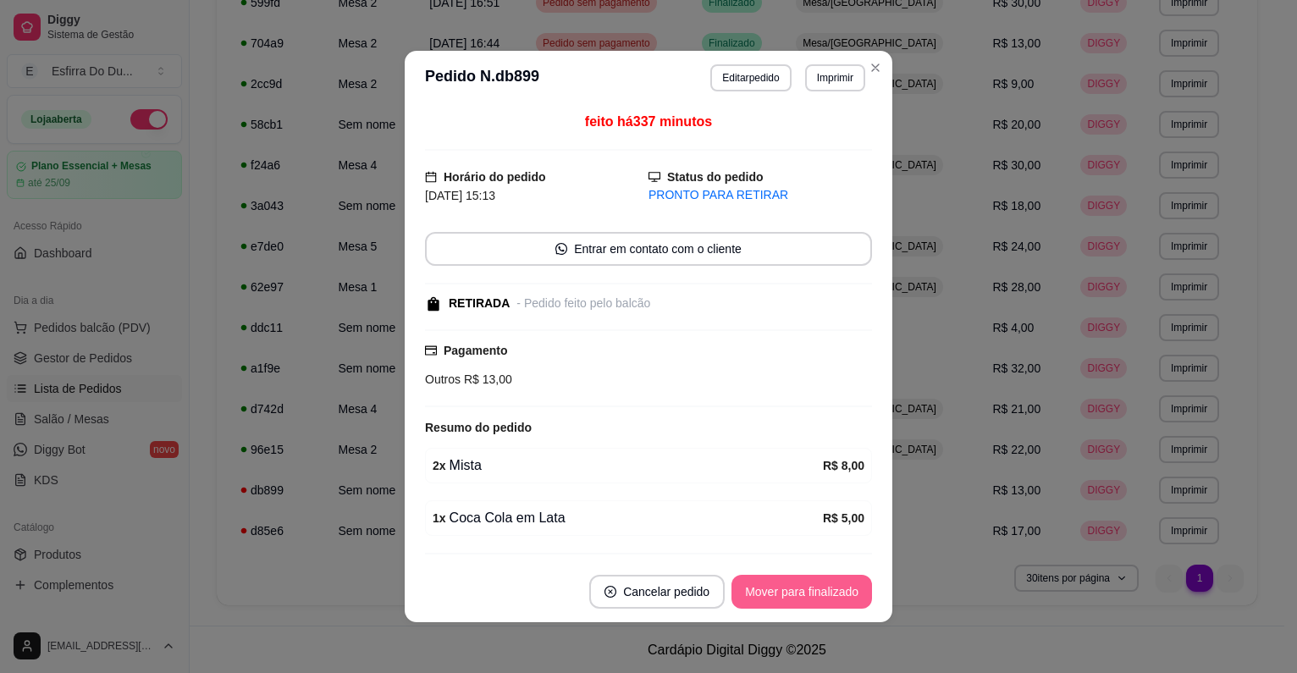
click at [762, 595] on button "Mover para finalizado" at bounding box center [802, 592] width 141 height 34
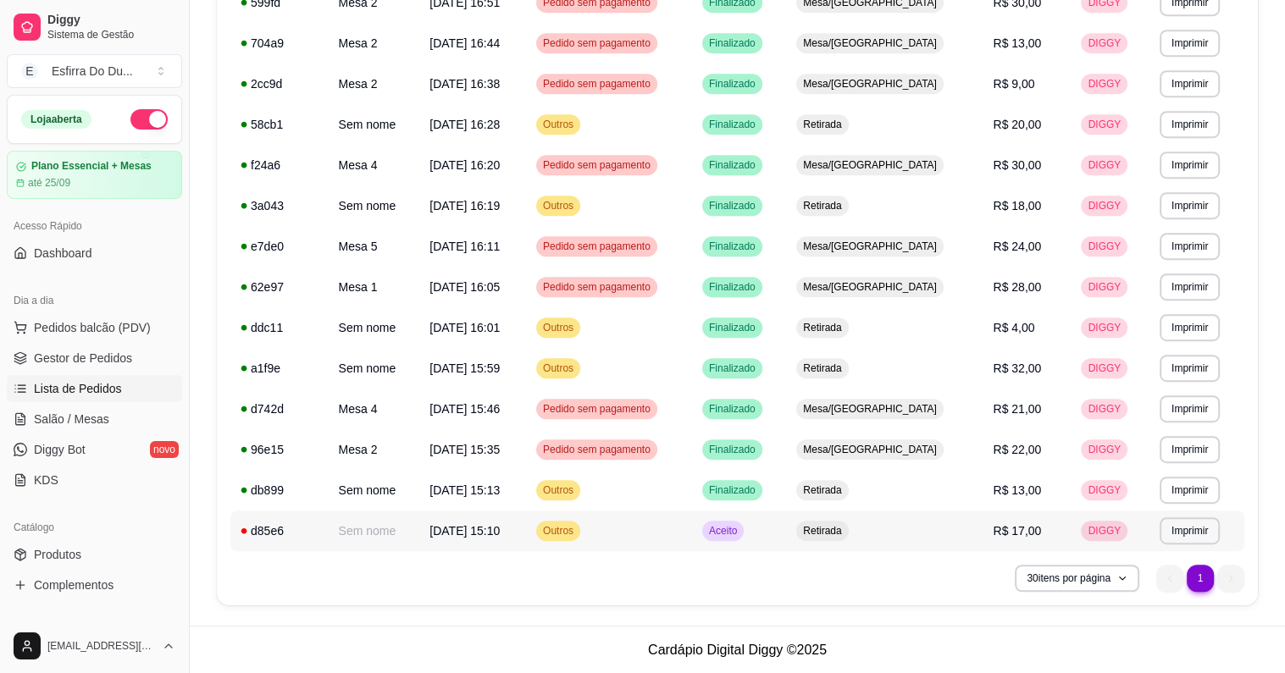
click at [740, 533] on span "Aceito" at bounding box center [722, 531] width 35 height 14
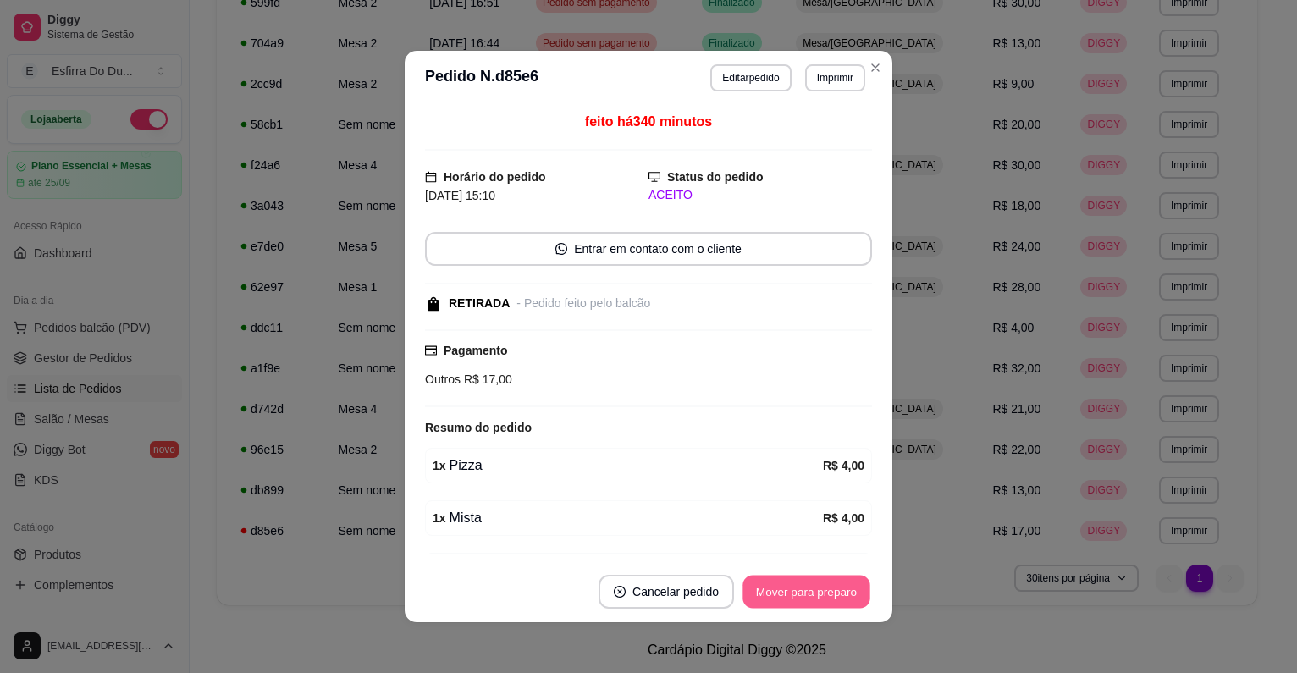
click at [791, 585] on button "Mover para preparo" at bounding box center [806, 592] width 127 height 33
click at [791, 585] on button "Mover para retirada disponível" at bounding box center [778, 592] width 187 height 34
click at [791, 585] on button "Mover para finalizado" at bounding box center [802, 592] width 141 height 34
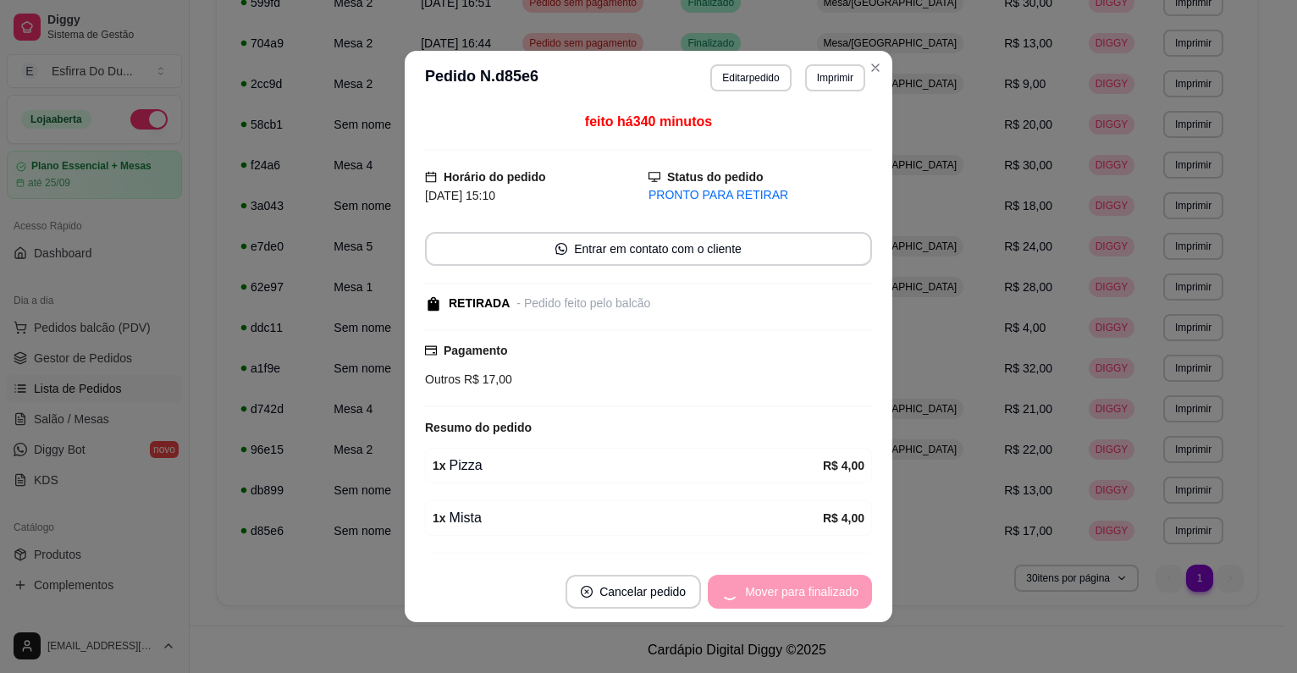
click at [791, 585] on div "Mover para finalizado" at bounding box center [790, 592] width 164 height 34
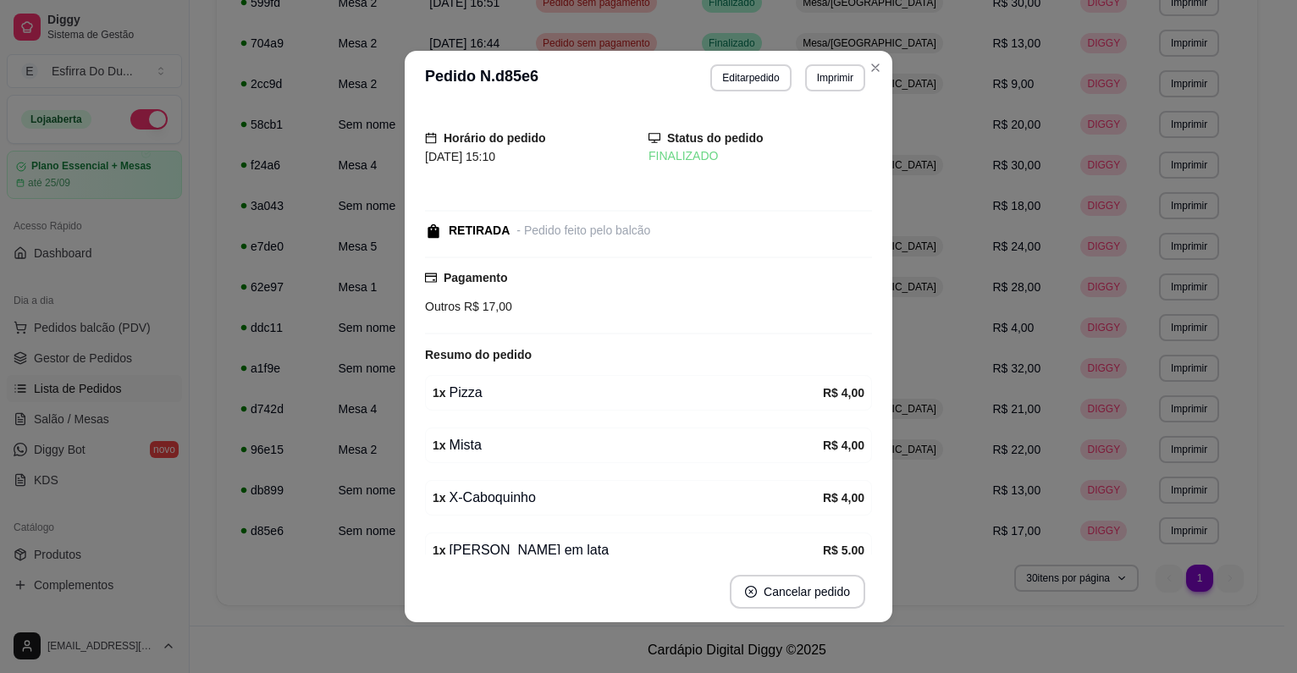
click at [796, 566] on footer "Cancelar pedido" at bounding box center [649, 591] width 488 height 61
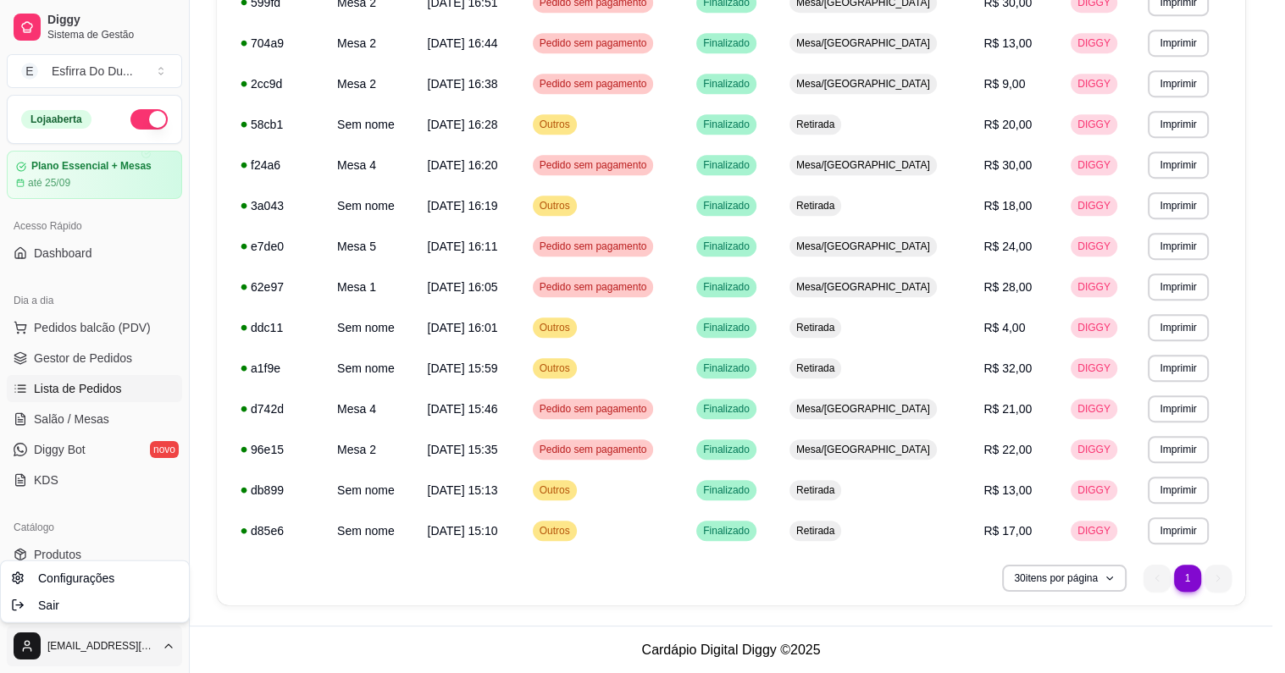
click at [36, 592] on div "Sair" at bounding box center [94, 605] width 181 height 27
